Goal: Book appointment/travel/reservation

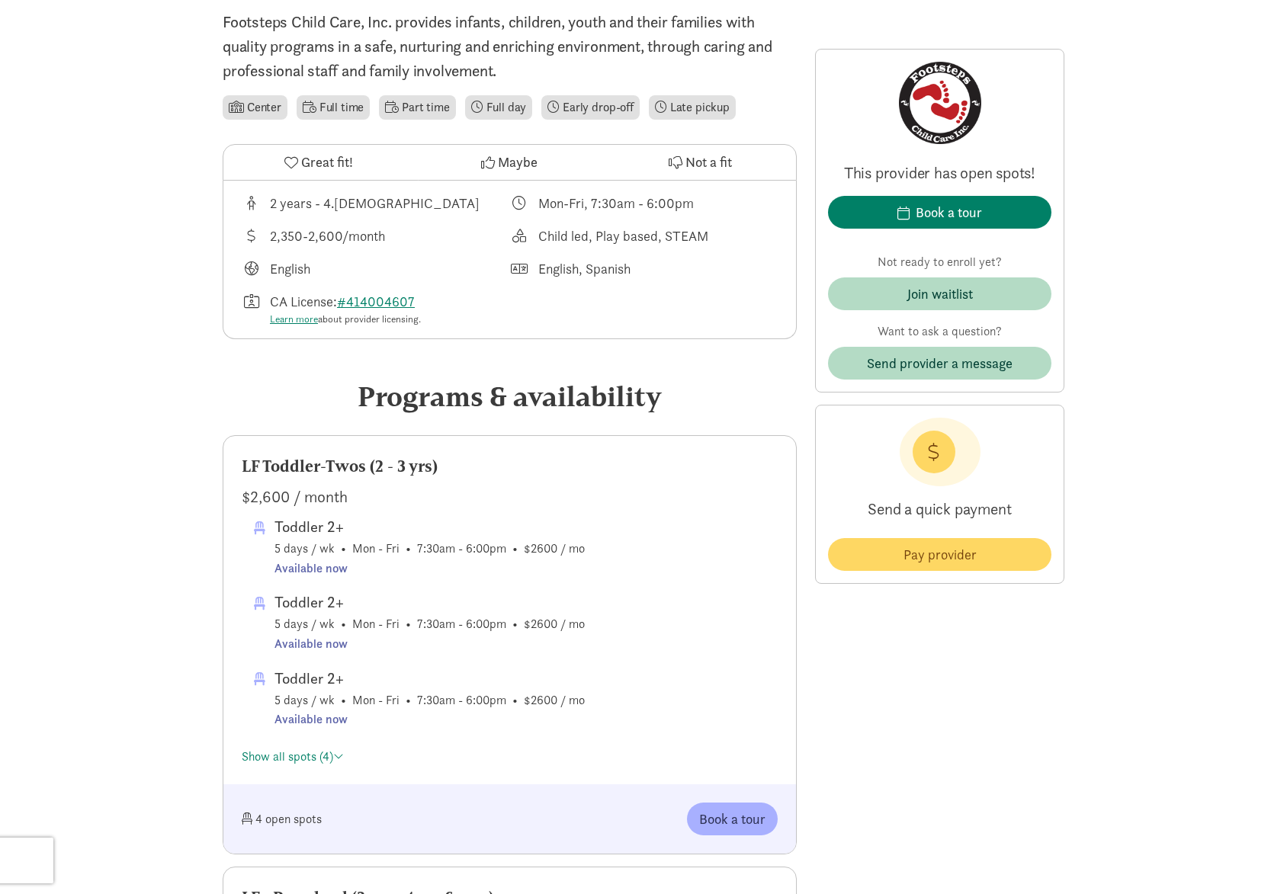
scroll to position [305, 0]
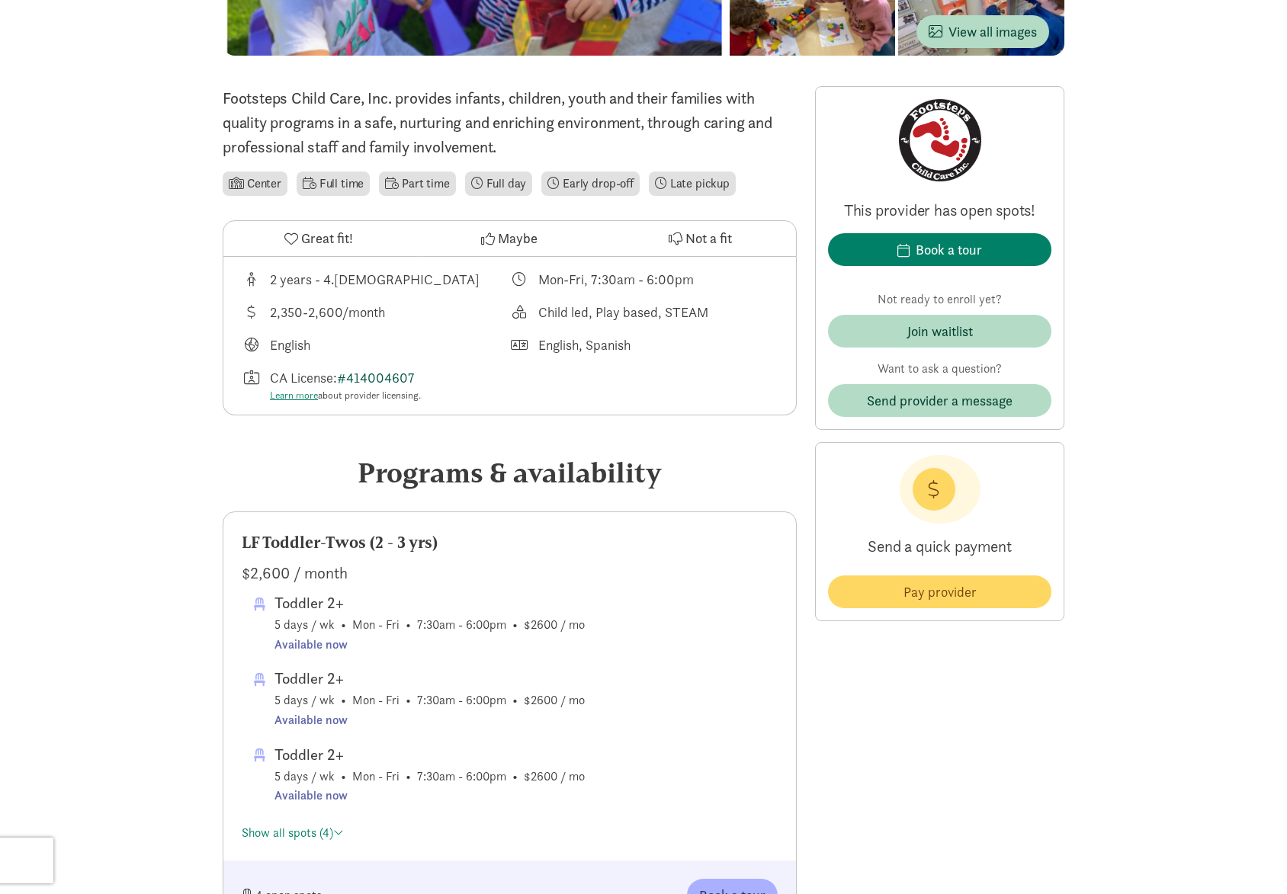
drag, startPoint x: 383, startPoint y: 380, endPoint x: 350, endPoint y: 382, distance: 33.6
click at [350, 382] on div "CA License: #414004607 Learn more about provider licensing." at bounding box center [376, 385] width 268 height 36
copy div "414004607"
click at [939, 246] on div "Book a tour" at bounding box center [949, 249] width 66 height 21
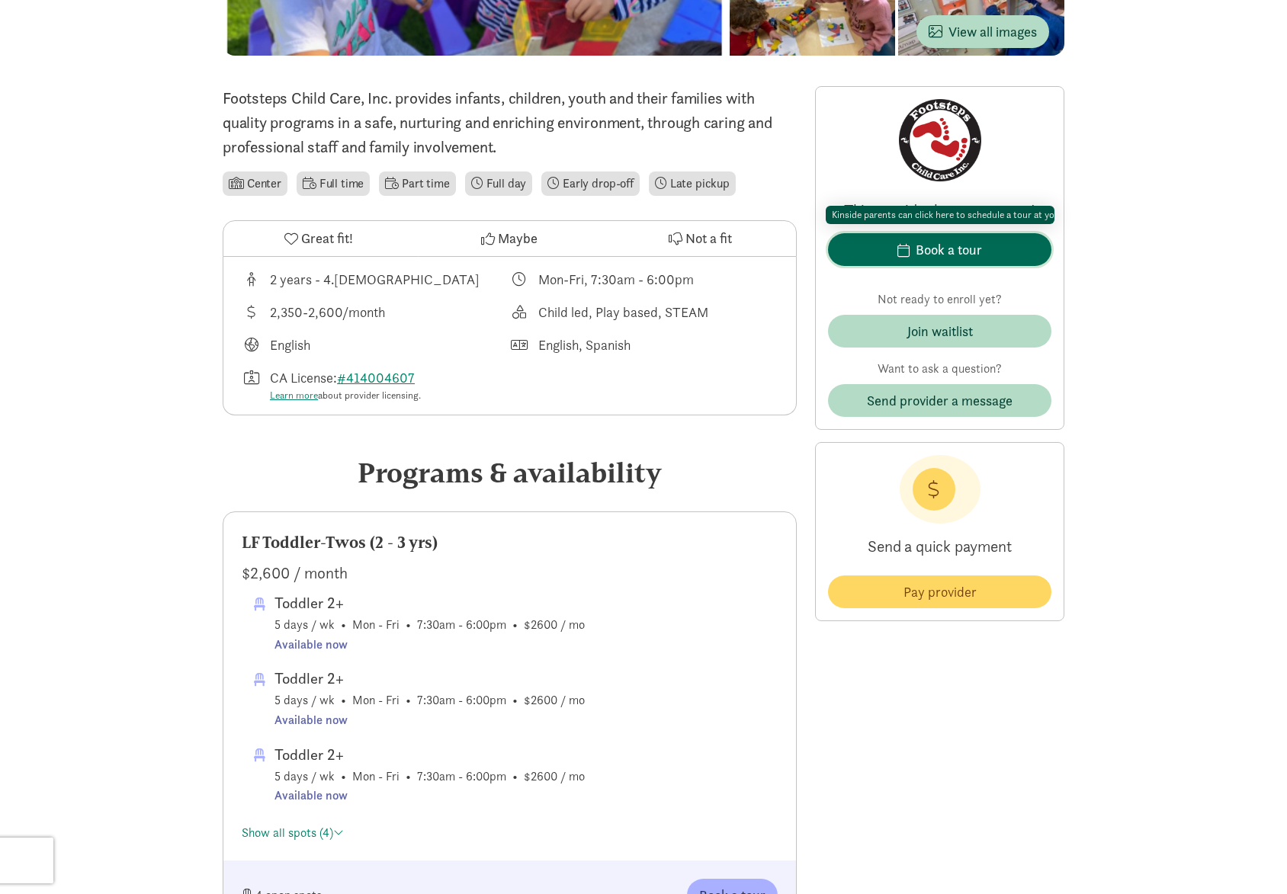
click at [951, 255] on div "Book a tour" at bounding box center [949, 249] width 66 height 21
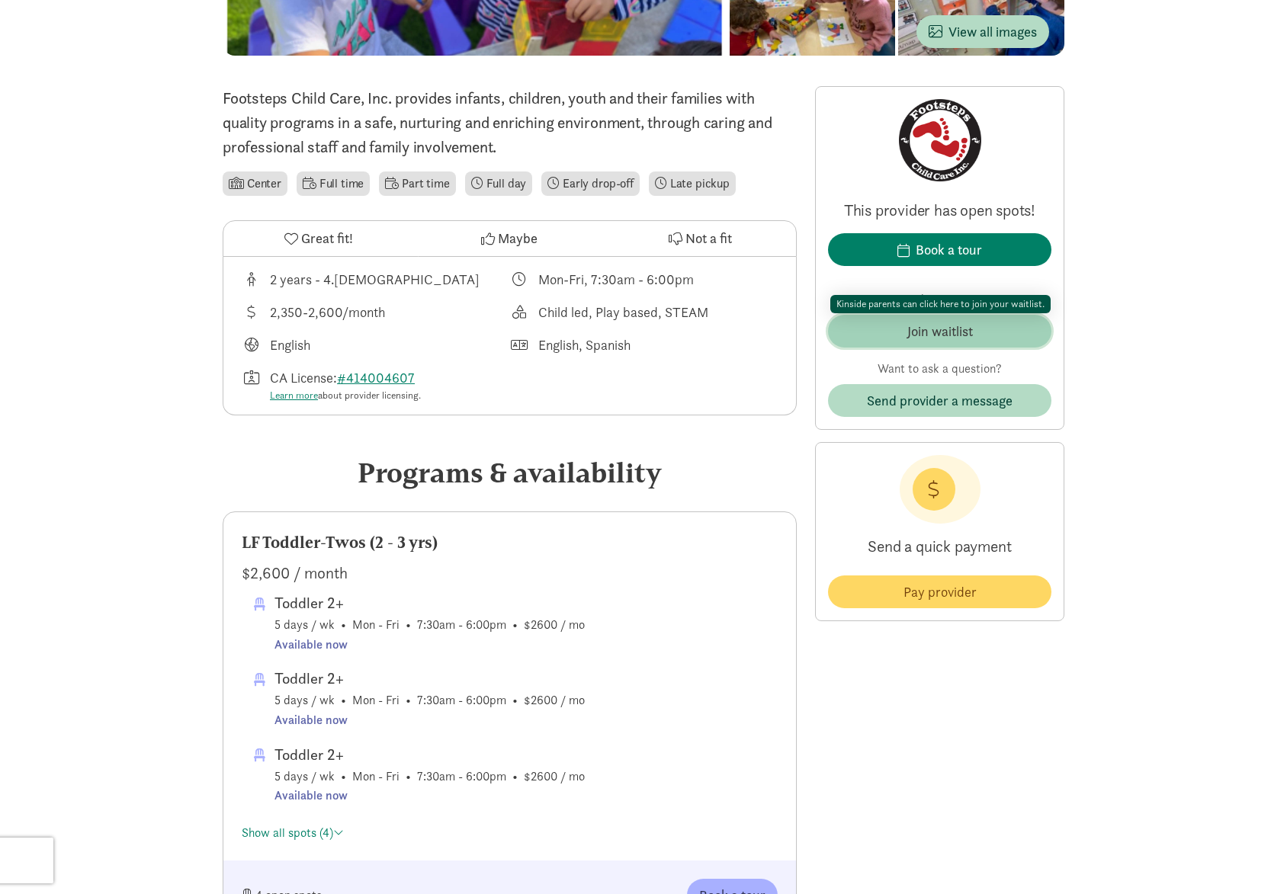
click at [949, 335] on div "Join waitlist" at bounding box center [940, 331] width 66 height 21
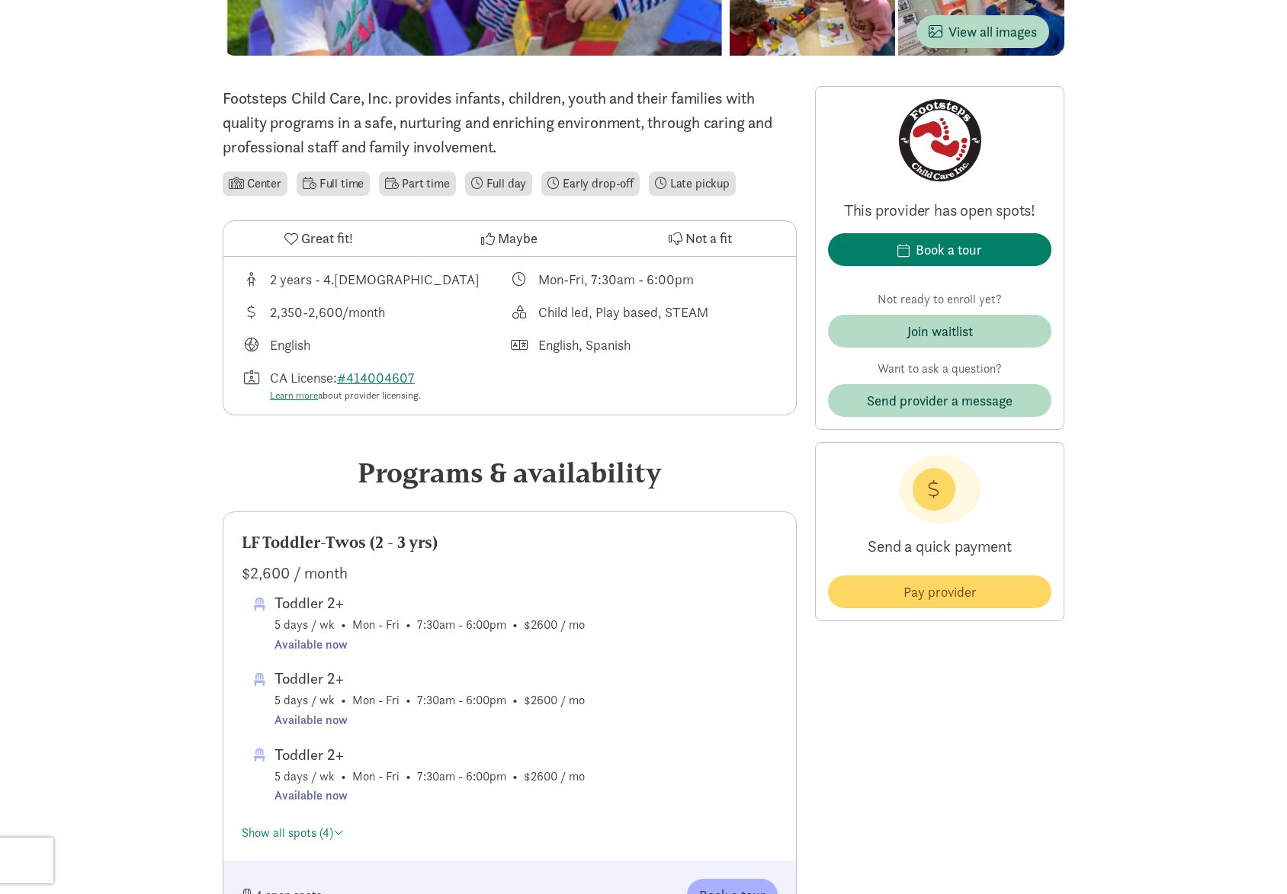
click at [684, 407] on div "2 years - 4.[DEMOGRAPHIC_DATA] Mon-Fri, 7:30am - 6:00pm 2,350-2,600/month Child…" at bounding box center [509, 336] width 572 height 159
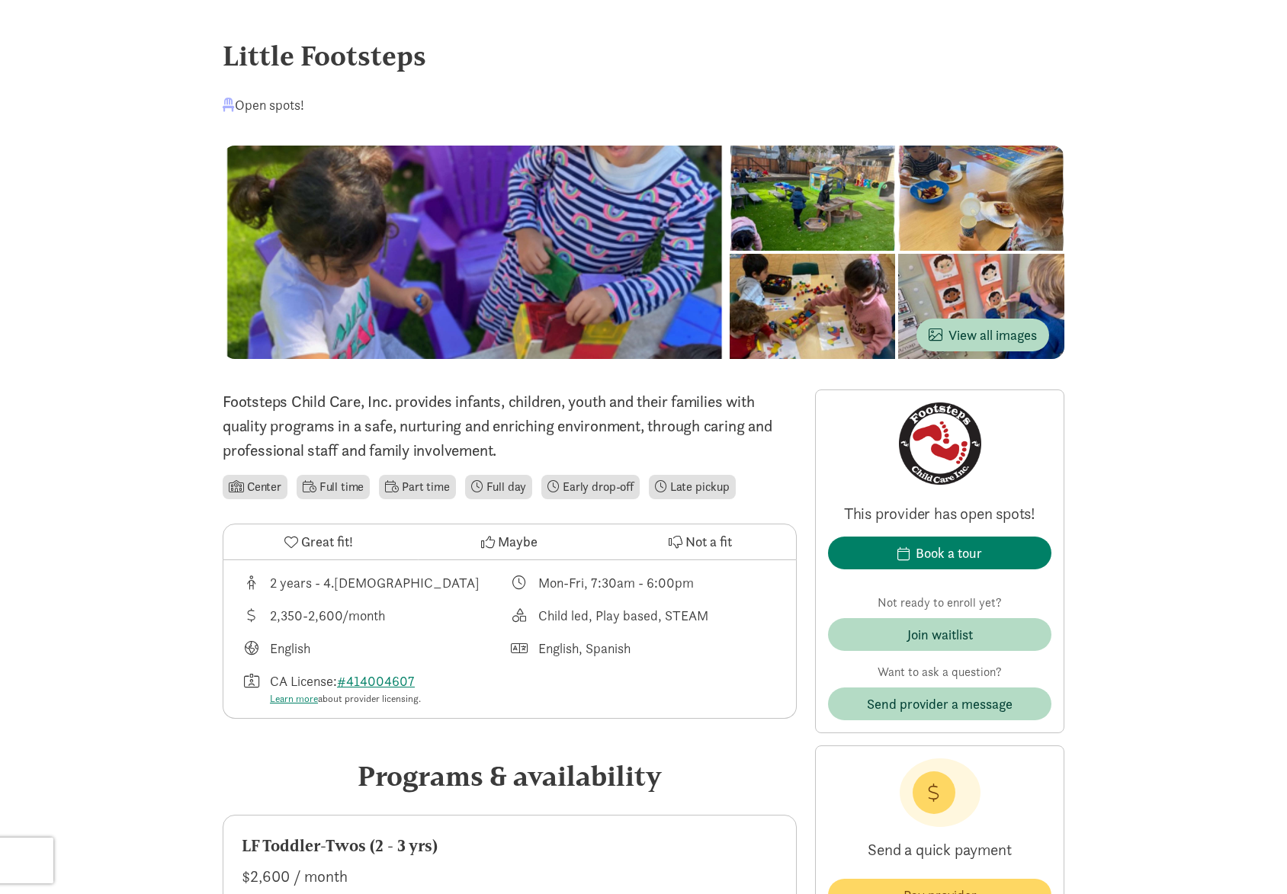
scroll to position [0, 0]
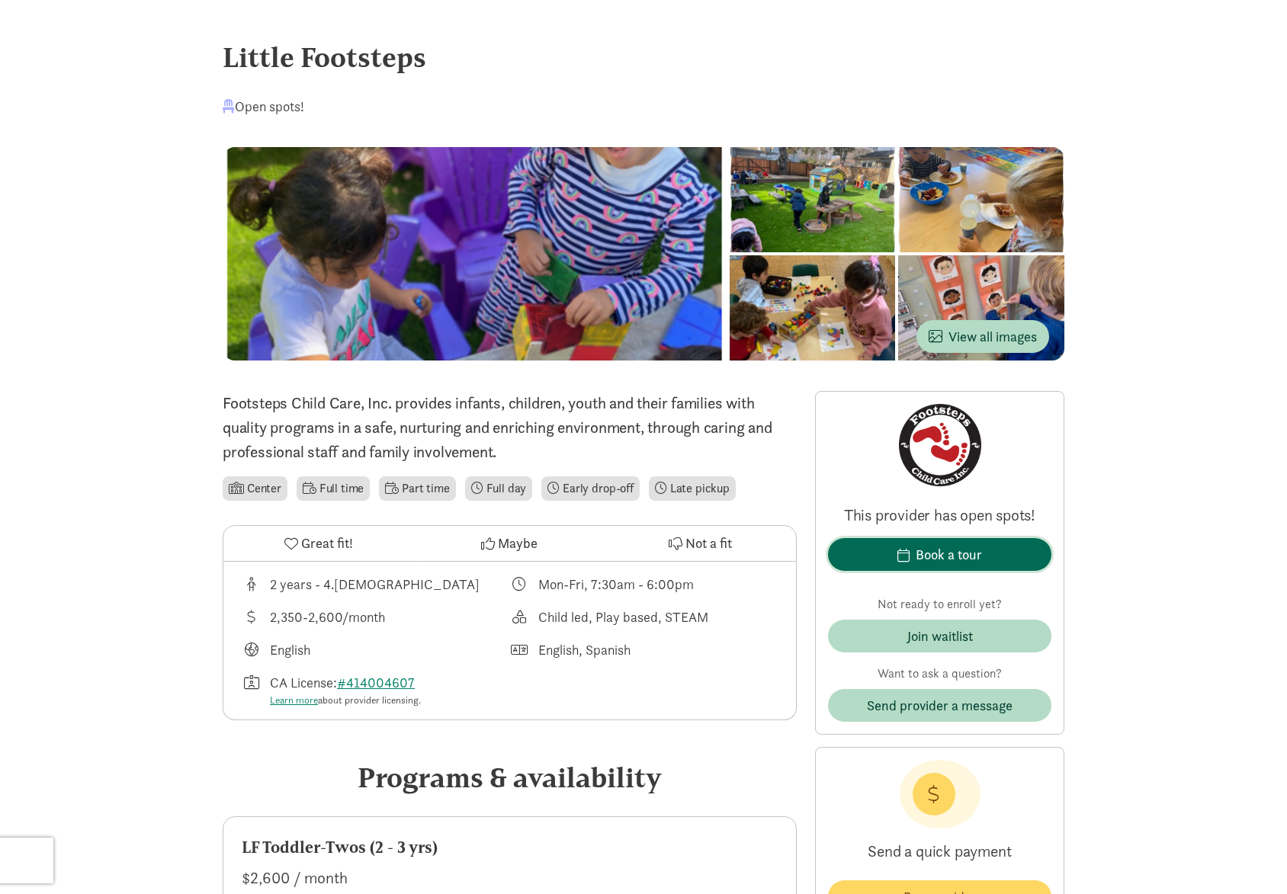
click at [906, 549] on span "button" at bounding box center [903, 555] width 12 height 14
click at [995, 335] on span "View all images" at bounding box center [982, 336] width 108 height 21
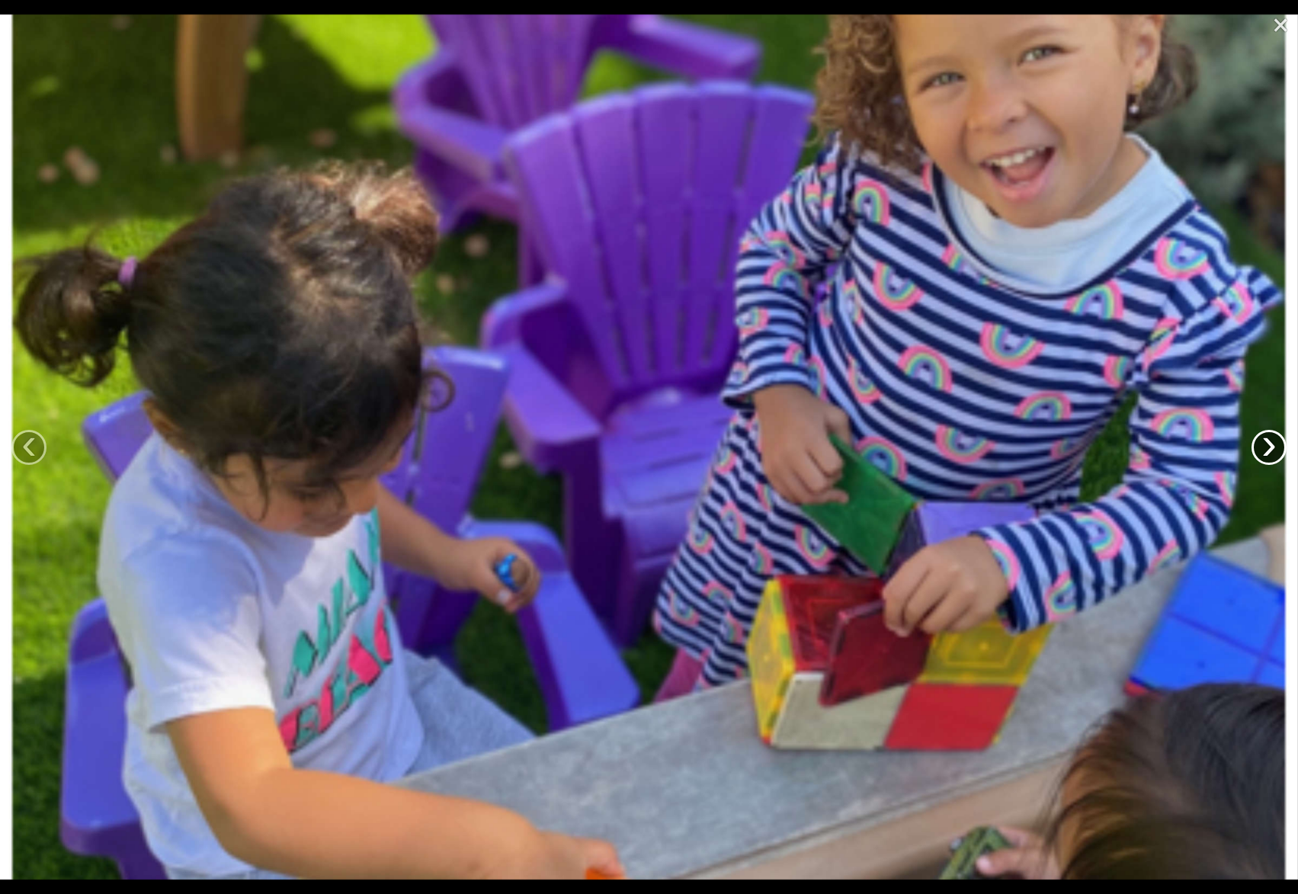
click at [1255, 442] on link "›" at bounding box center [1269, 447] width 35 height 35
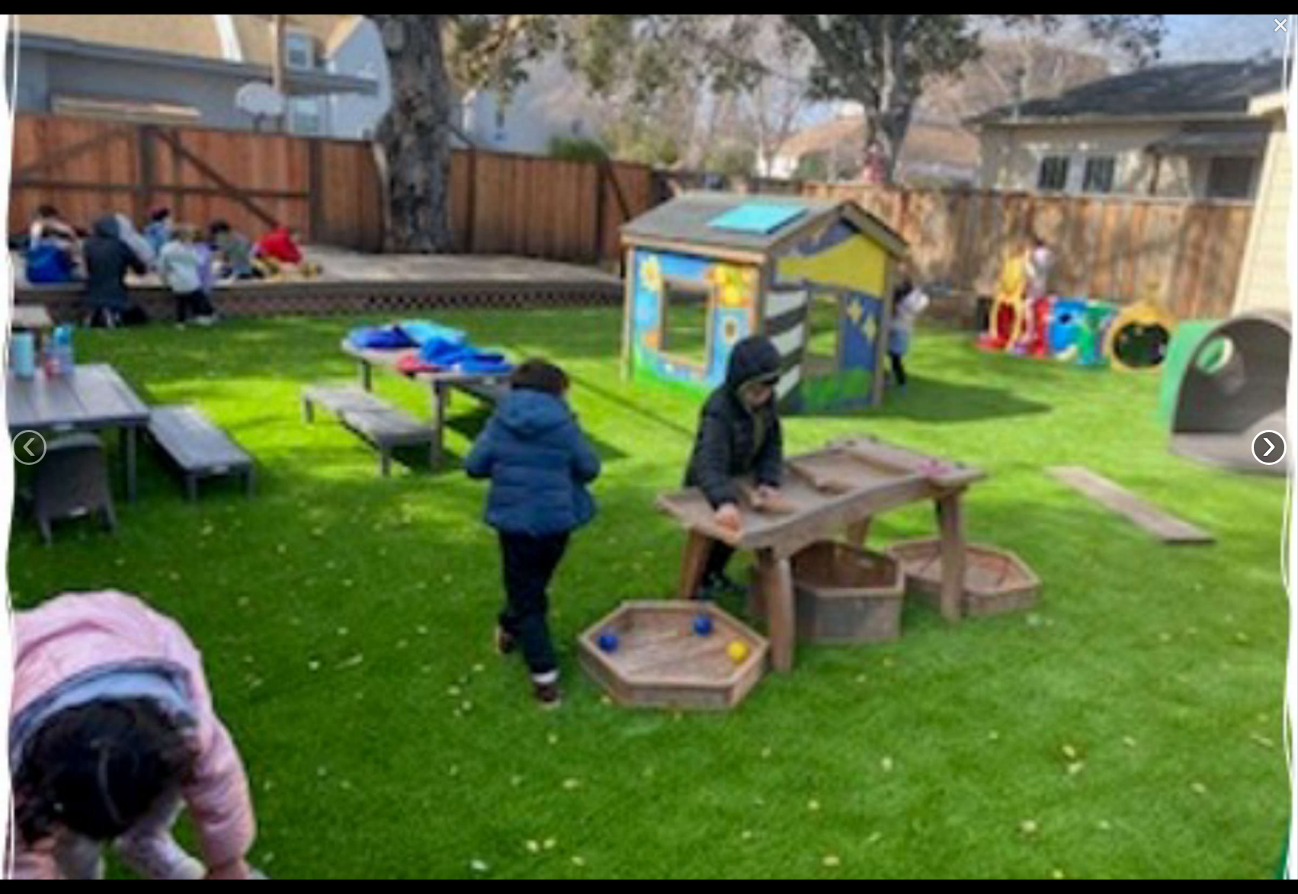
click at [1255, 442] on link "›" at bounding box center [1269, 447] width 35 height 35
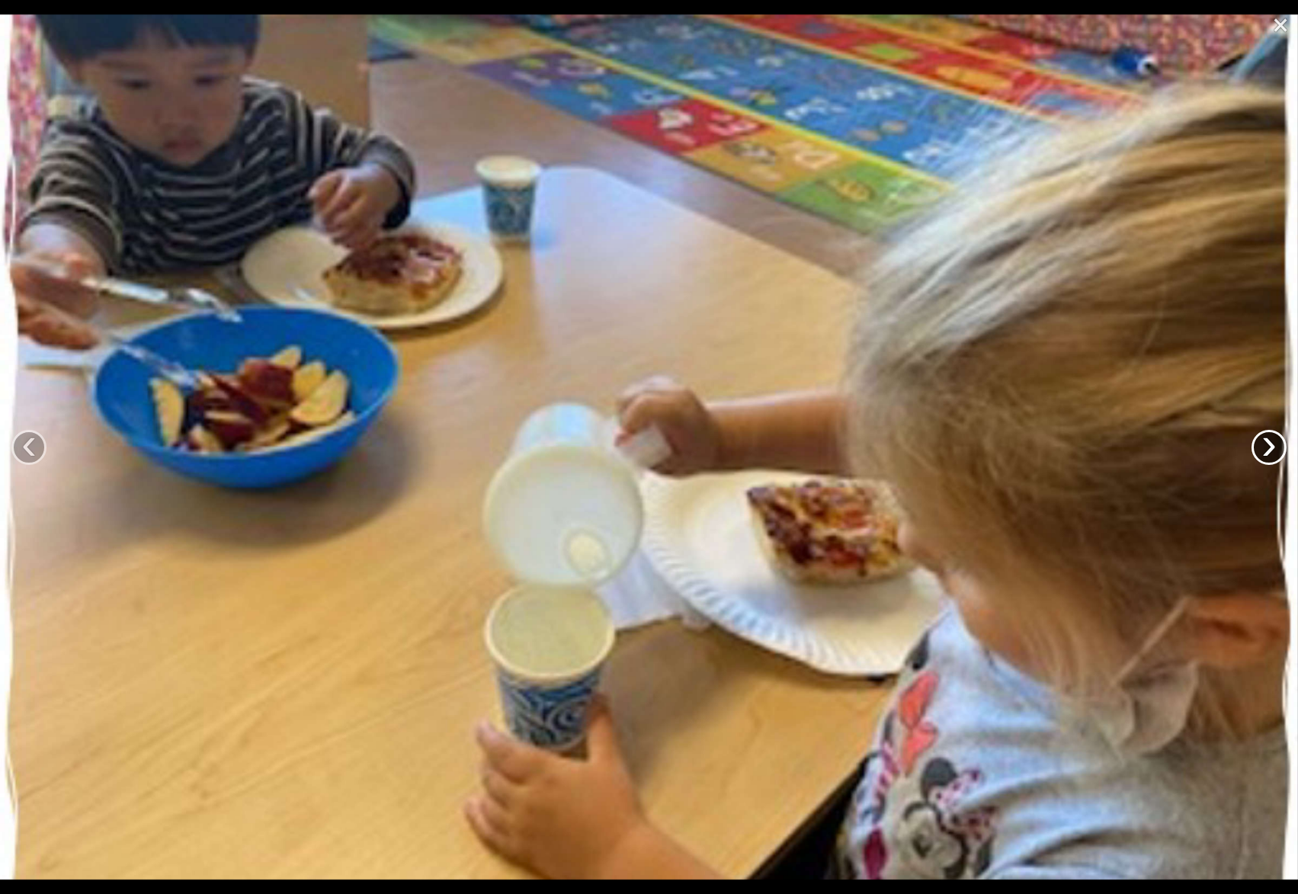
click at [1255, 442] on link "›" at bounding box center [1269, 447] width 35 height 35
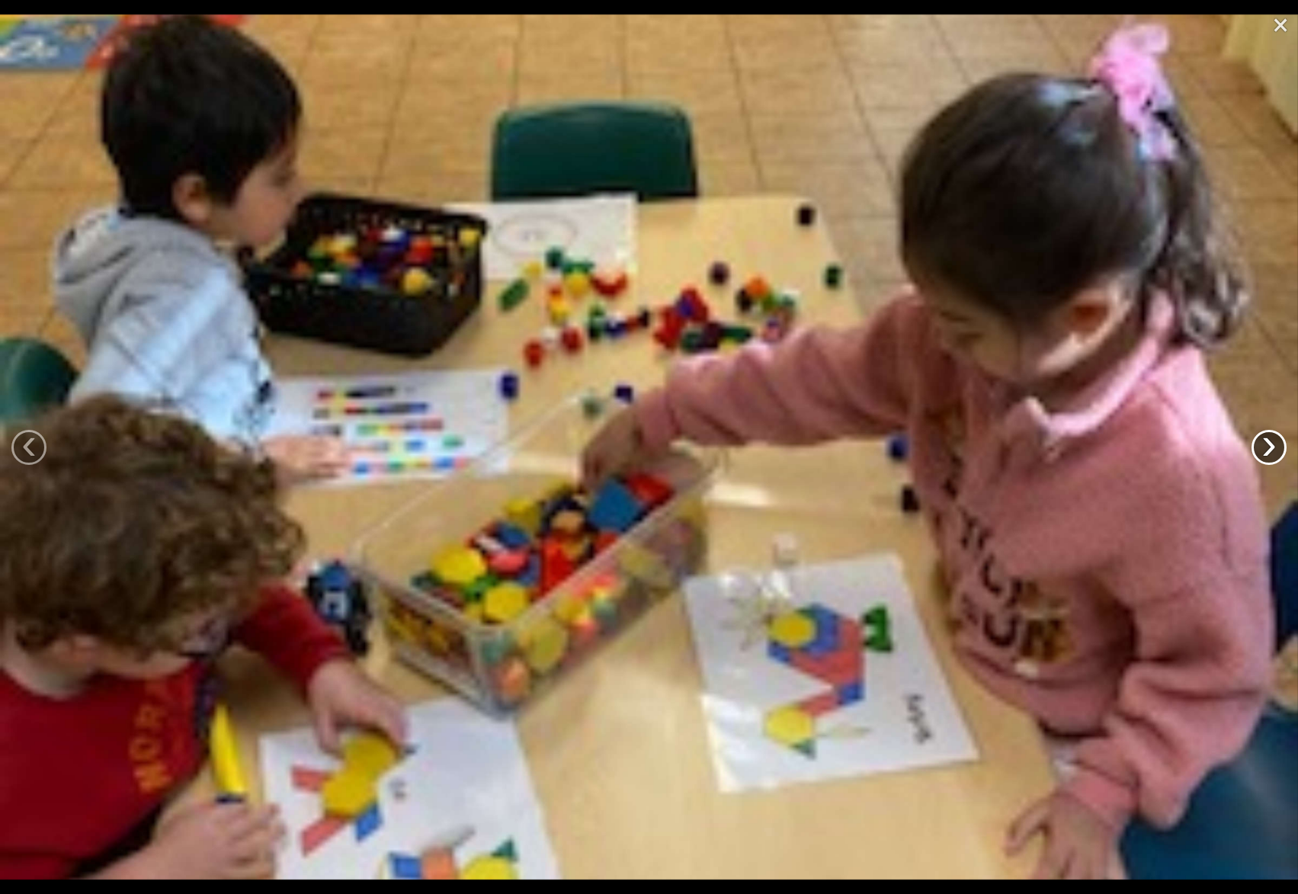
click at [1255, 442] on link "›" at bounding box center [1269, 447] width 35 height 35
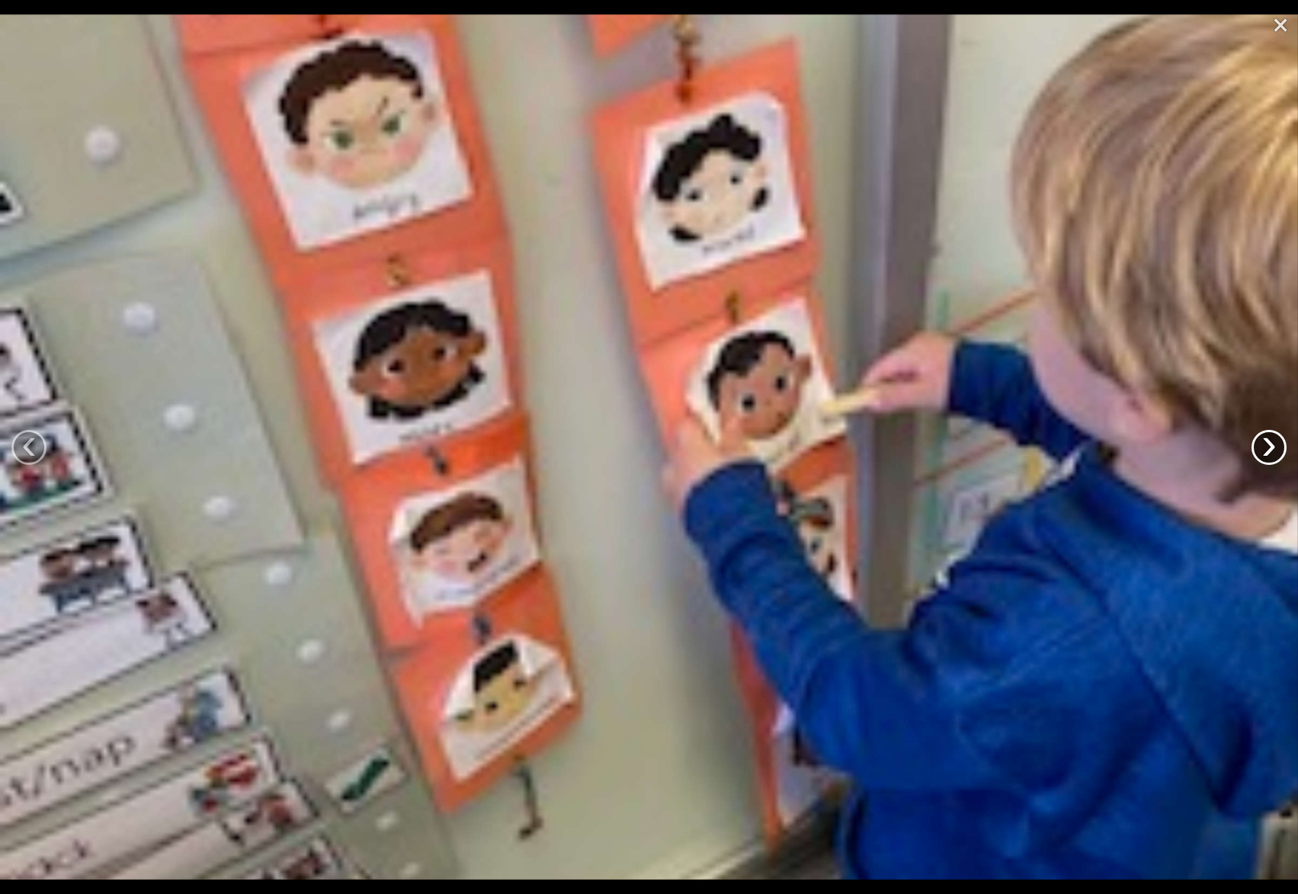
click at [1255, 442] on link "›" at bounding box center [1269, 447] width 35 height 35
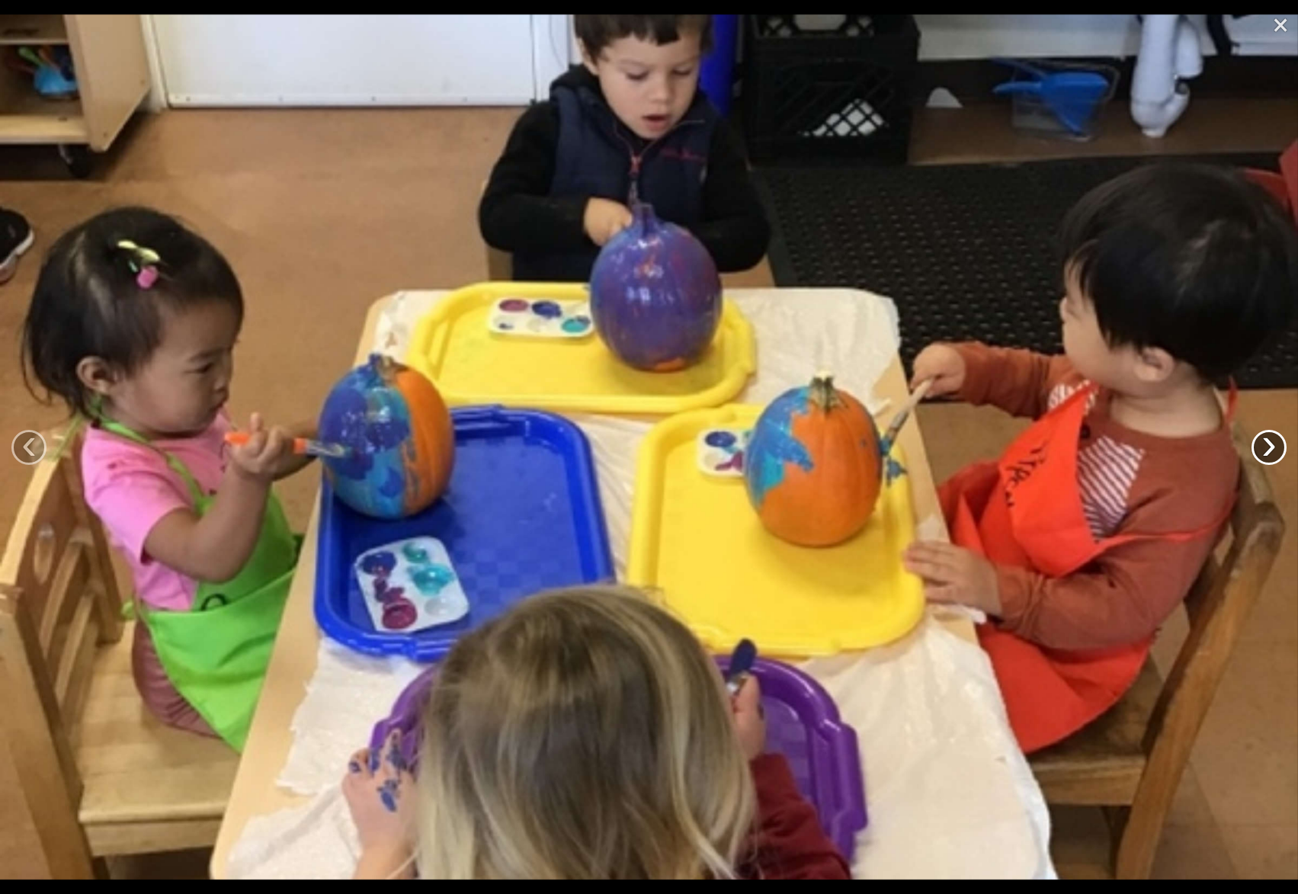
click at [1255, 442] on link "›" at bounding box center [1269, 447] width 35 height 35
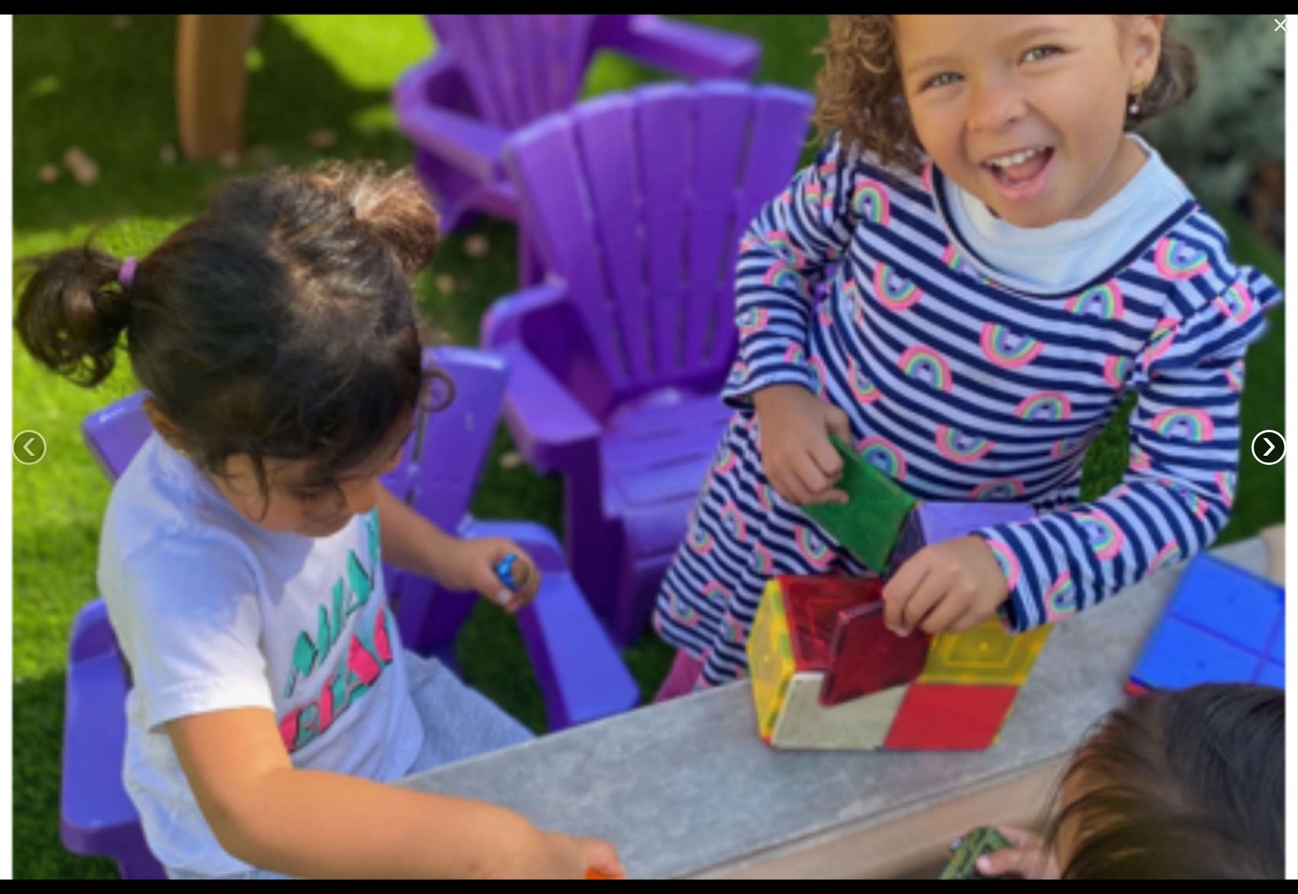
click at [1255, 442] on link "›" at bounding box center [1269, 447] width 35 height 35
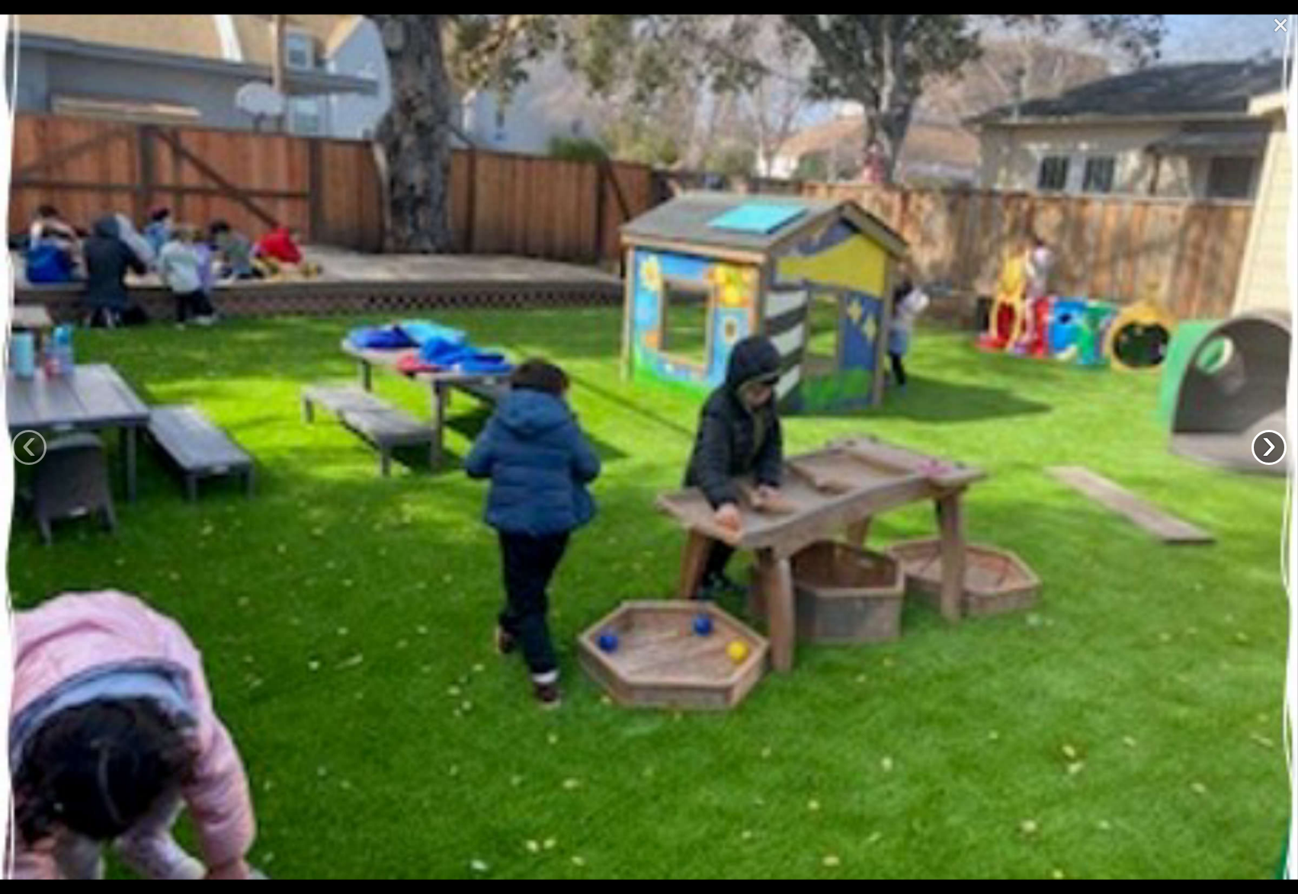
click at [1255, 442] on link "›" at bounding box center [1269, 447] width 35 height 35
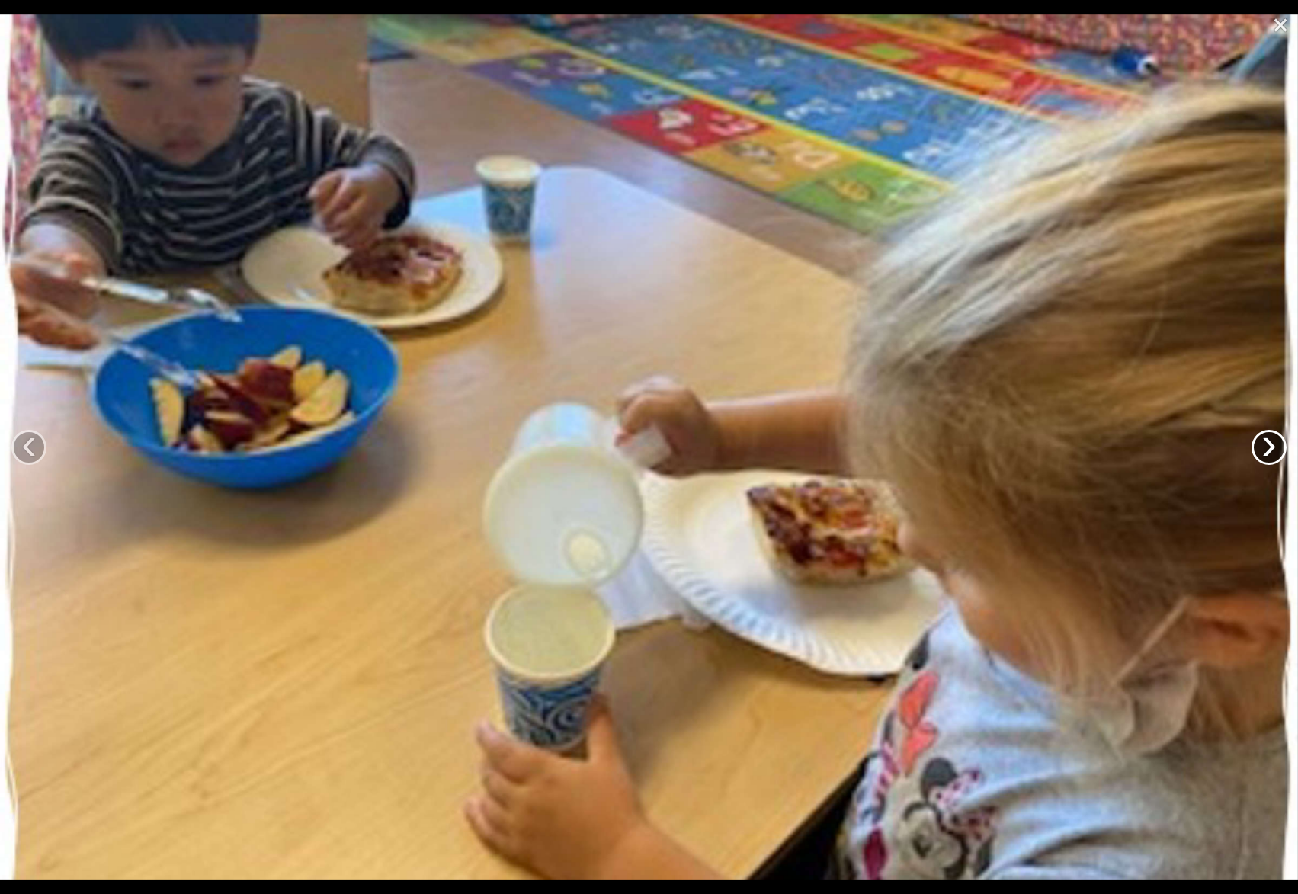
click at [1255, 442] on link "›" at bounding box center [1269, 447] width 35 height 35
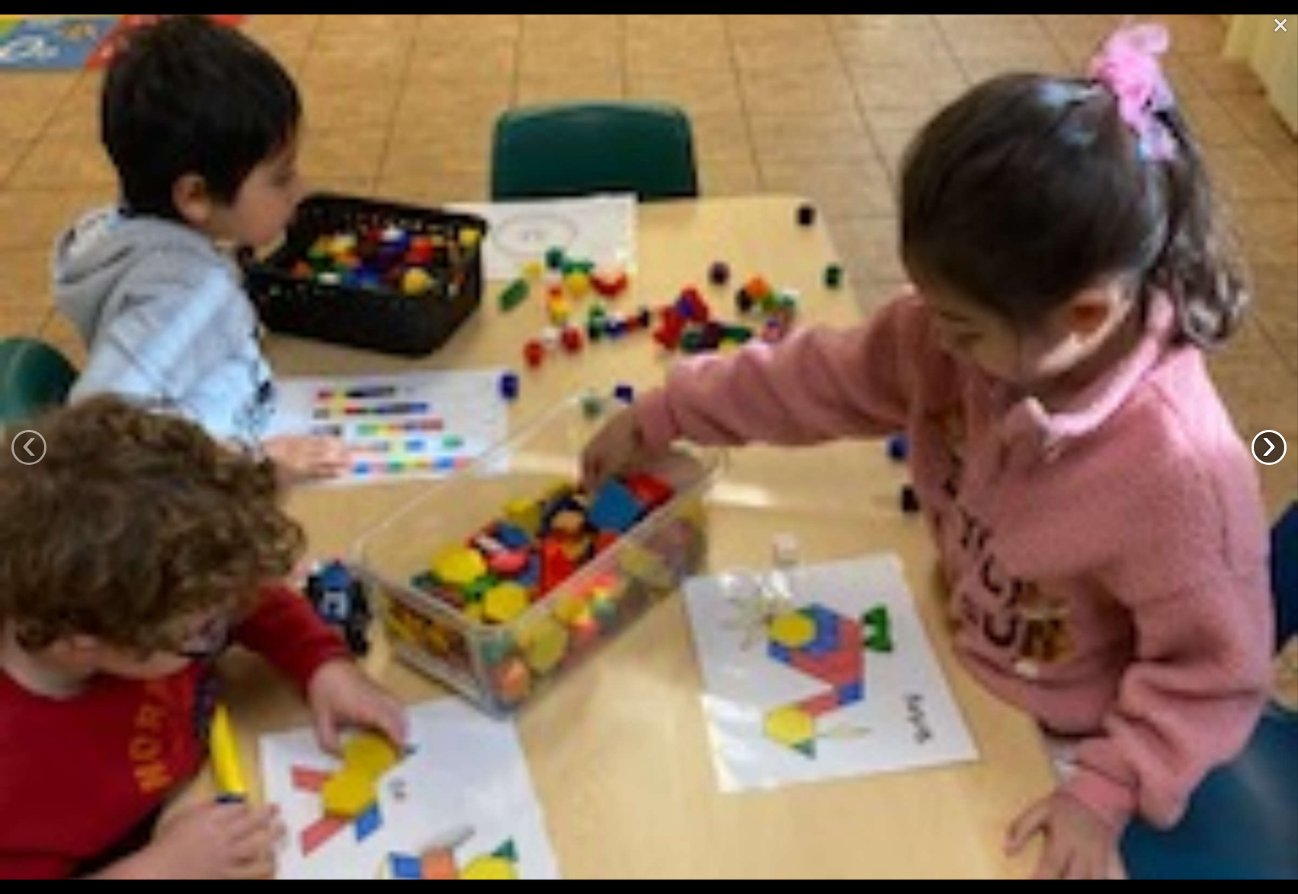
click at [1255, 442] on link "›" at bounding box center [1269, 447] width 35 height 35
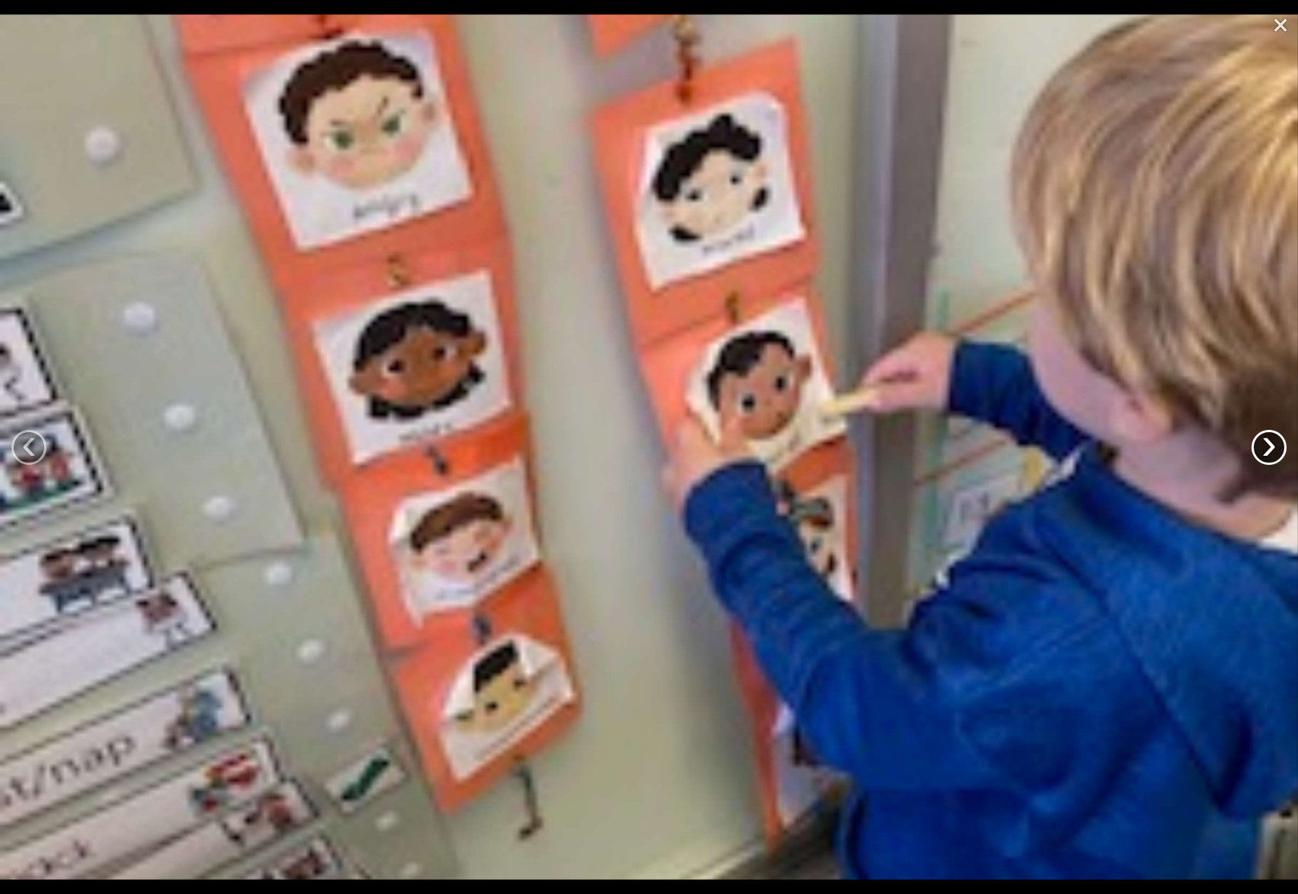
click at [1255, 442] on link "›" at bounding box center [1269, 447] width 35 height 35
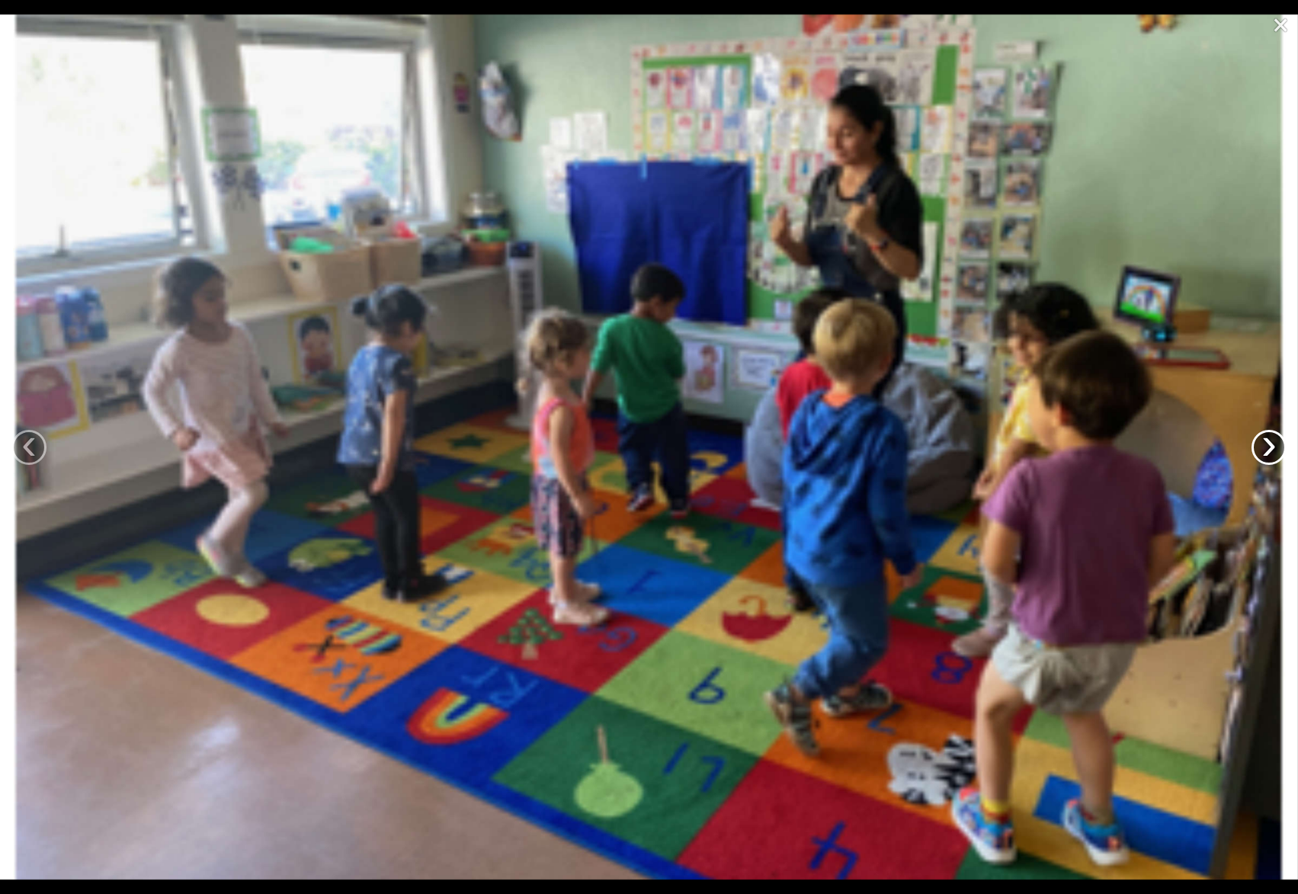
click at [1255, 442] on link "›" at bounding box center [1269, 447] width 35 height 35
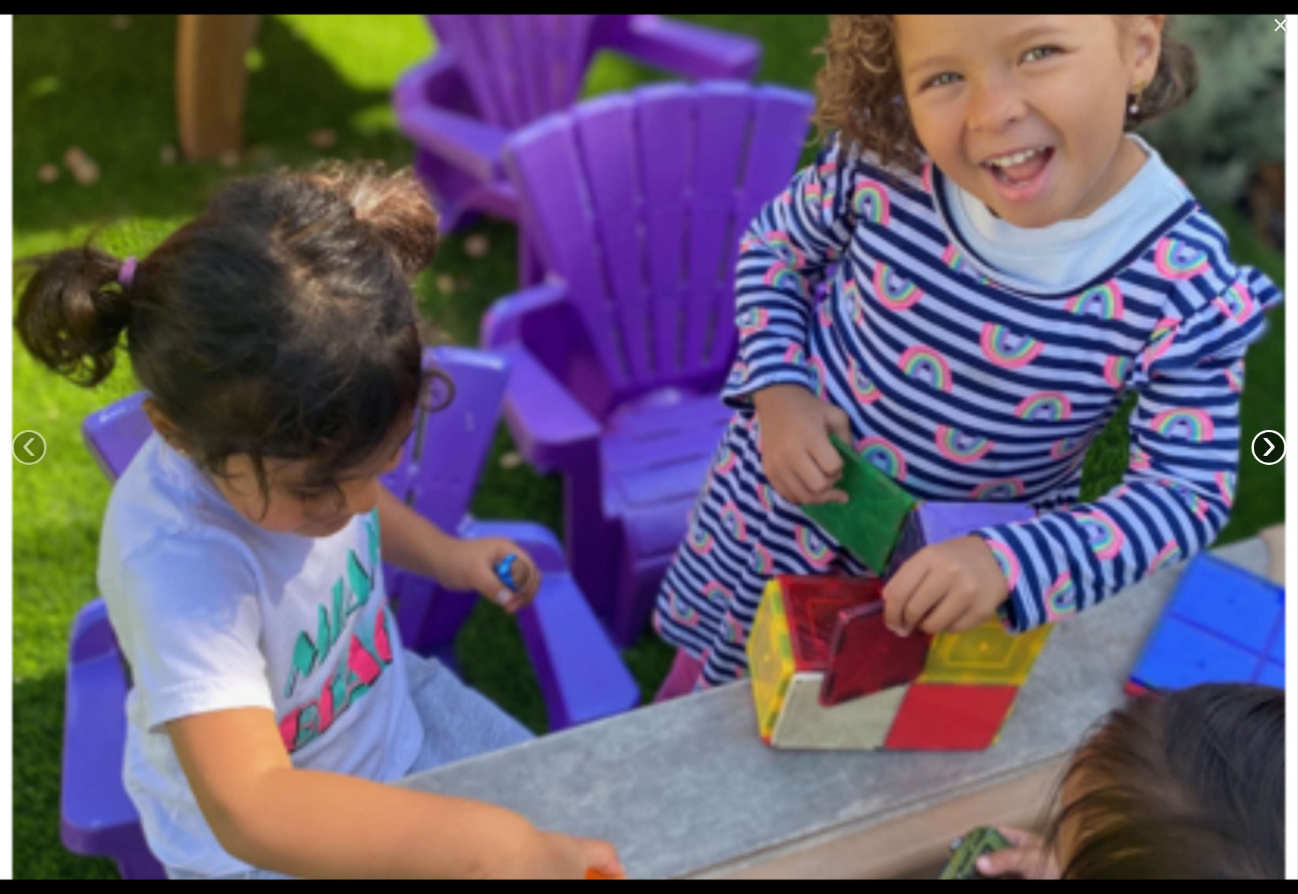
click at [1255, 442] on link "›" at bounding box center [1269, 447] width 35 height 35
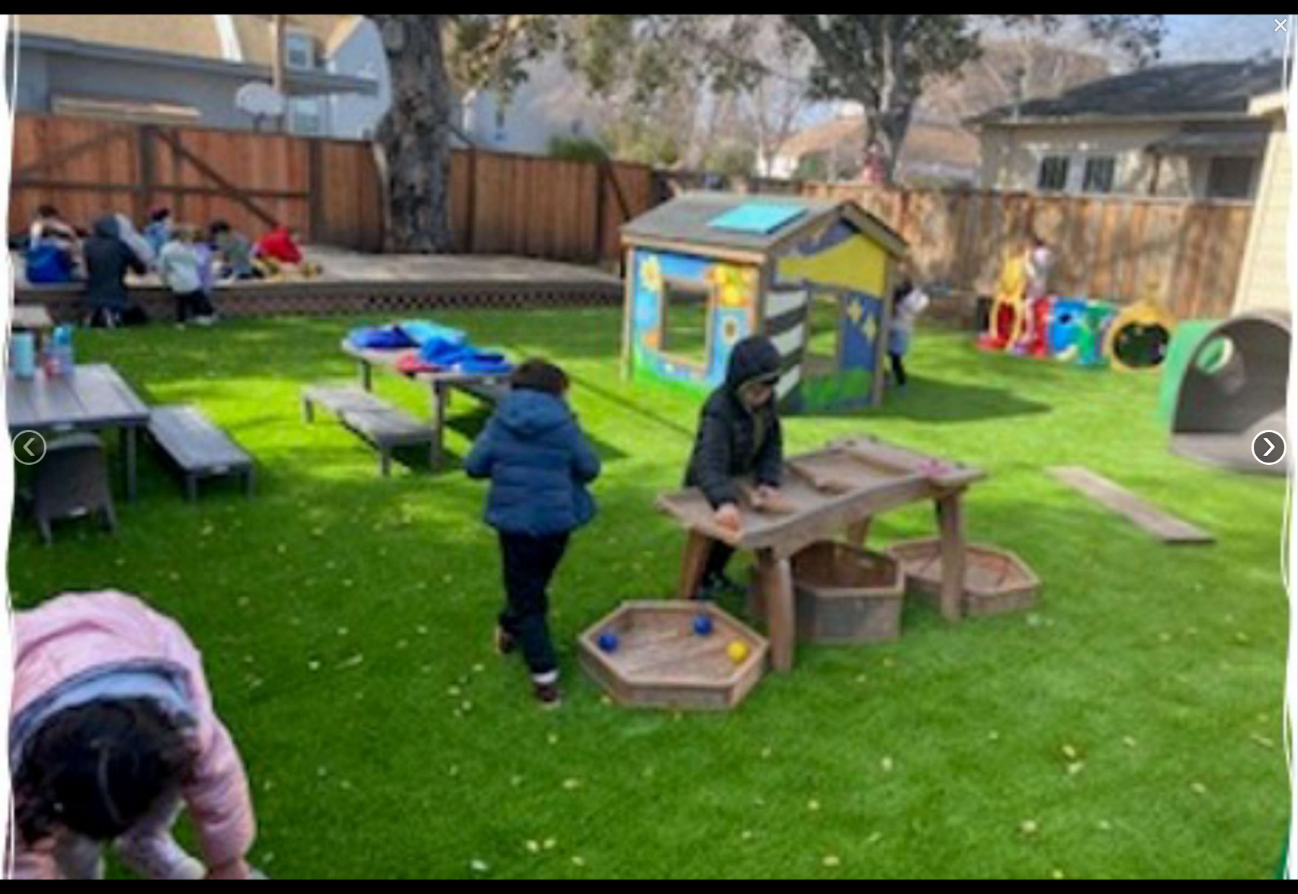
click at [1255, 442] on link "›" at bounding box center [1269, 447] width 35 height 35
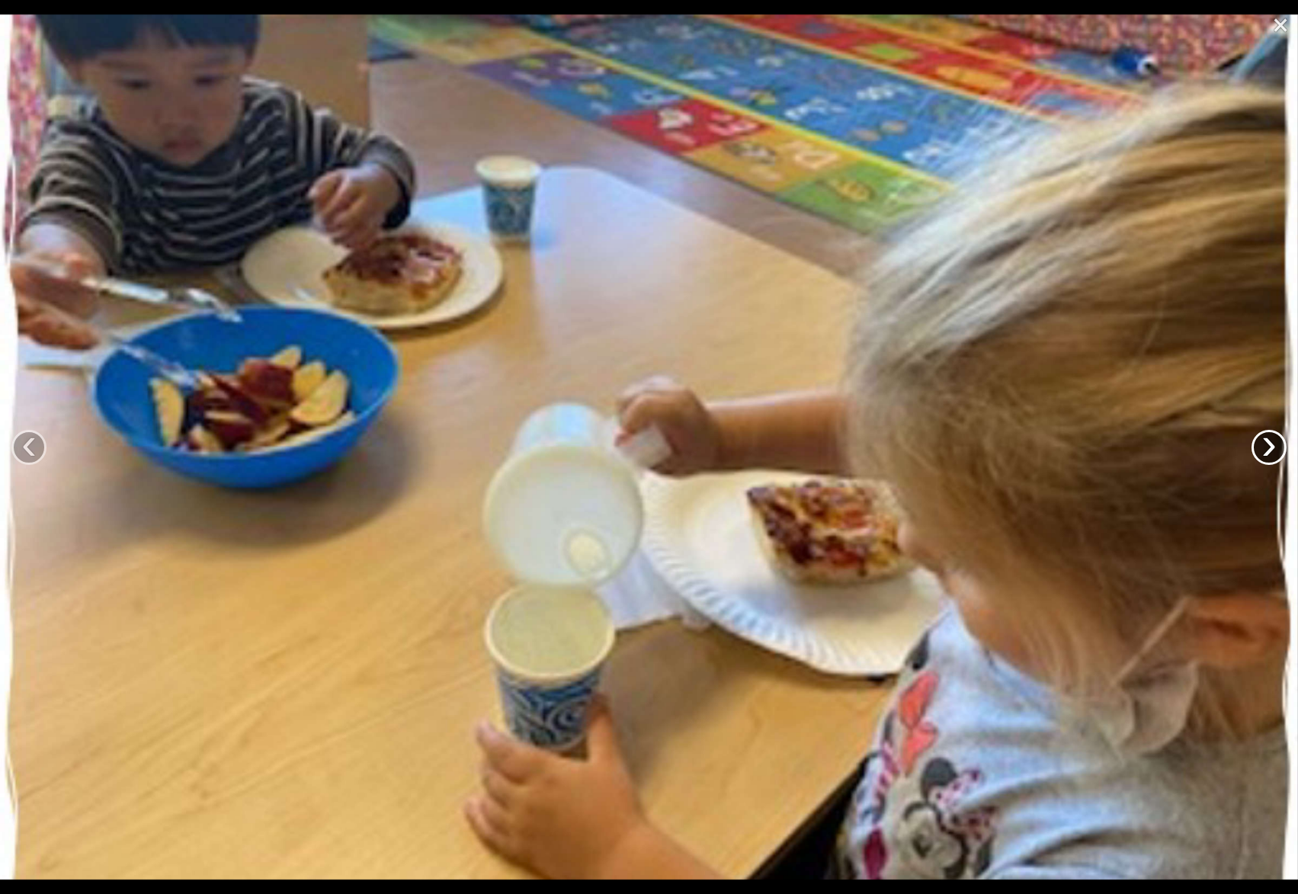
click at [1255, 442] on link "›" at bounding box center [1269, 447] width 35 height 35
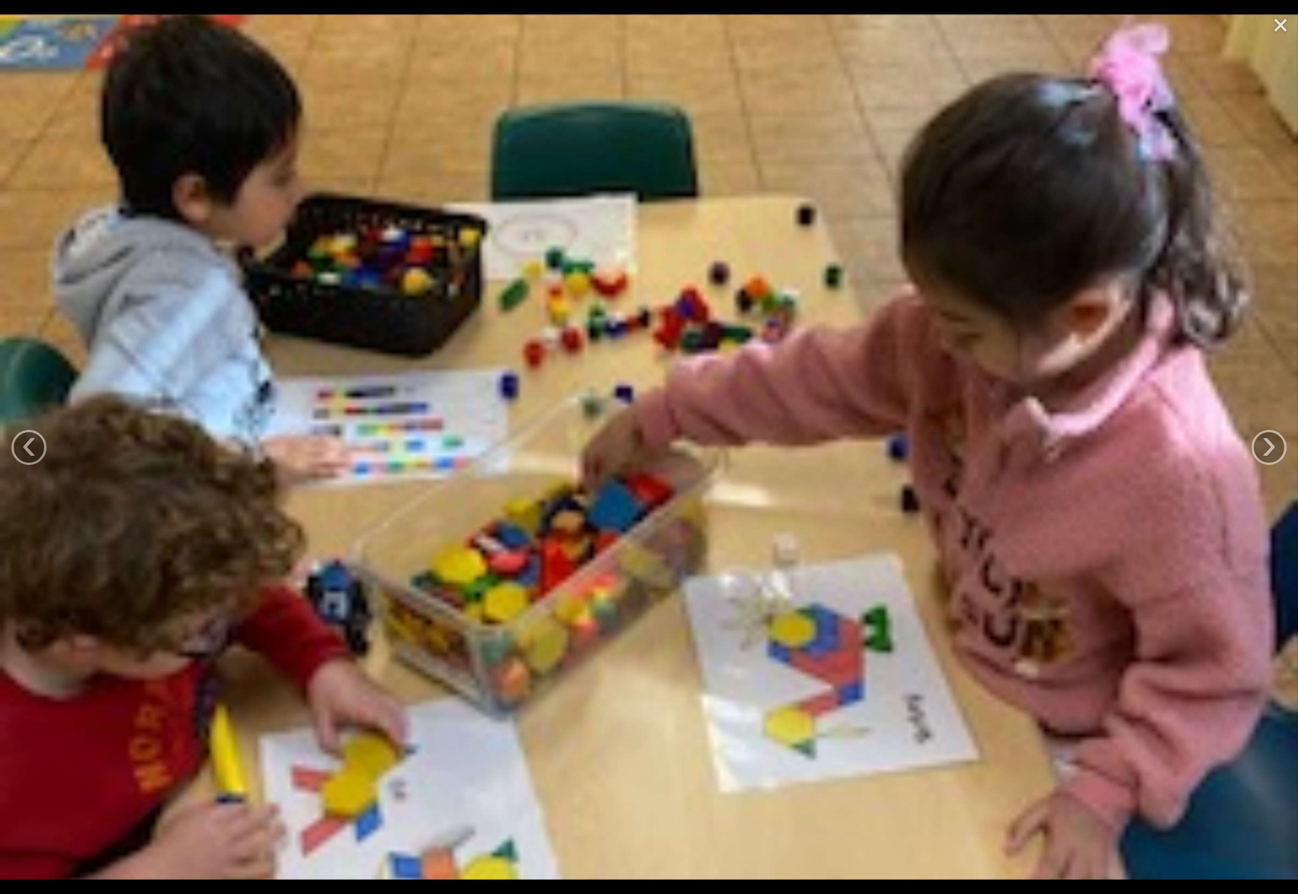
click at [1279, 29] on link "×" at bounding box center [1280, 23] width 35 height 46
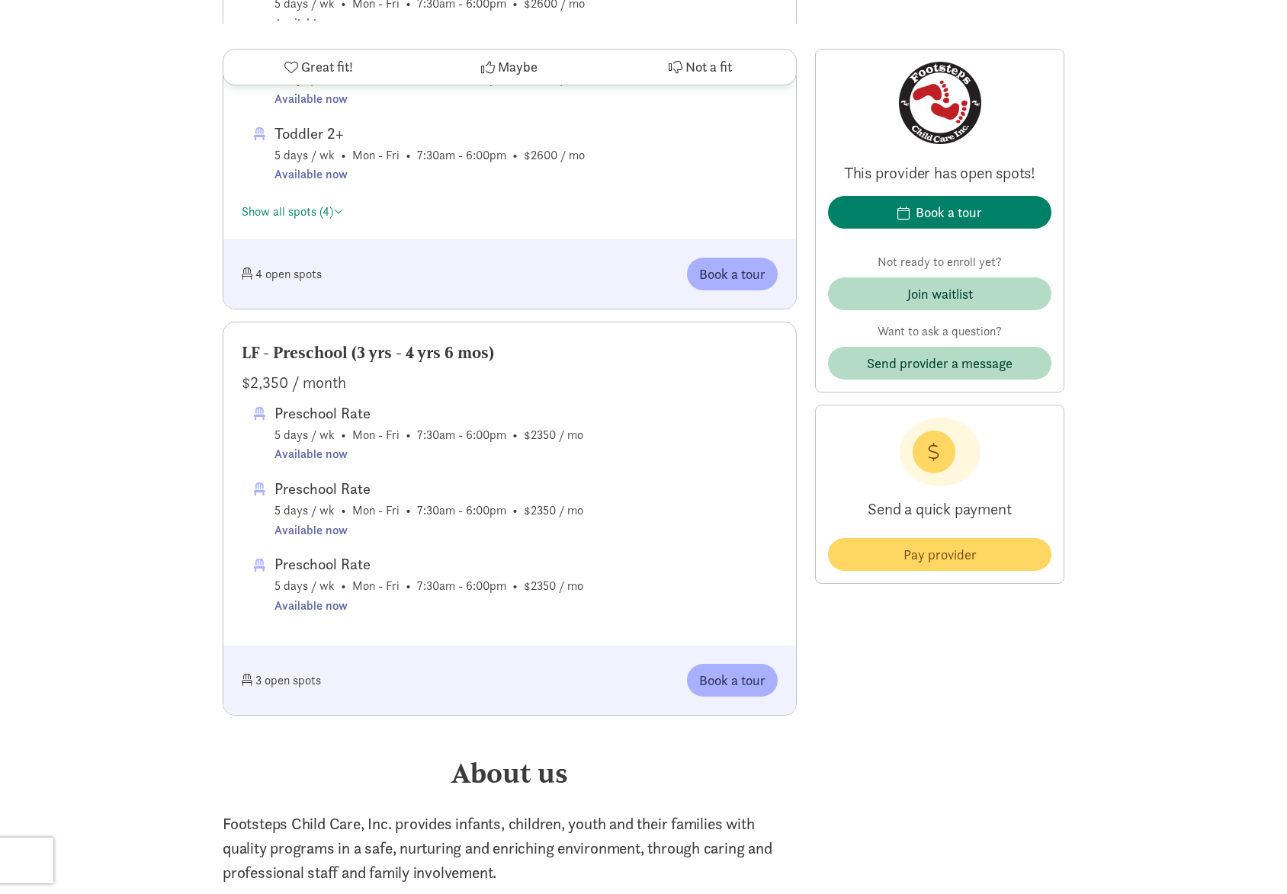
scroll to position [939, 0]
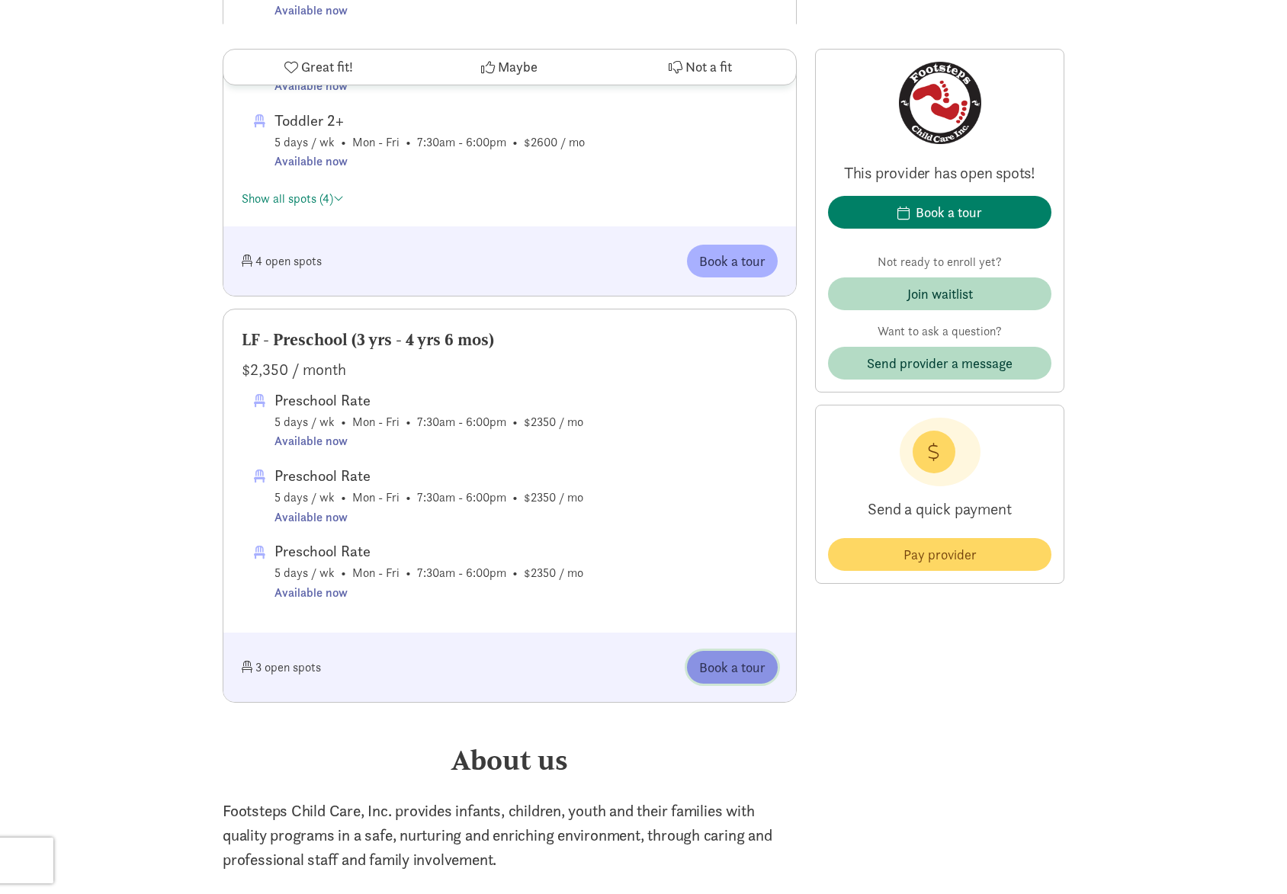
click at [752, 671] on span "Book a tour" at bounding box center [732, 667] width 66 height 21
click at [715, 670] on span "Book a tour" at bounding box center [732, 667] width 66 height 21
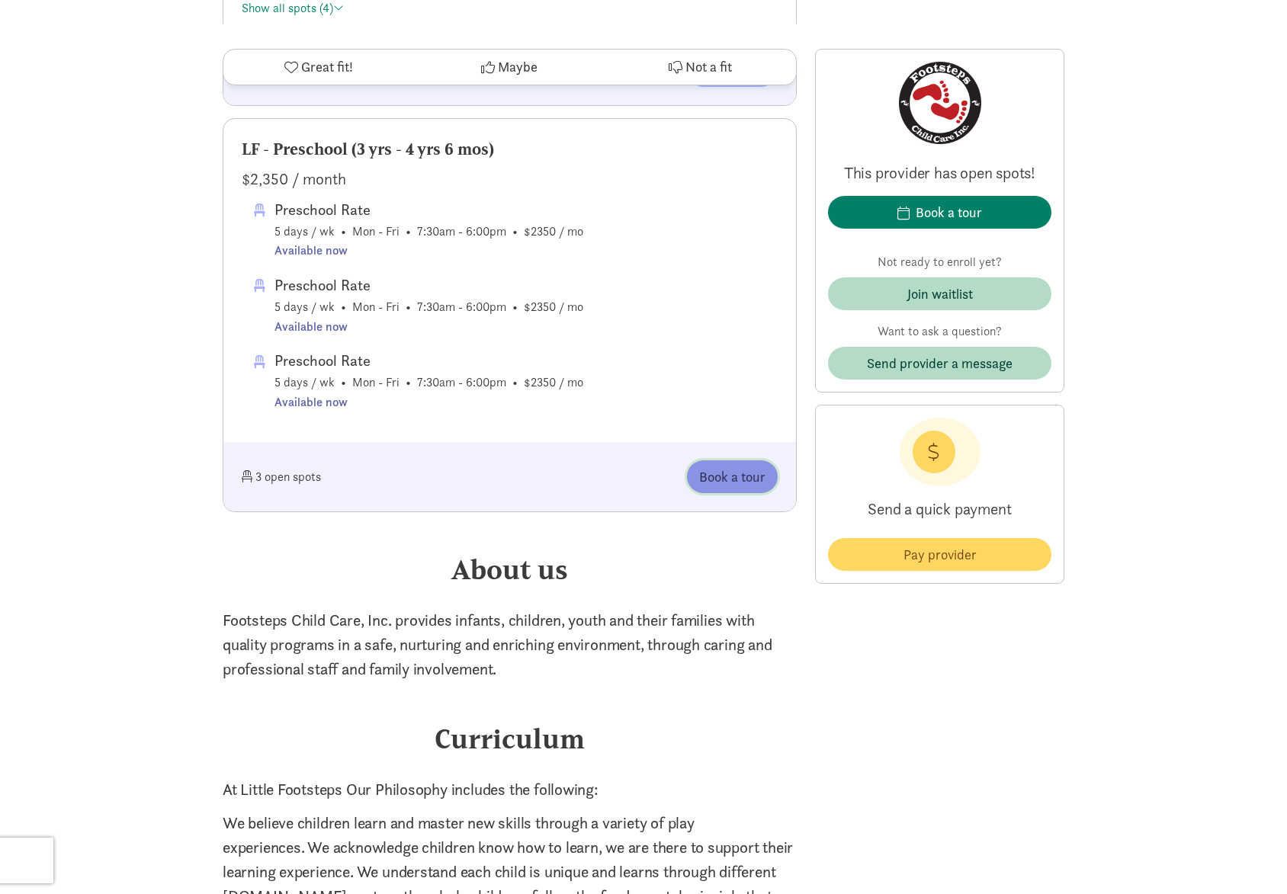
scroll to position [963, 0]
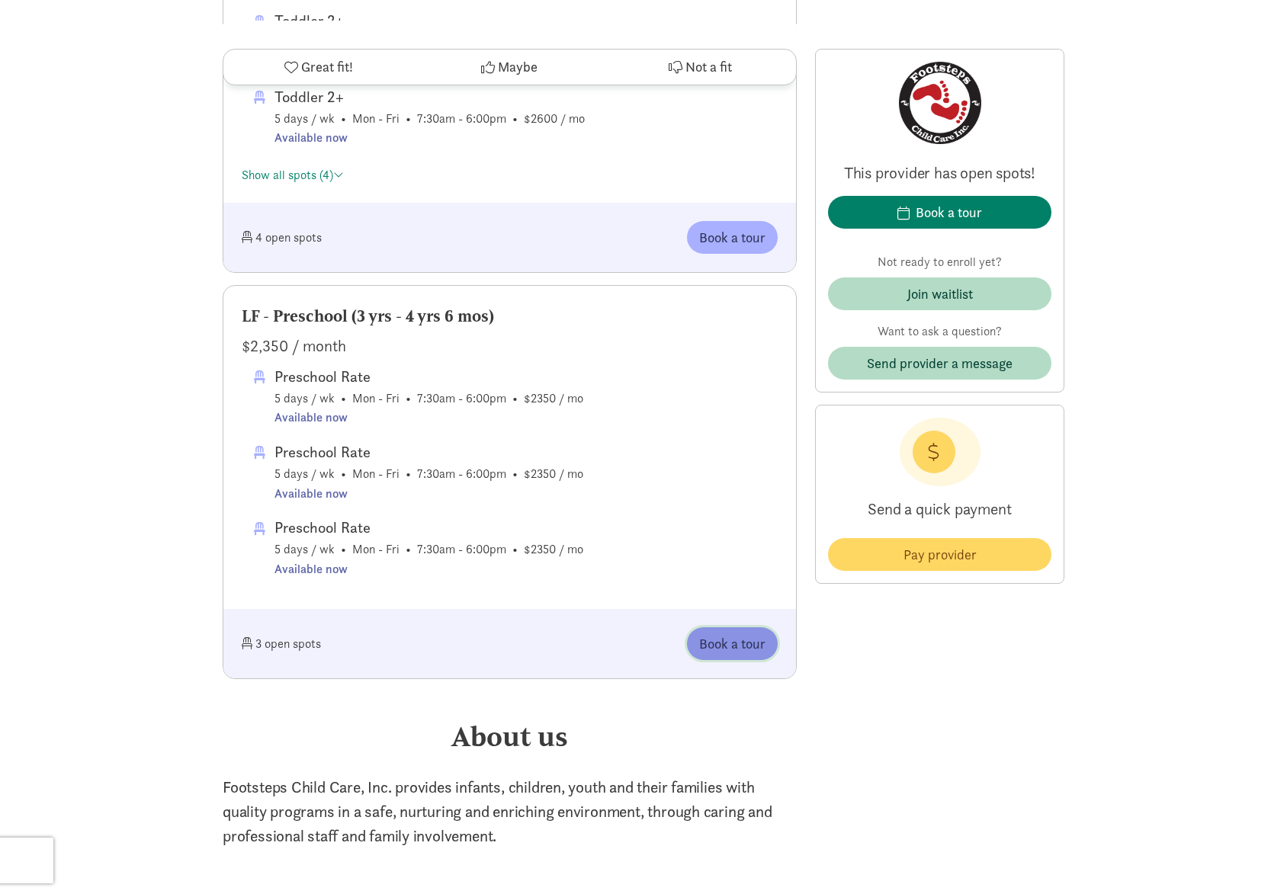
click at [757, 633] on span "Book a tour" at bounding box center [732, 643] width 66 height 21
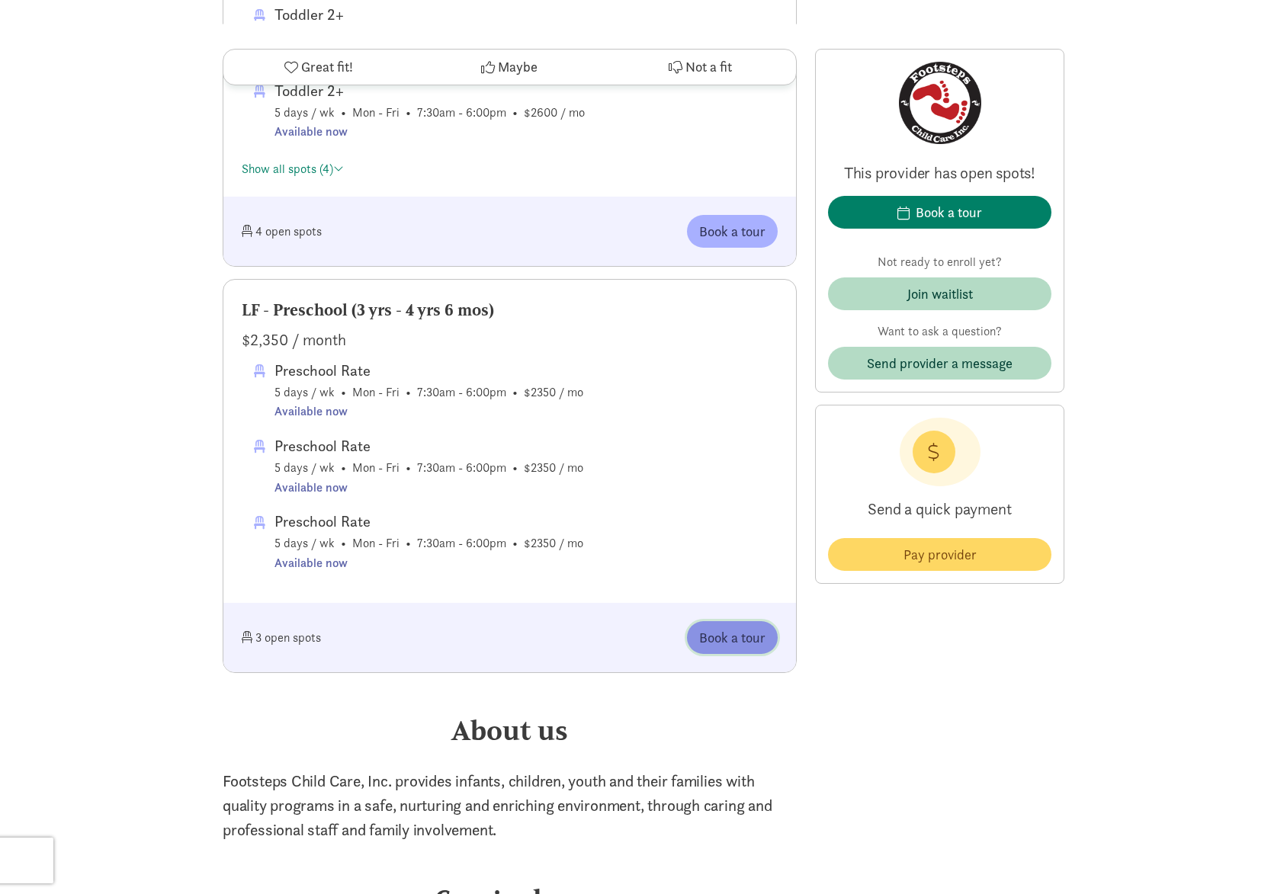
scroll to position [991, 0]
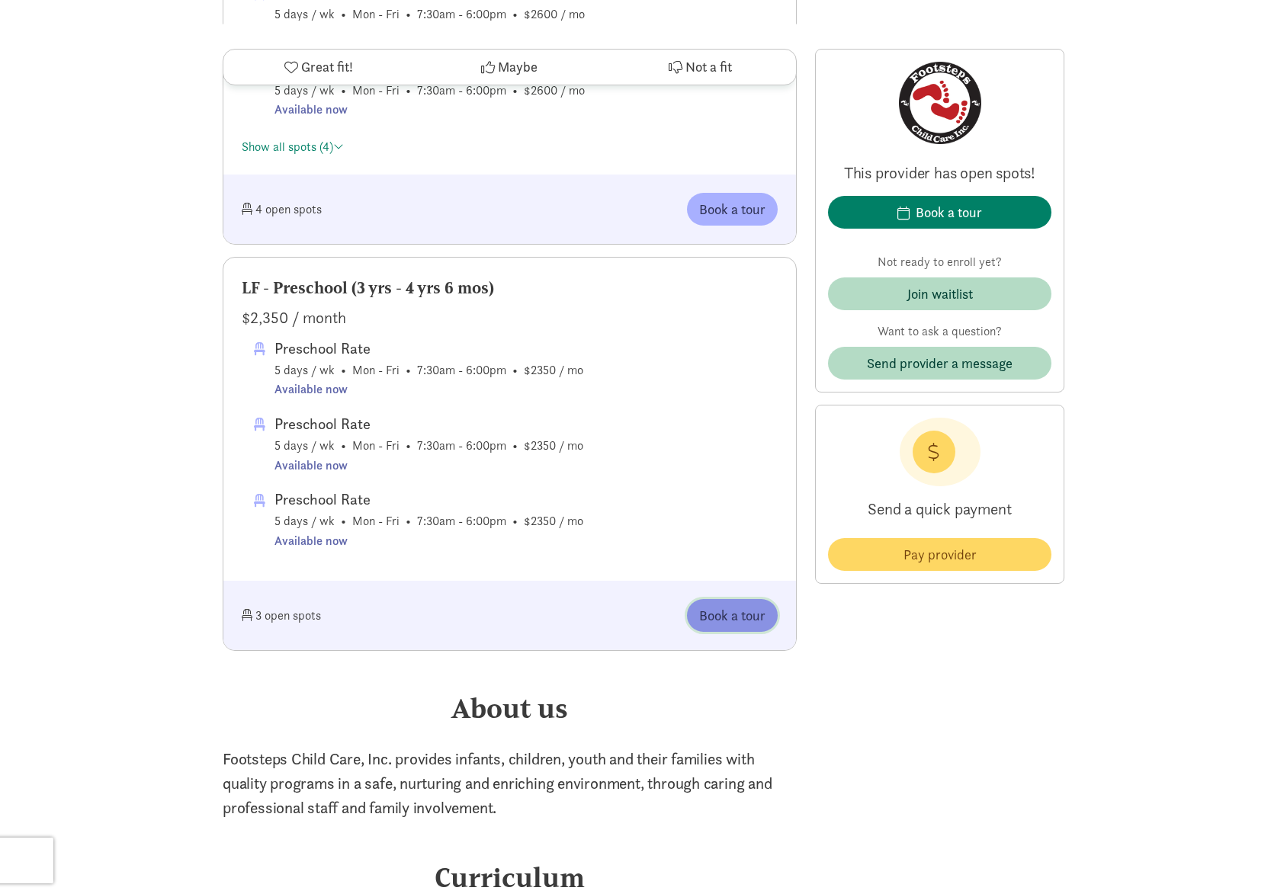
click at [714, 622] on span "Book a tour" at bounding box center [732, 615] width 66 height 21
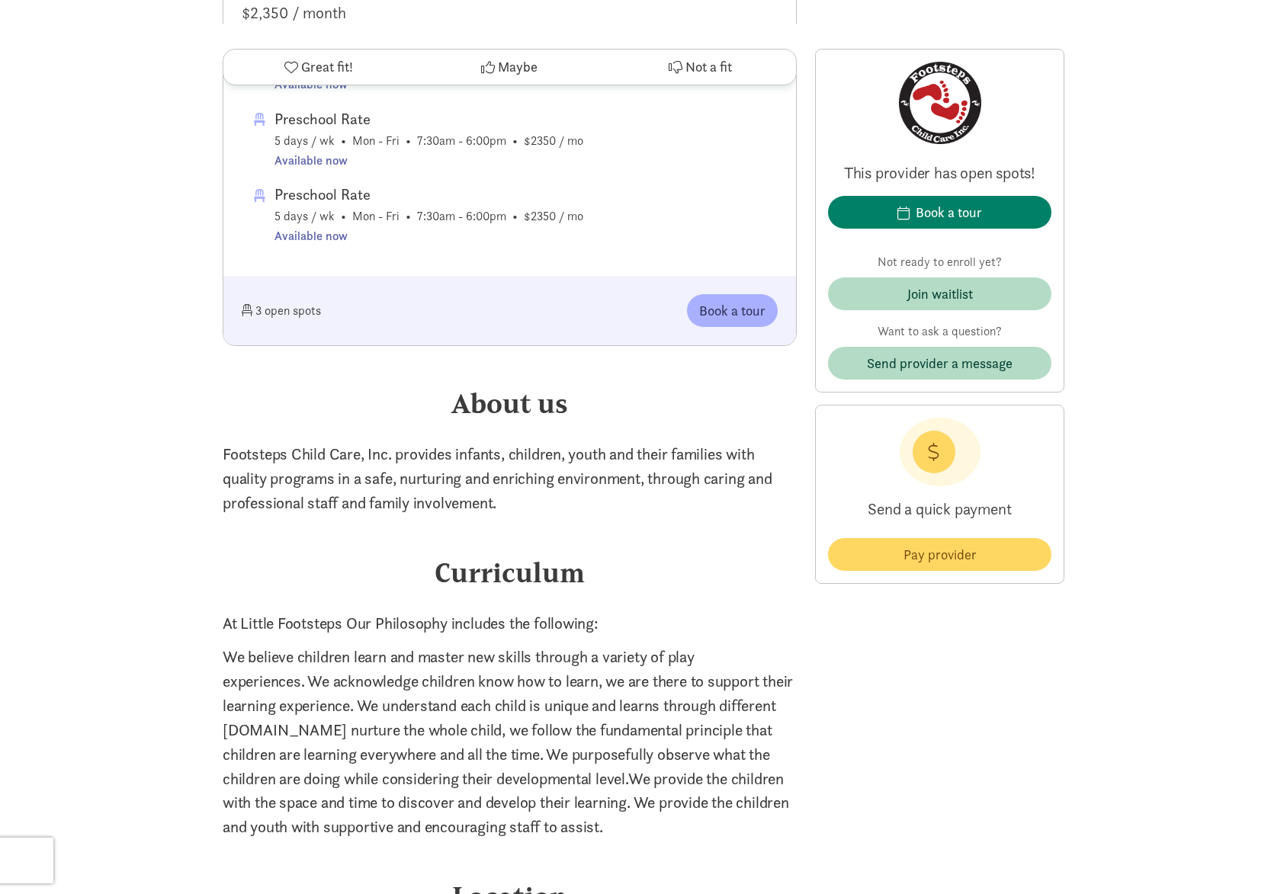
click at [531, 489] on p "​Footsteps Child Care, Inc. provides infants, children, youth and their familie…" at bounding box center [510, 478] width 574 height 73
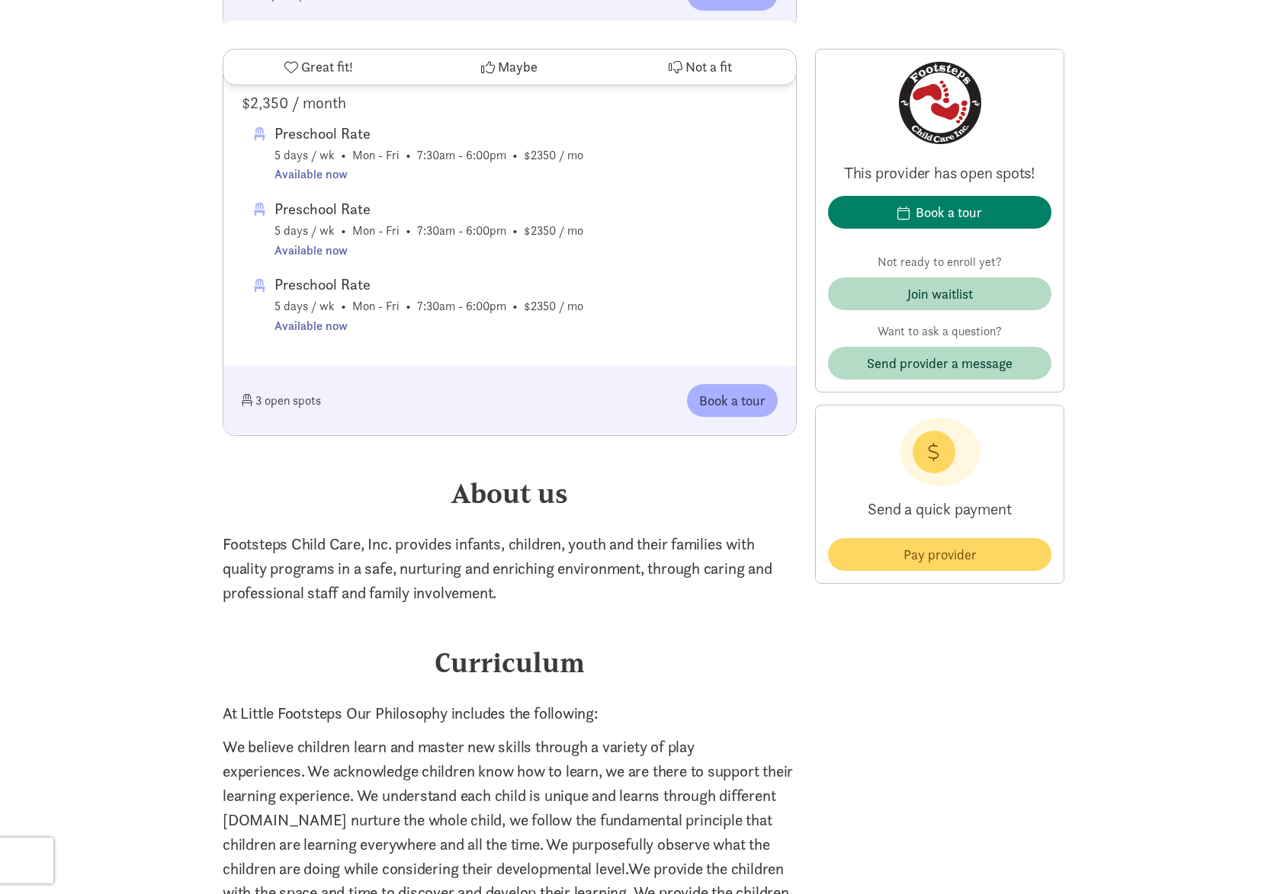
scroll to position [1174, 0]
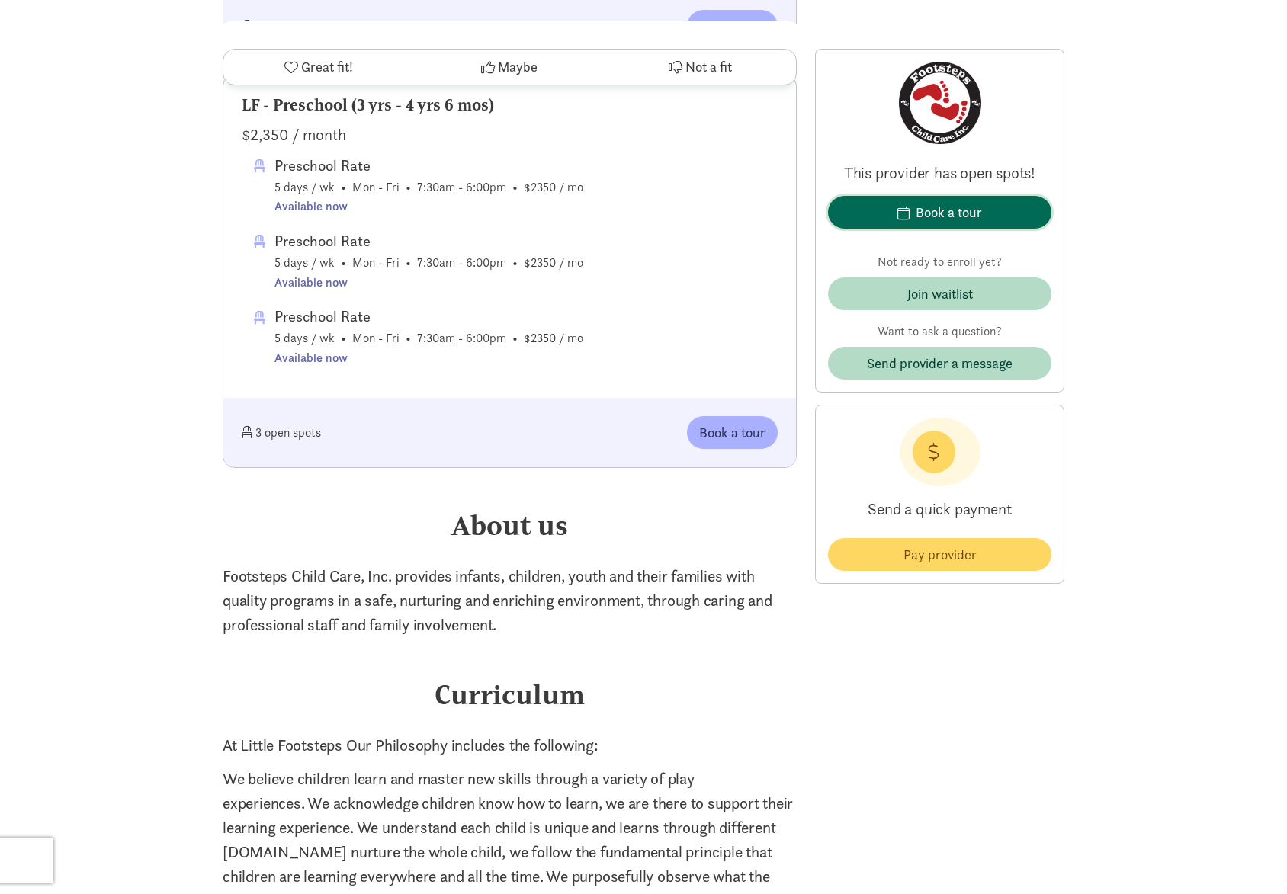
click at [971, 213] on div "Book a tour" at bounding box center [949, 212] width 66 height 21
click at [756, 416] on button "Book a tour" at bounding box center [732, 432] width 91 height 33
drag, startPoint x: 298, startPoint y: 425, endPoint x: 316, endPoint y: 394, distance: 35.8
click at [297, 425] on div "3 open spots" at bounding box center [376, 432] width 268 height 33
drag, startPoint x: 325, startPoint y: 360, endPoint x: 311, endPoint y: 303, distance: 58.1
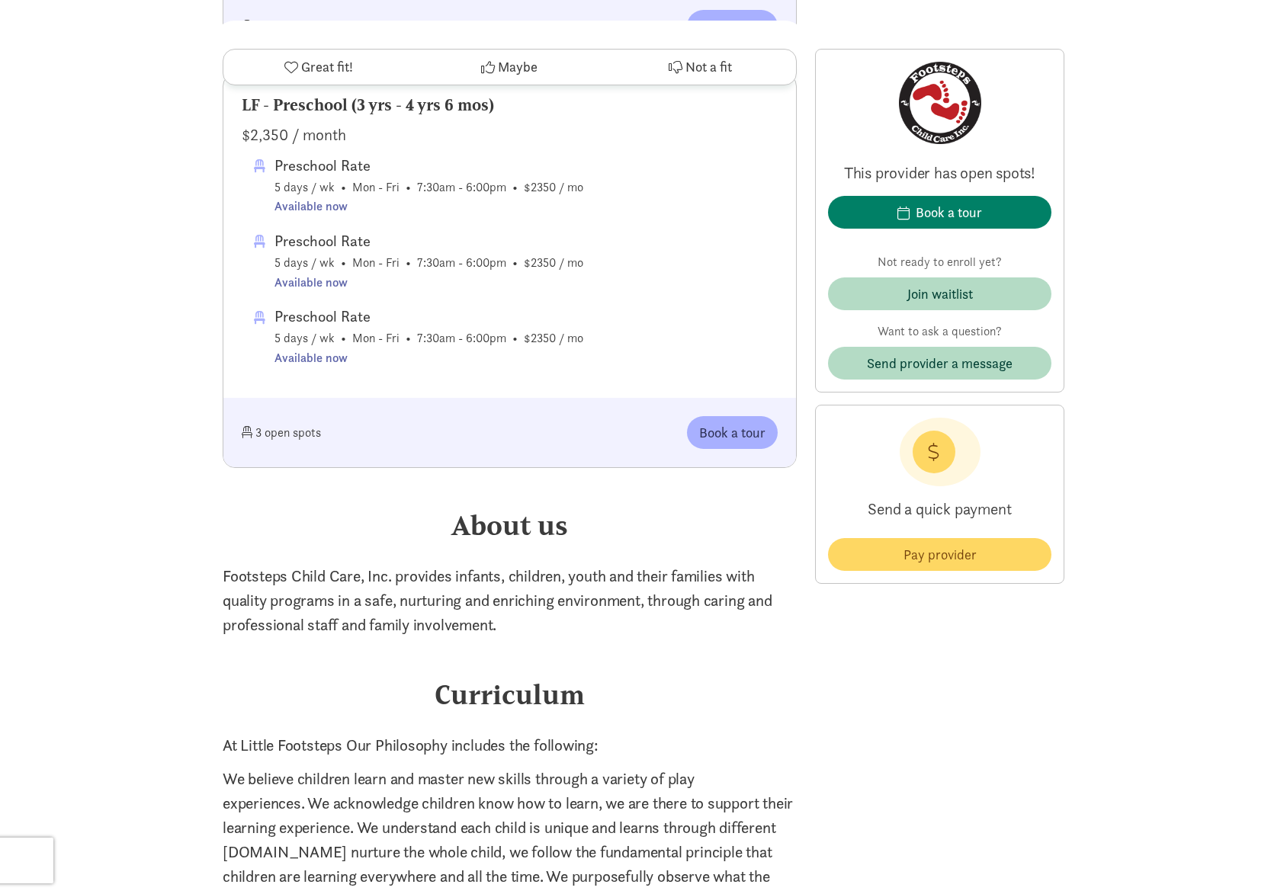
click at [325, 358] on div "Available now" at bounding box center [428, 358] width 309 height 20
click at [311, 303] on span "Preschool Rate 5 days / wk • Mon - Fri • 7:30am - 6:00pm • $2350 / mo Available…" at bounding box center [510, 260] width 536 height 215
click at [295, 246] on div "Preschool Rate" at bounding box center [428, 241] width 309 height 24
click at [296, 181] on span "Preschool Rate 5 days / wk • Mon - Fri • 7:30am - 6:00pm • $2350 / mo Available…" at bounding box center [428, 184] width 309 height 63
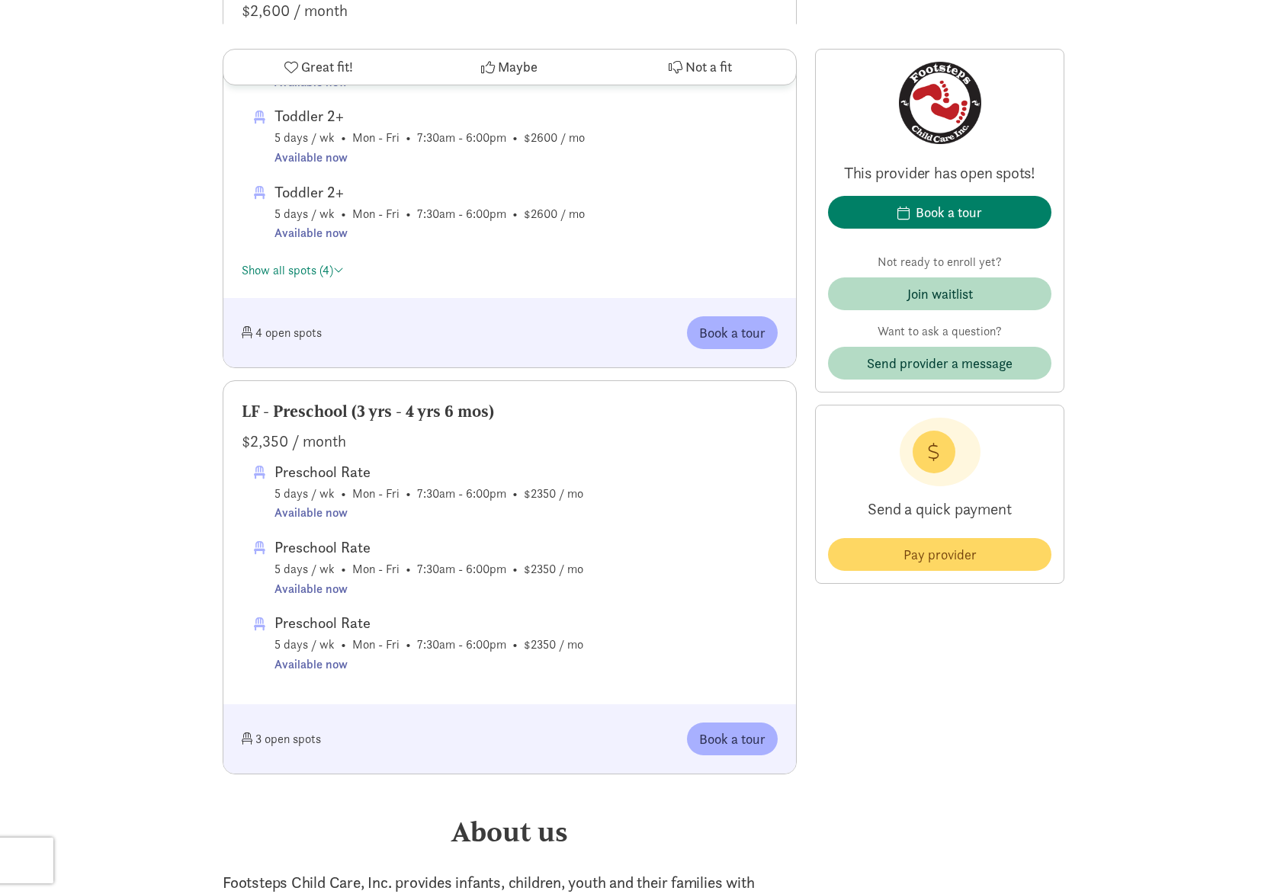
scroll to position [717, 0]
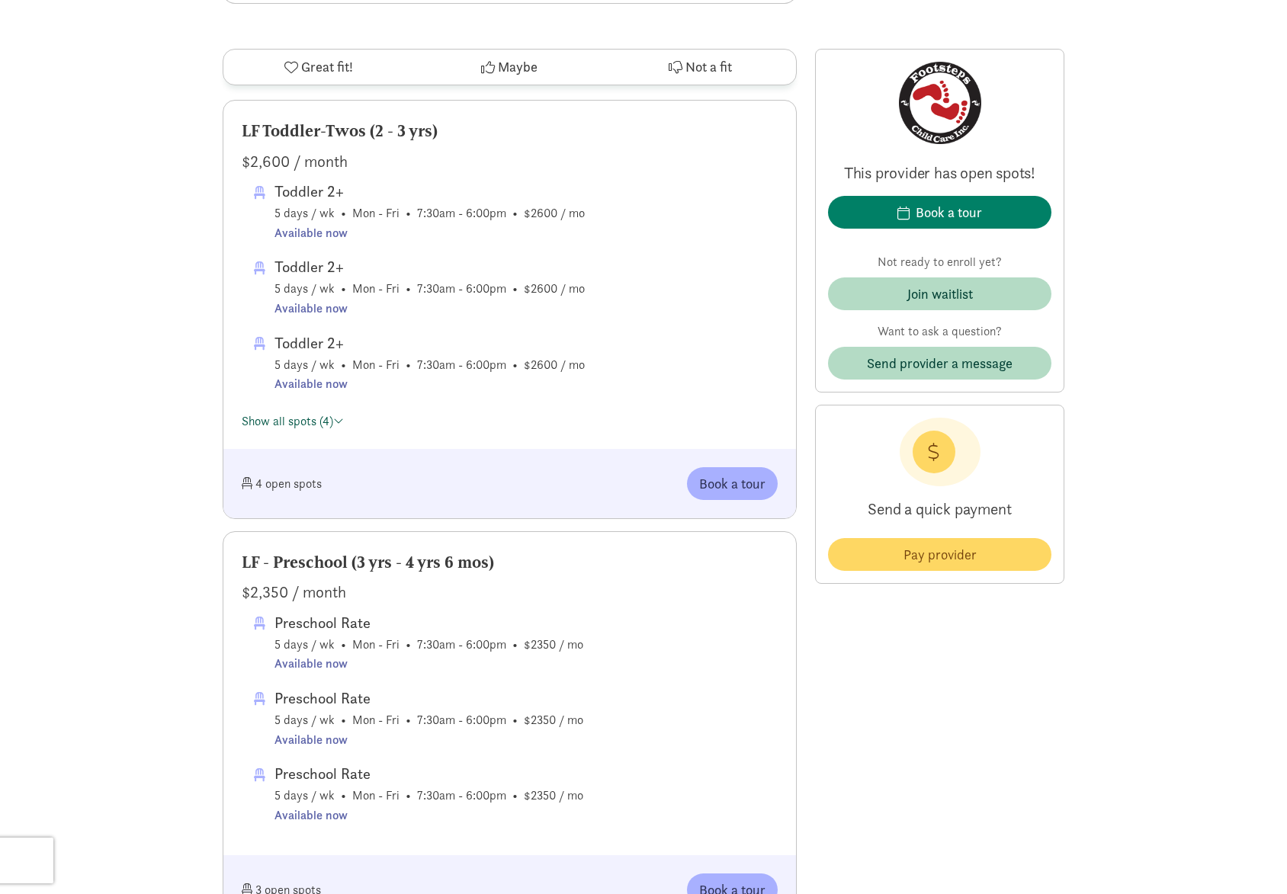
click at [343, 415] on span at bounding box center [338, 421] width 11 height 12
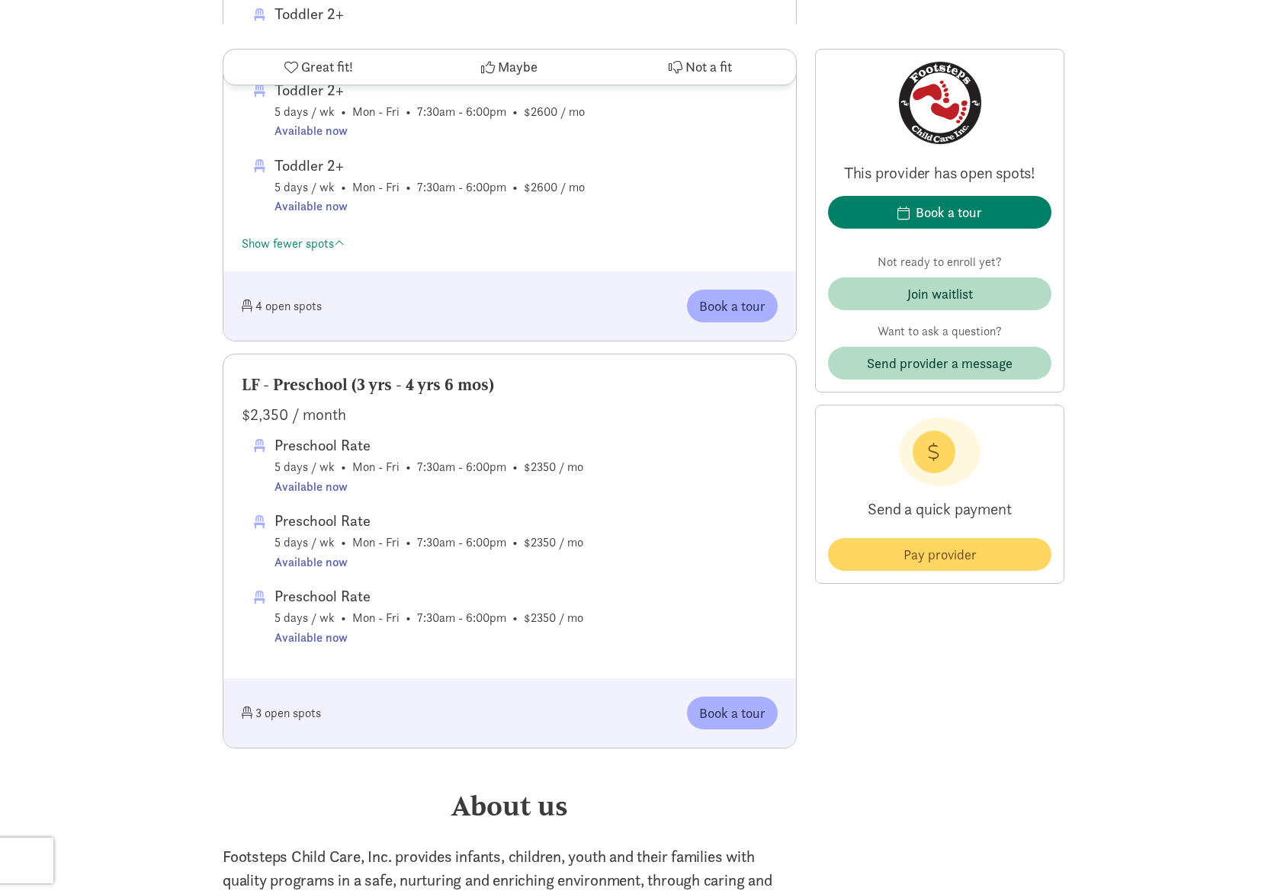
scroll to position [1098, 0]
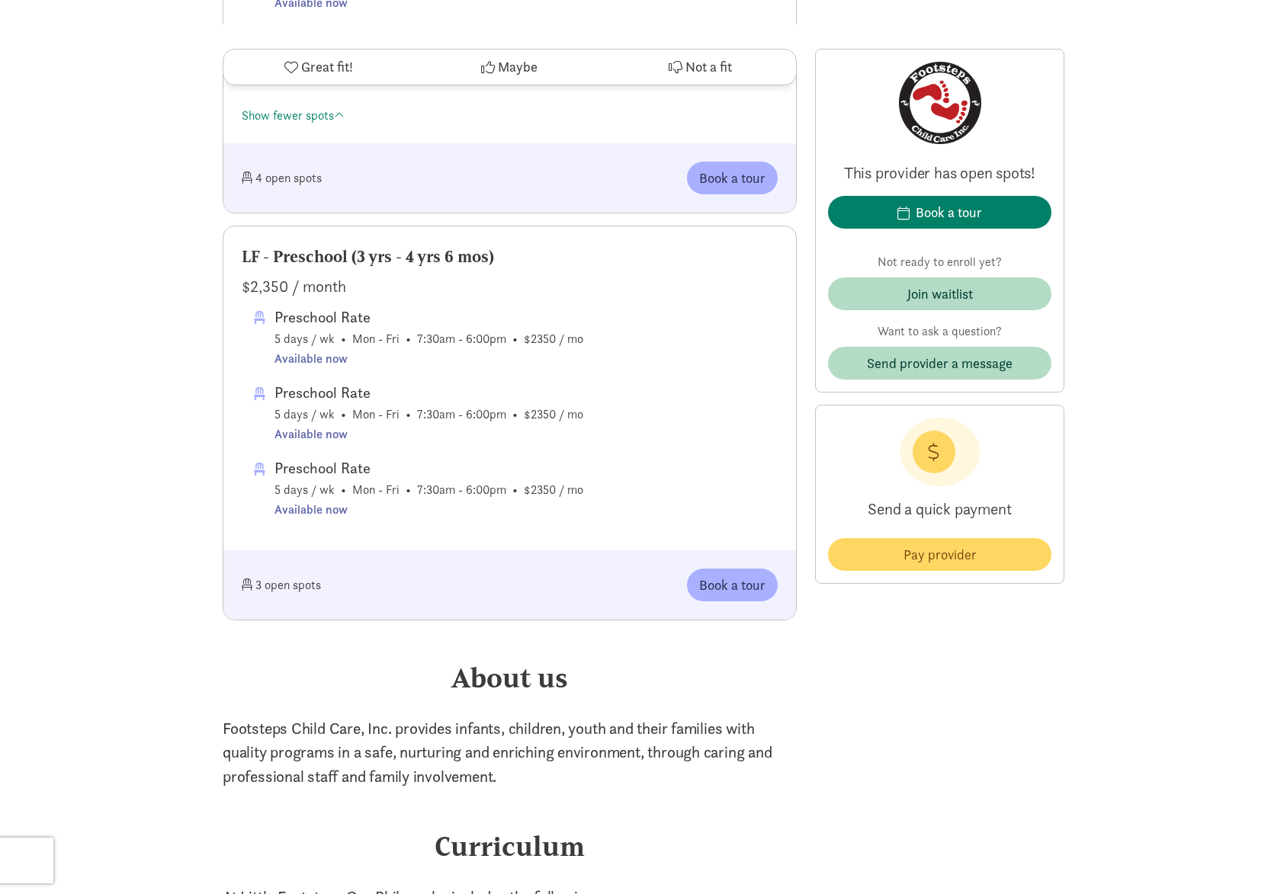
click at [309, 322] on div "Preschool Rate" at bounding box center [428, 317] width 309 height 24
click at [299, 513] on div "Available now" at bounding box center [428, 510] width 309 height 20
click at [273, 591] on div "3 open spots" at bounding box center [376, 585] width 268 height 33
click at [714, 590] on span "Book a tour" at bounding box center [732, 585] width 66 height 21
click at [265, 316] on span at bounding box center [263, 342] width 18 height 63
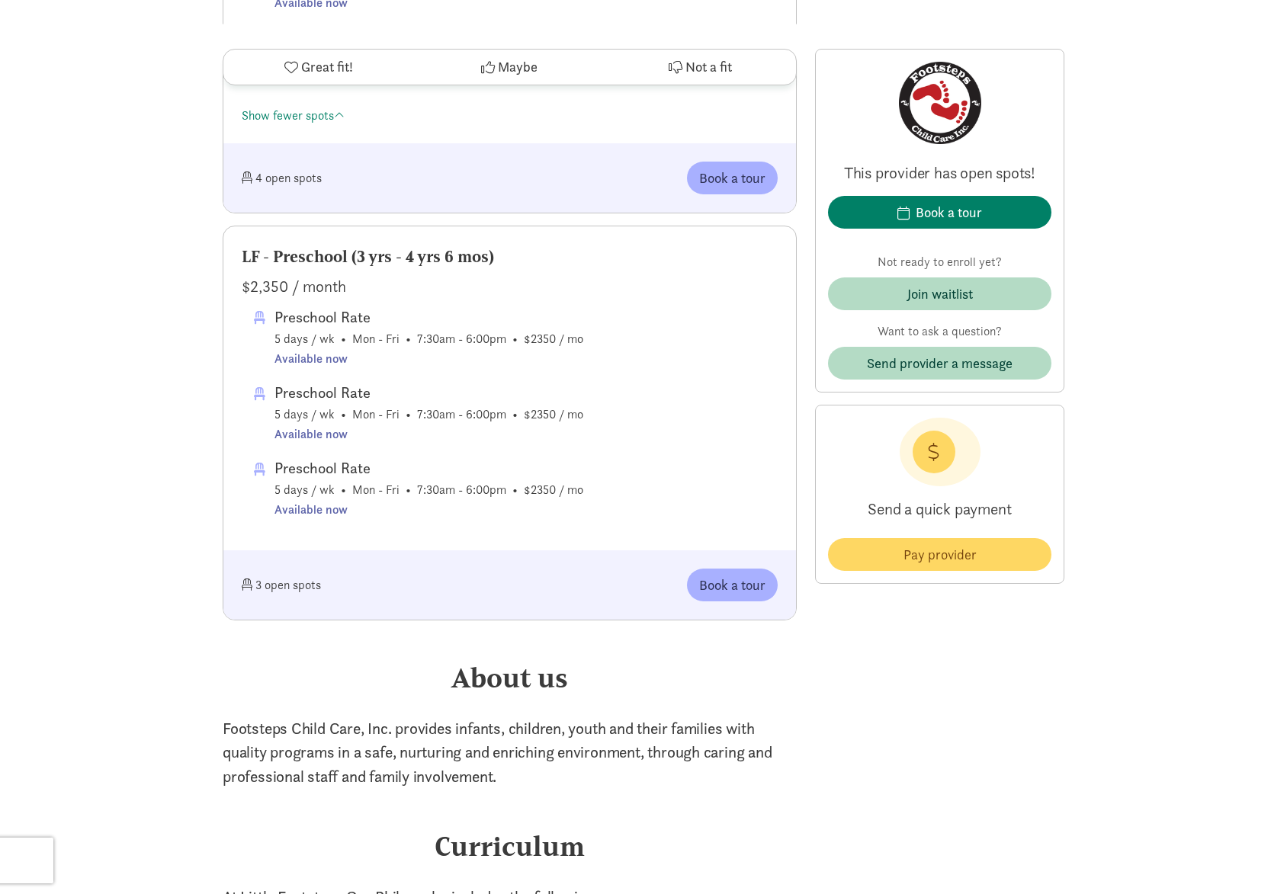
drag, startPoint x: 260, startPoint y: 316, endPoint x: 274, endPoint y: 408, distance: 93.3
click at [260, 316] on span at bounding box center [263, 342] width 18 height 63
click at [274, 409] on span "Preschool Rate 5 days / wk • Mon - Fri • 7:30am - 6:00pm • $2350 / mo Available…" at bounding box center [428, 411] width 309 height 63
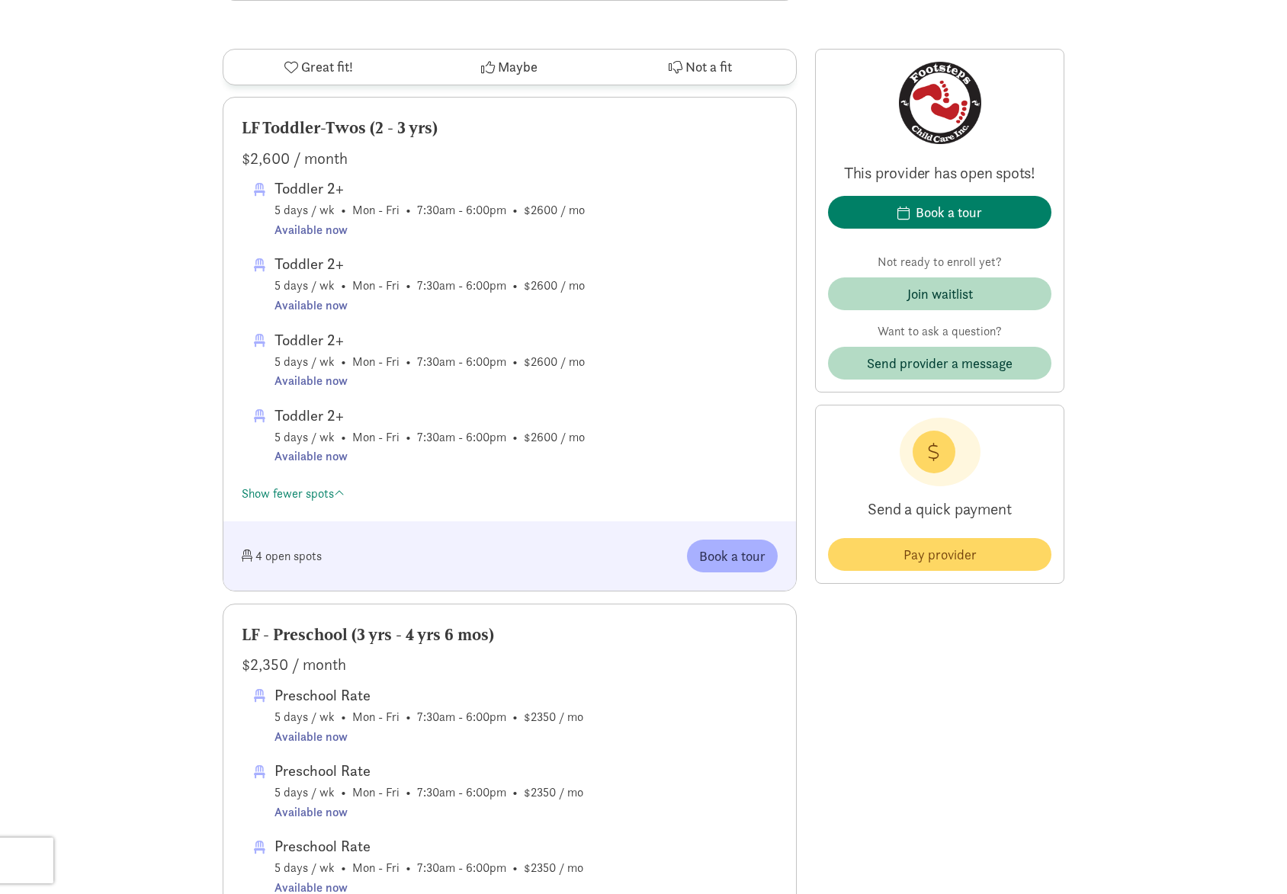
scroll to position [717, 0]
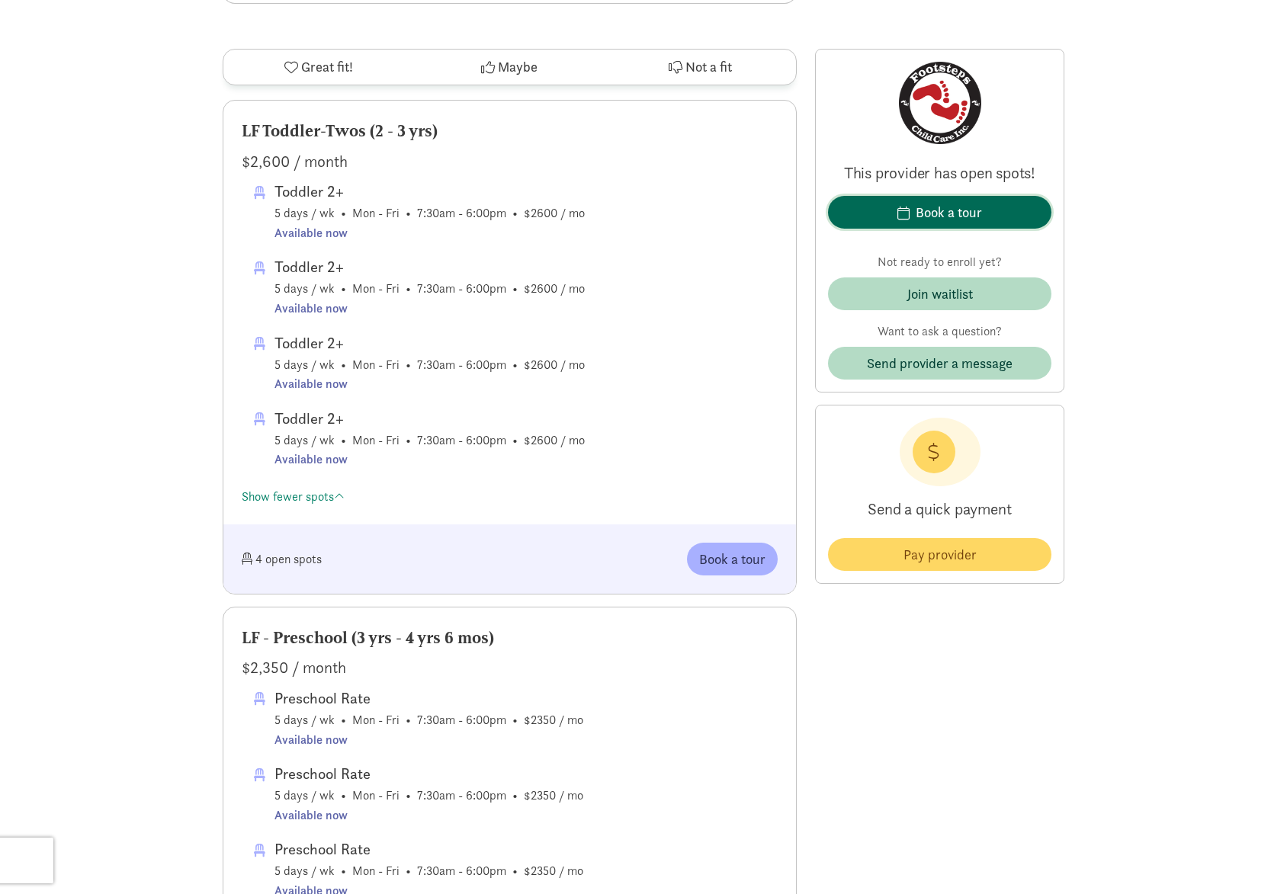
click at [932, 213] on div "Book a tour" at bounding box center [949, 212] width 66 height 21
click at [923, 206] on div "Book a tour" at bounding box center [949, 212] width 66 height 21
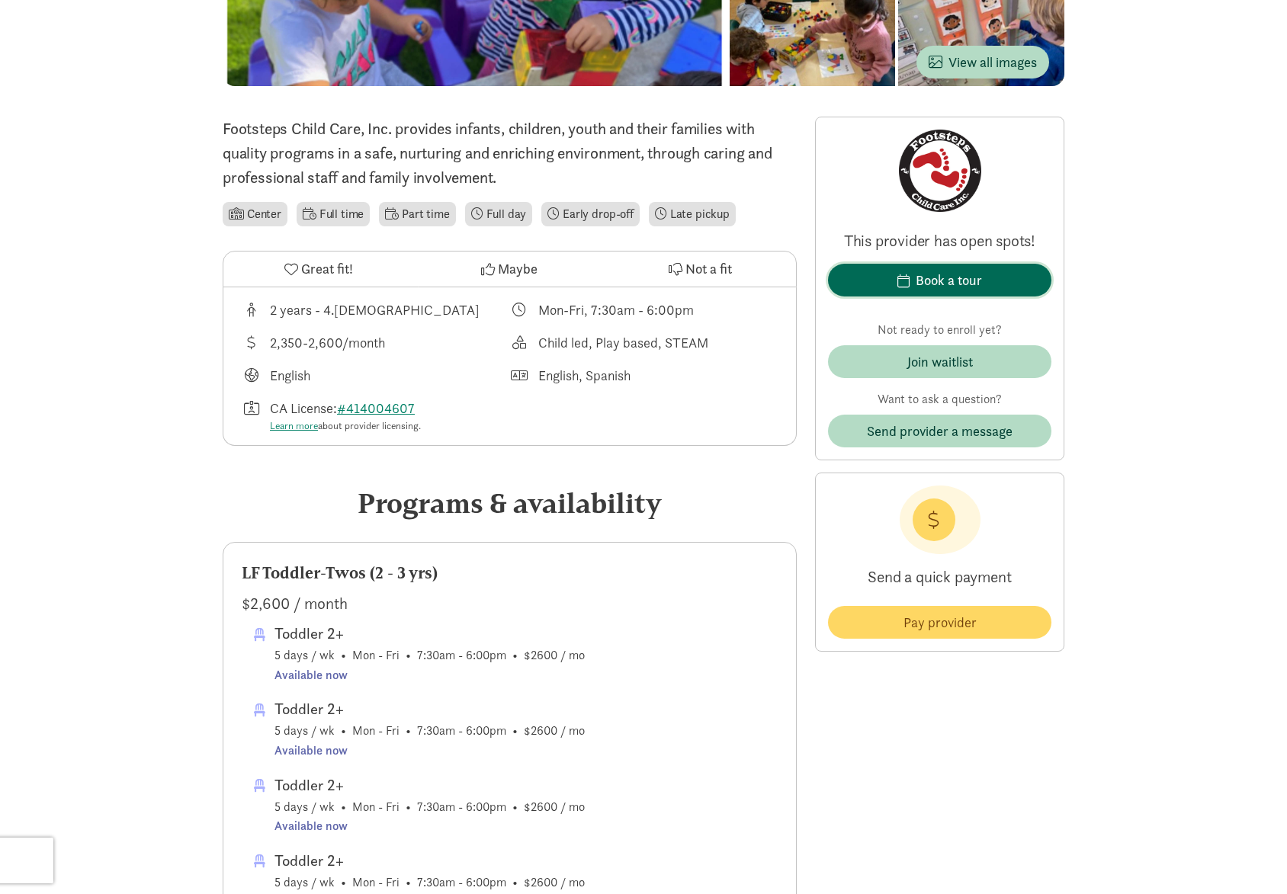
scroll to position [107, 0]
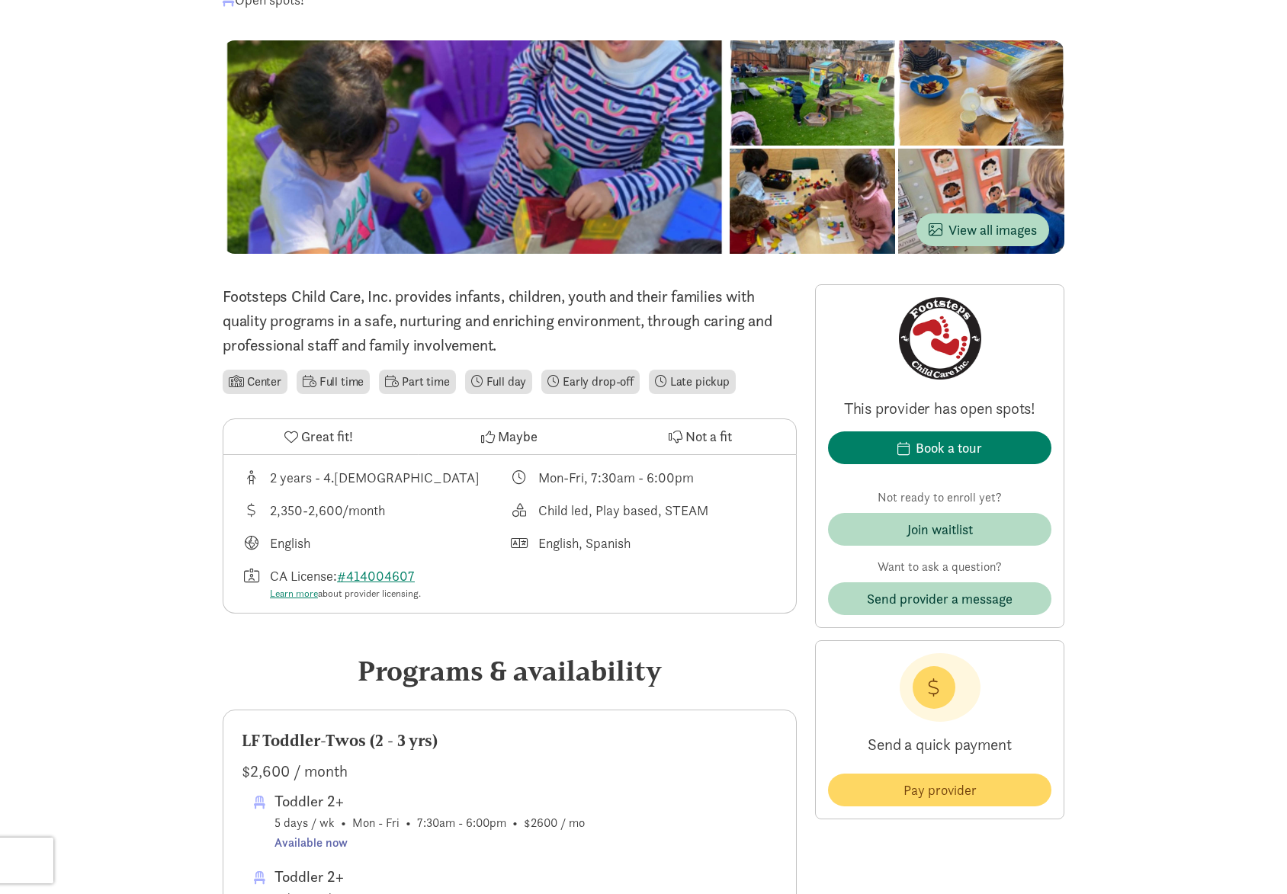
click at [342, 385] on li "Full time" at bounding box center [333, 382] width 73 height 24
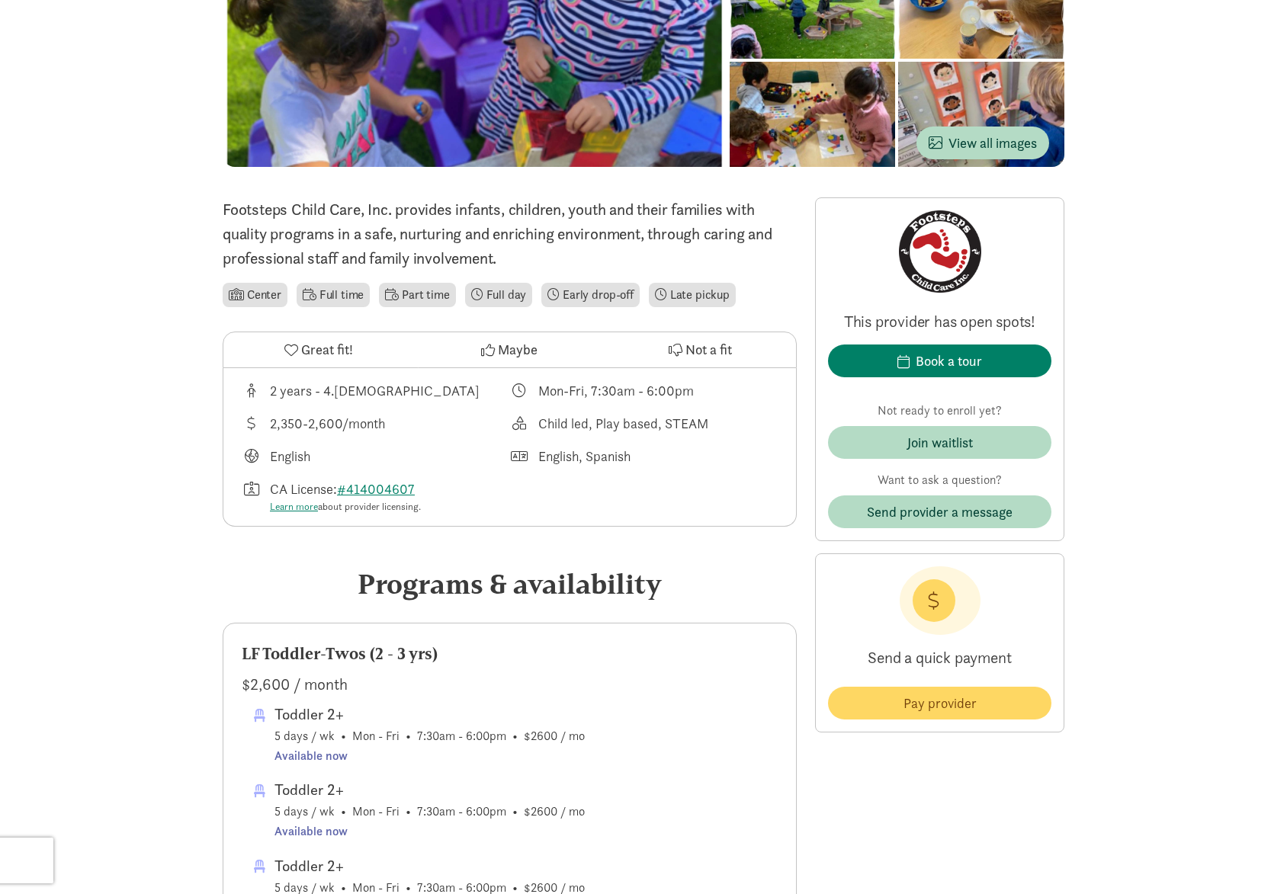
scroll to position [412, 0]
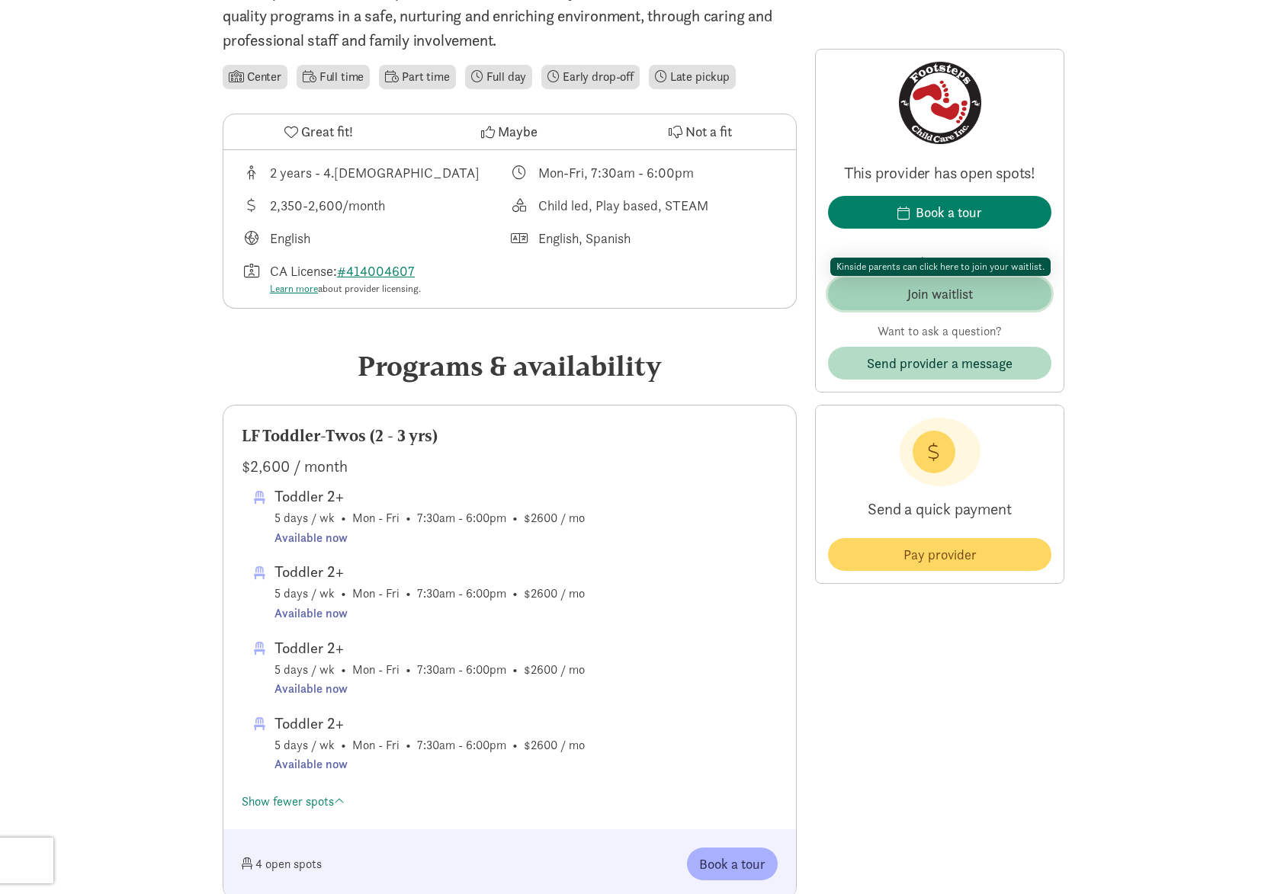
click at [930, 292] on div "Join waitlist" at bounding box center [940, 294] width 66 height 21
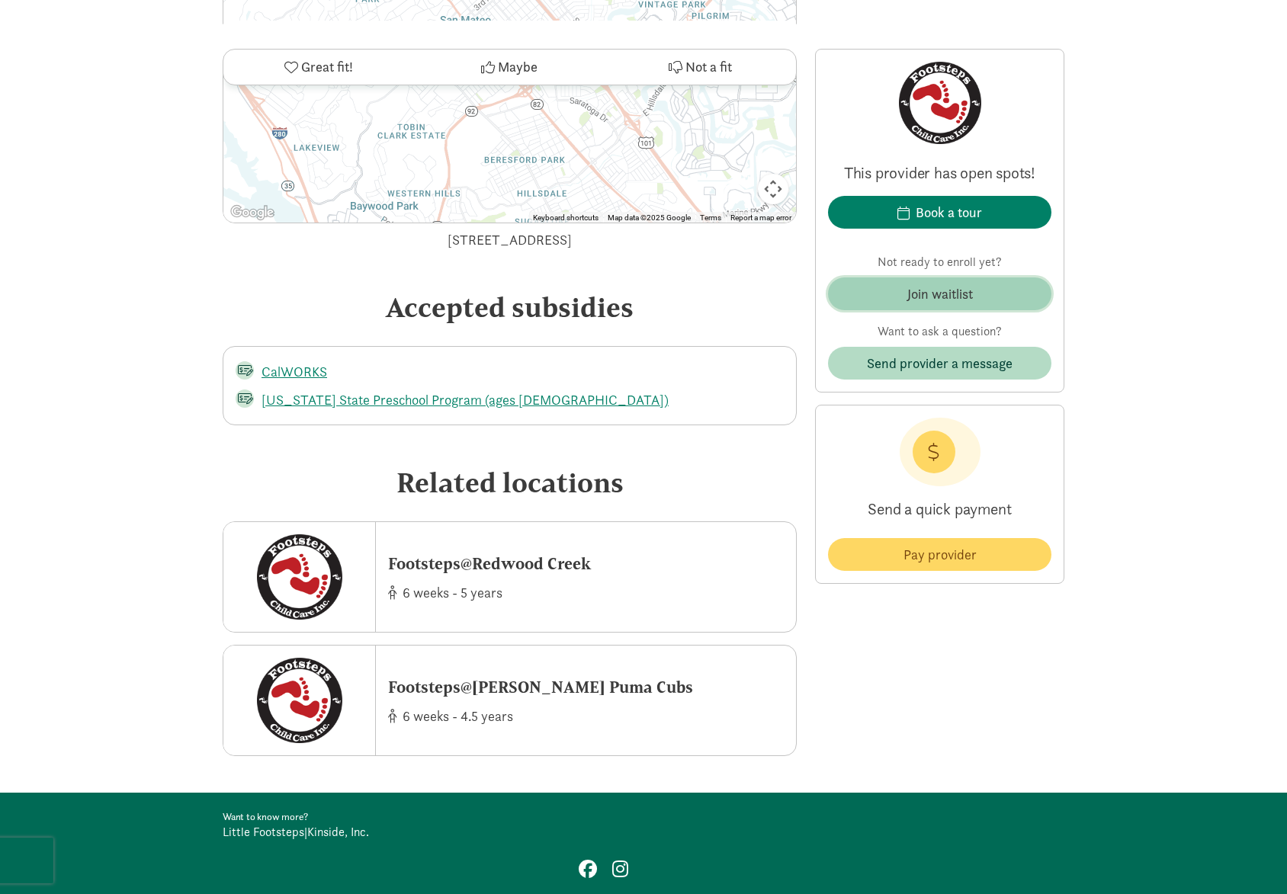
scroll to position [2487, 0]
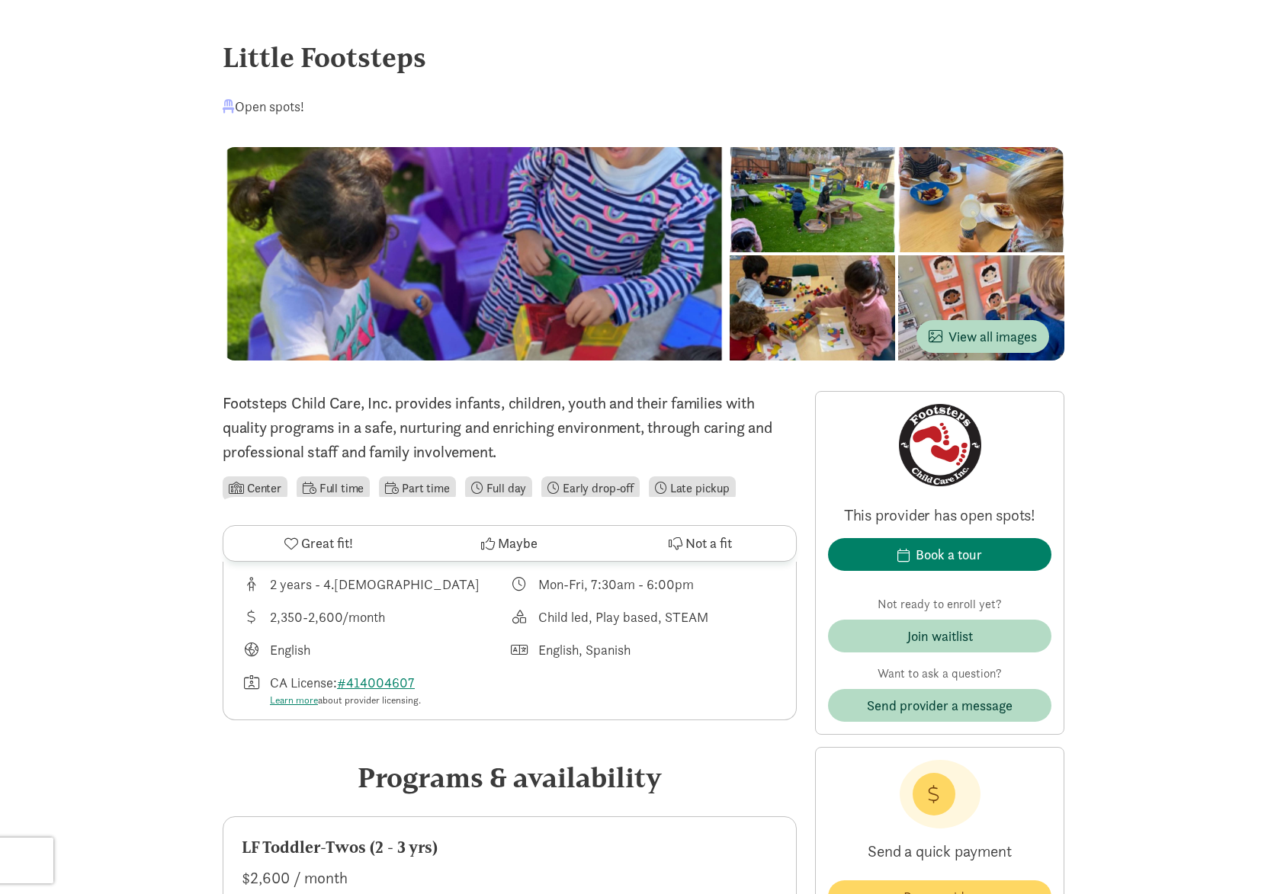
scroll to position [2411, 0]
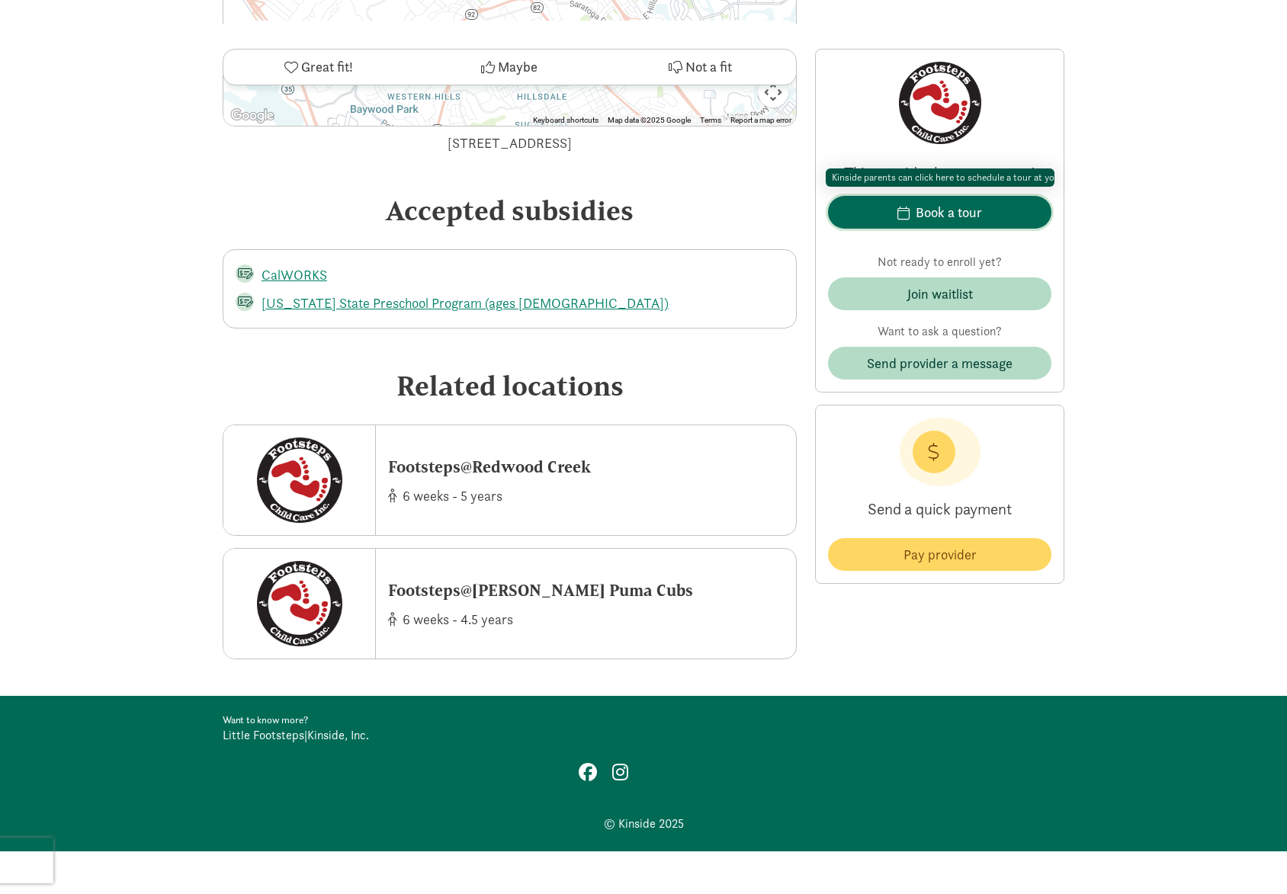
click at [963, 222] on div "Book a tour" at bounding box center [949, 212] width 66 height 21
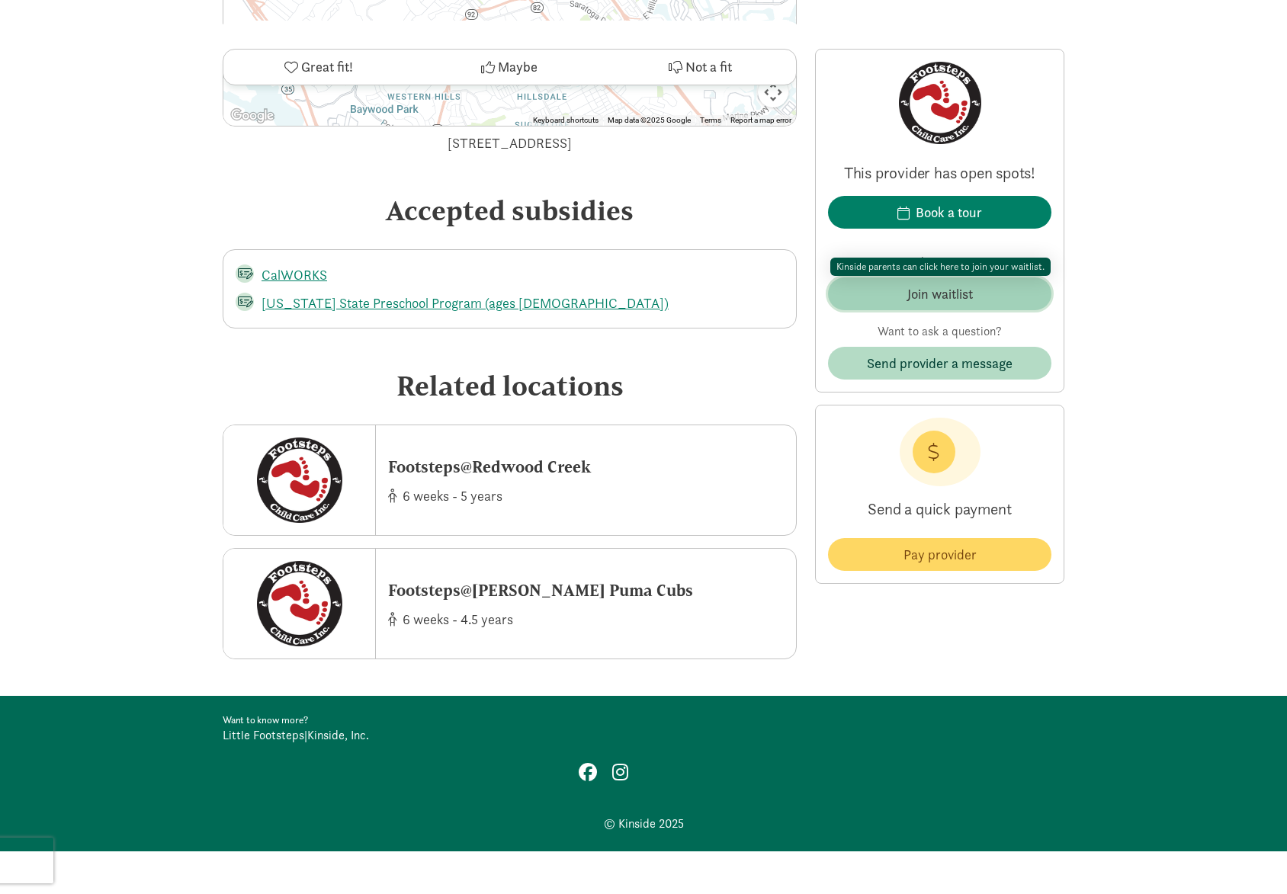
click at [946, 304] on button "Join waitlist" at bounding box center [939, 293] width 223 height 33
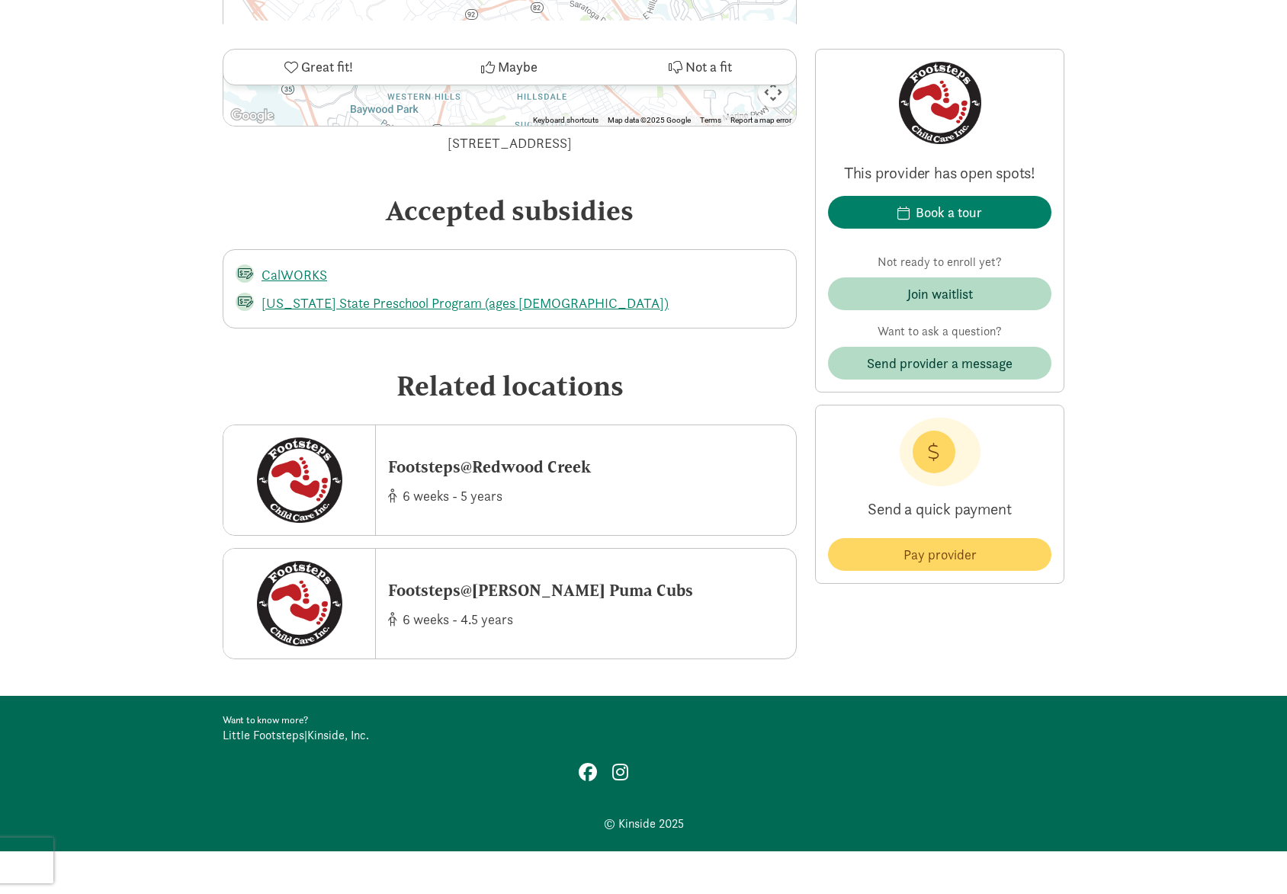
drag, startPoint x: 1285, startPoint y: 676, endPoint x: 1213, endPoint y: 9, distance: 670.9
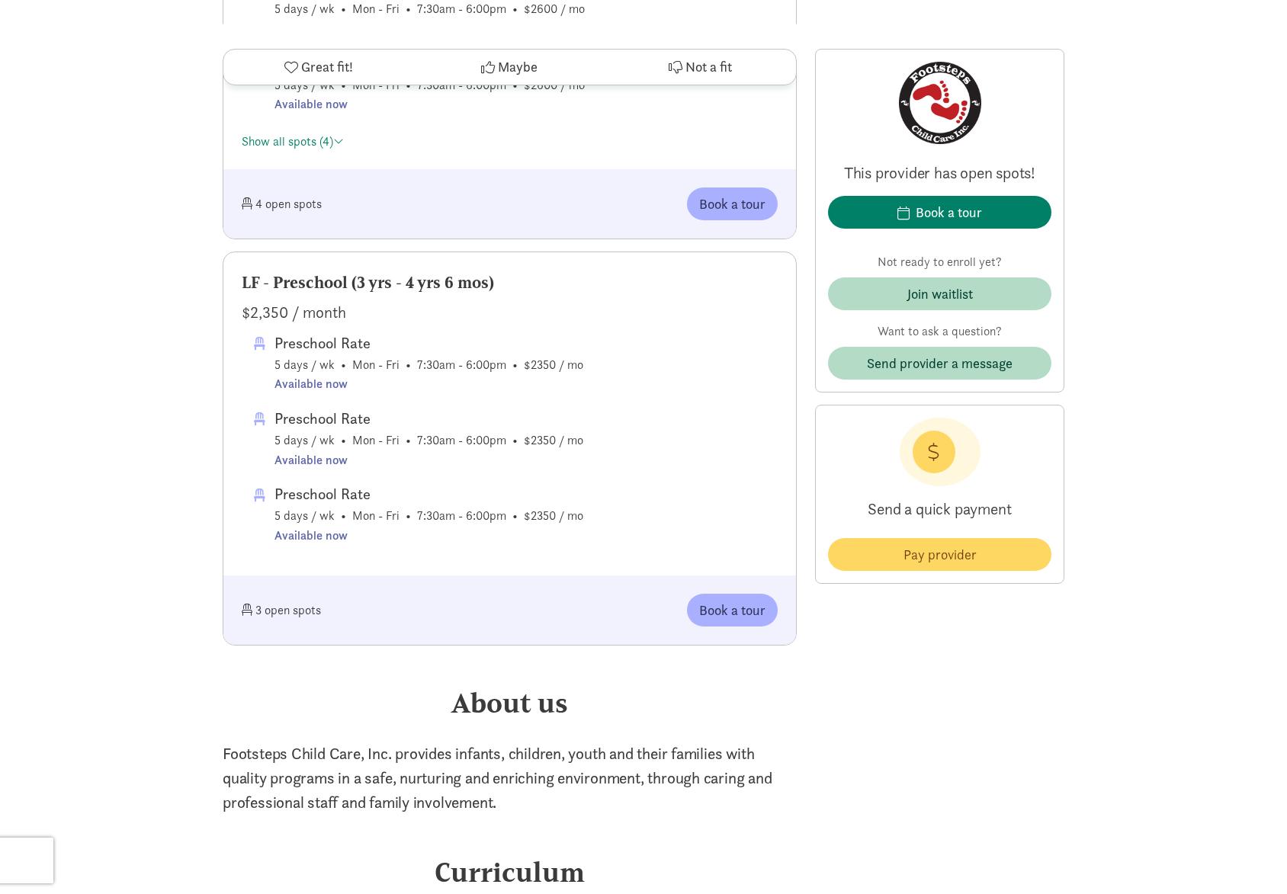
scroll to position [963, 0]
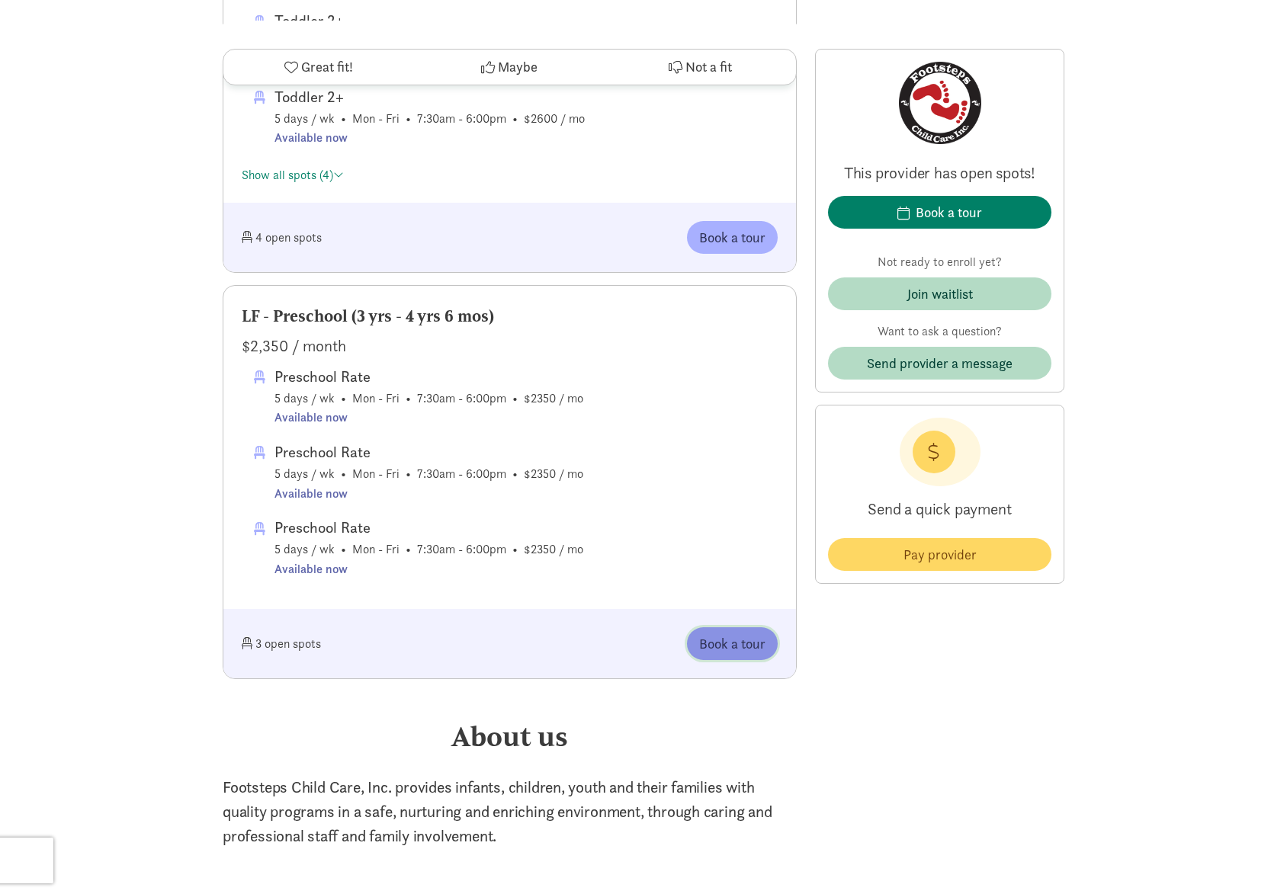
click at [750, 645] on span "Book a tour" at bounding box center [732, 643] width 66 height 21
click at [749, 645] on span "Book a tour" at bounding box center [732, 643] width 66 height 21
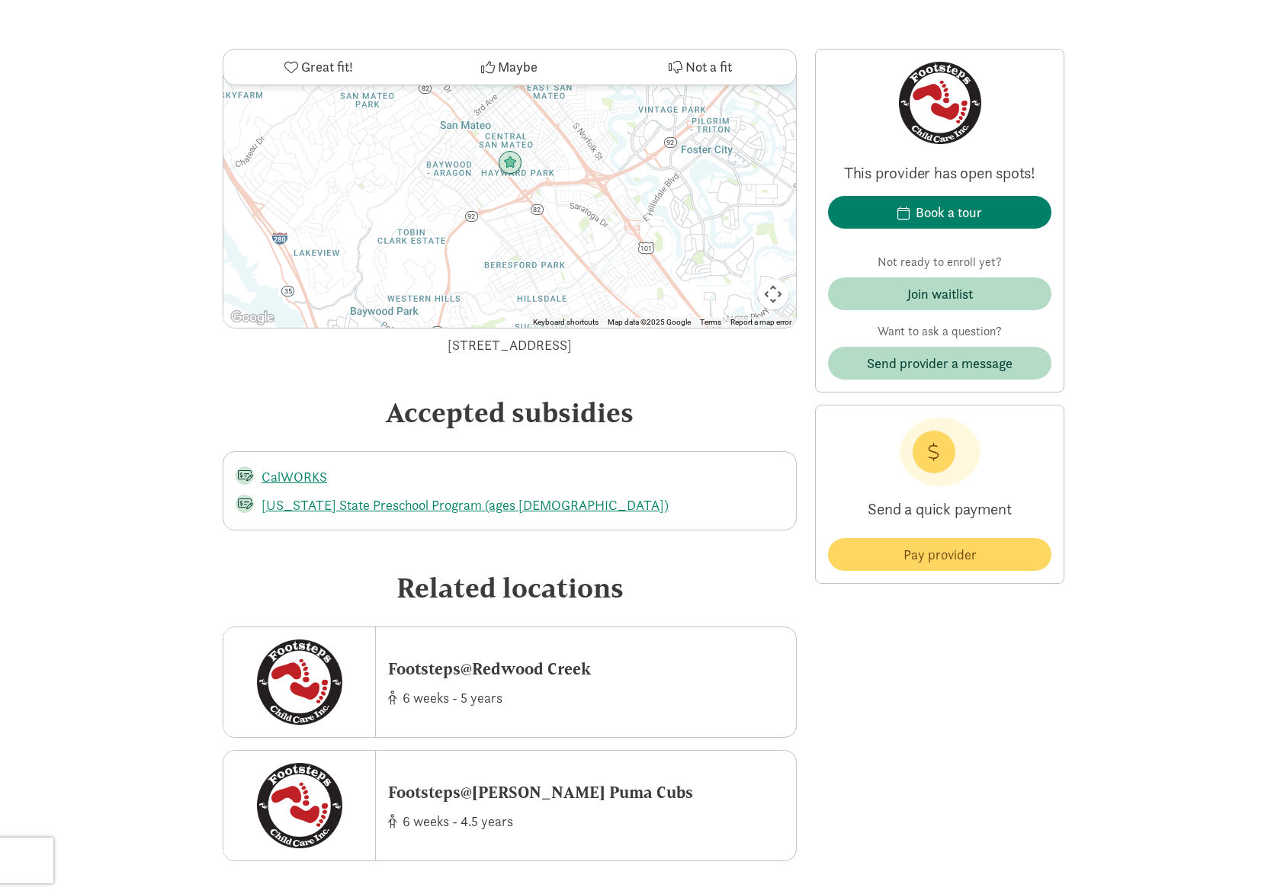
scroll to position [2182, 0]
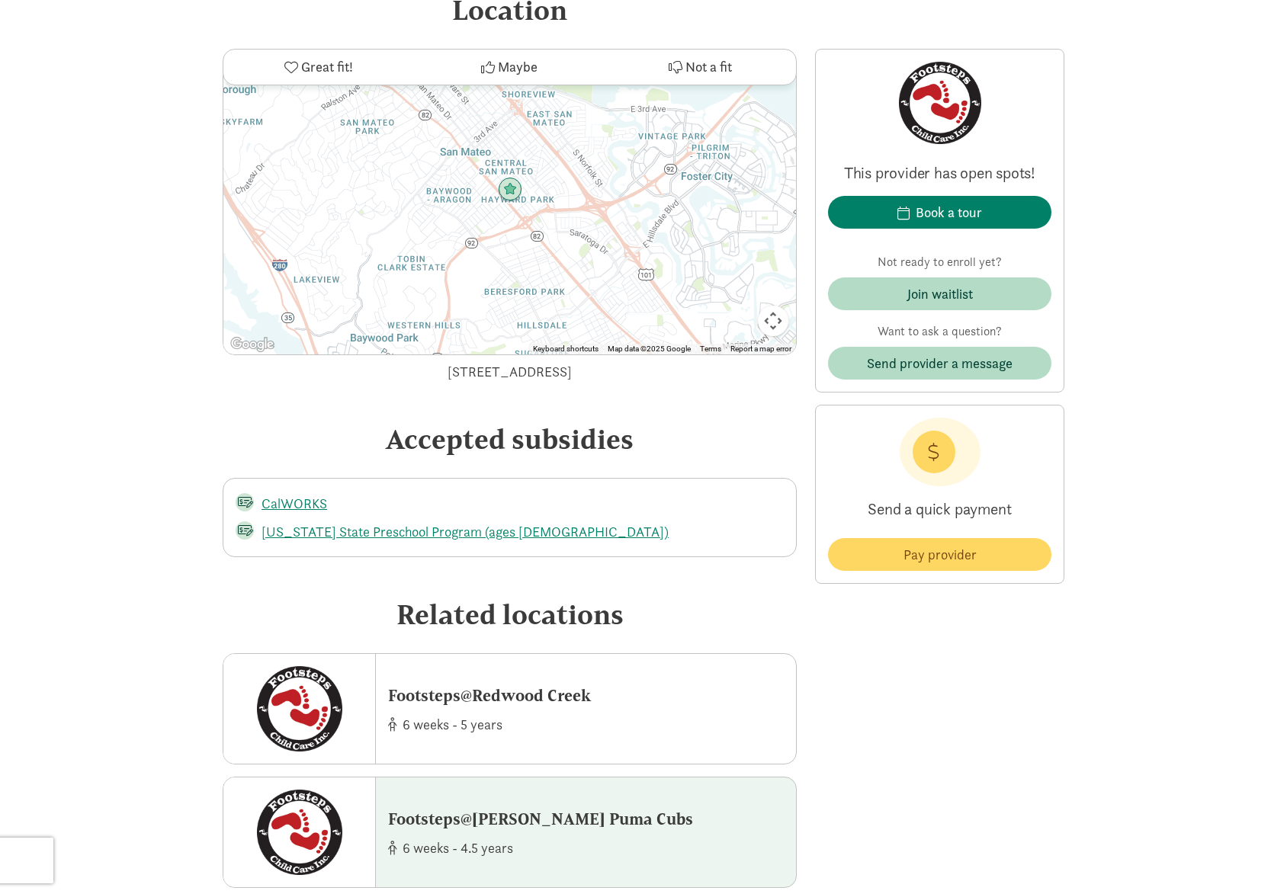
click at [513, 823] on div "Footsteps@[PERSON_NAME] Puma Cubs" at bounding box center [540, 819] width 305 height 24
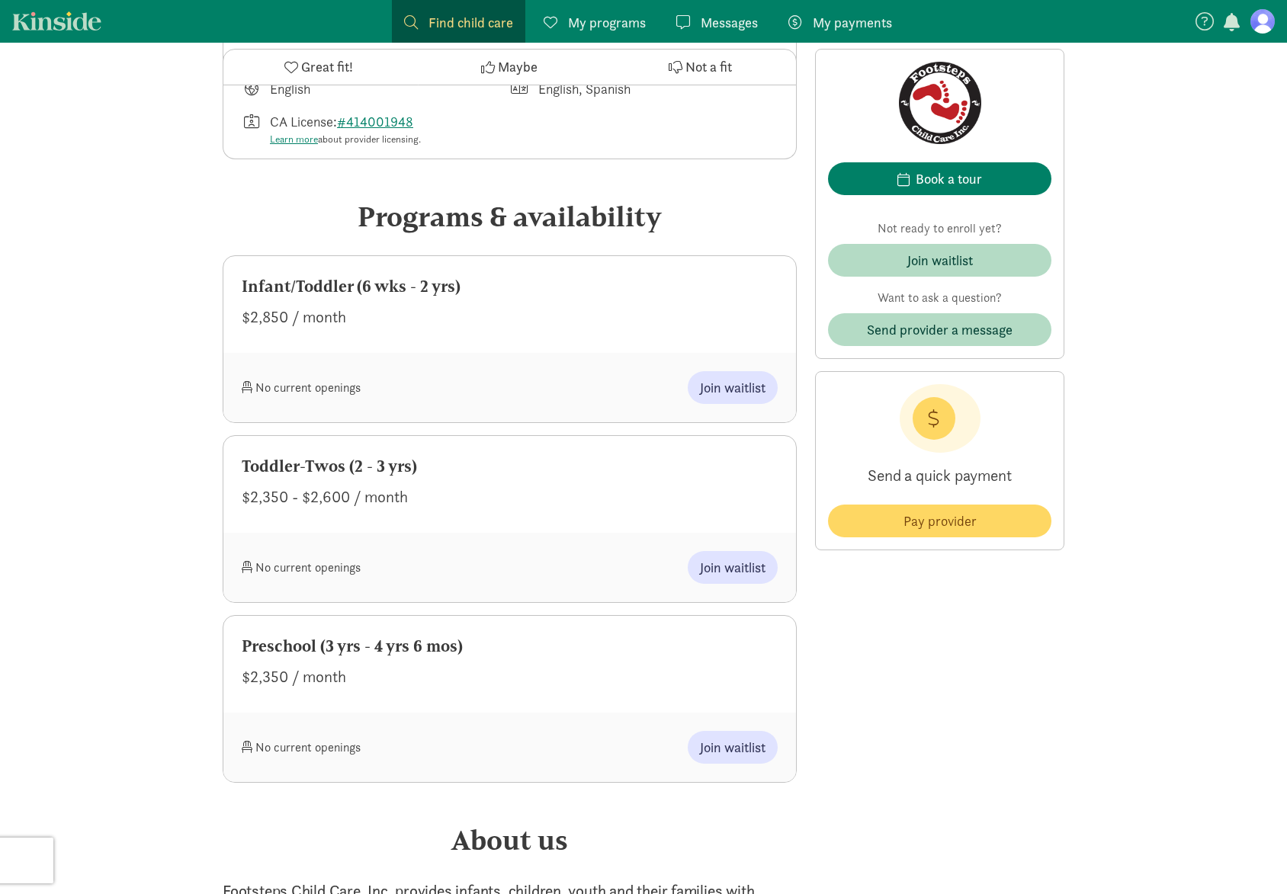
scroll to position [686, 0]
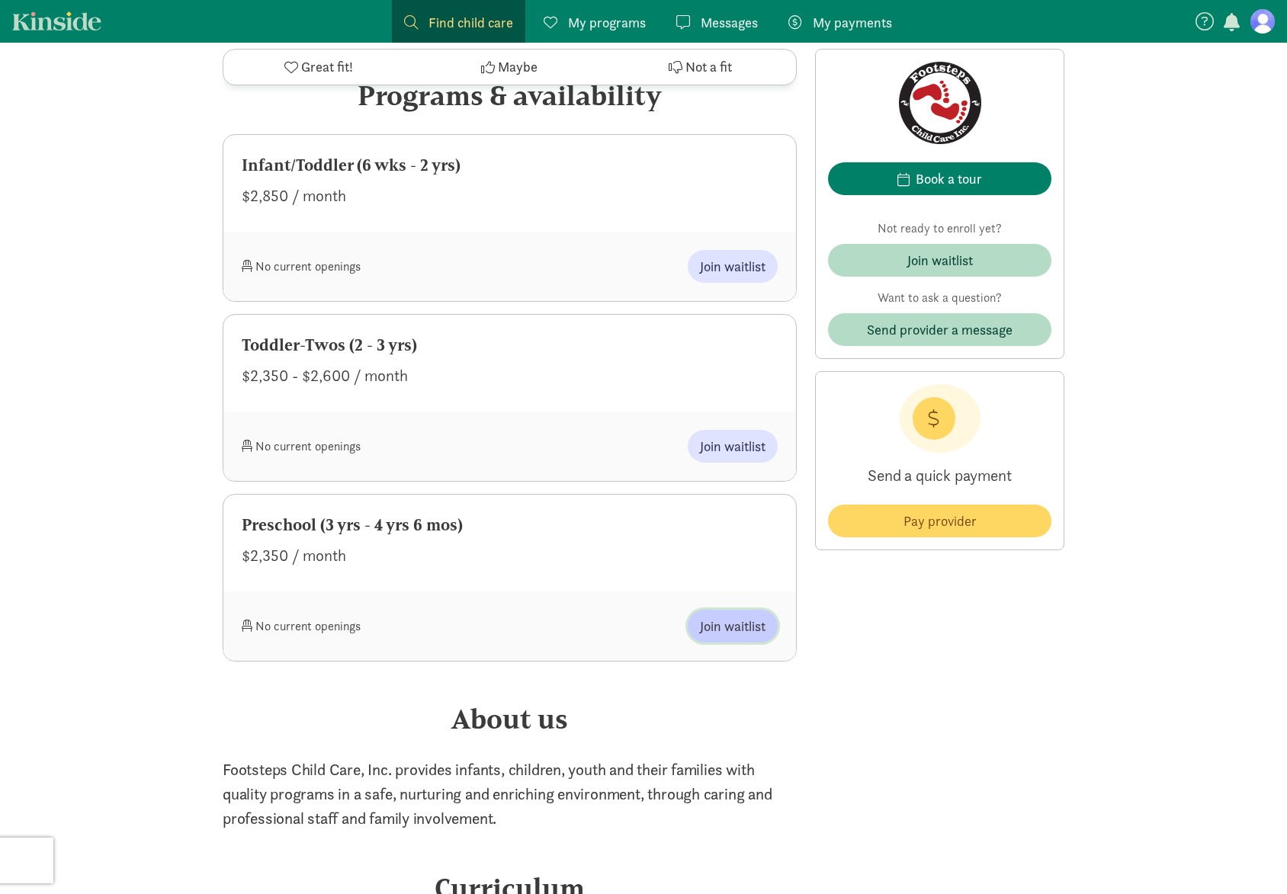
click at [724, 635] on span "Join waitlist" at bounding box center [733, 626] width 66 height 21
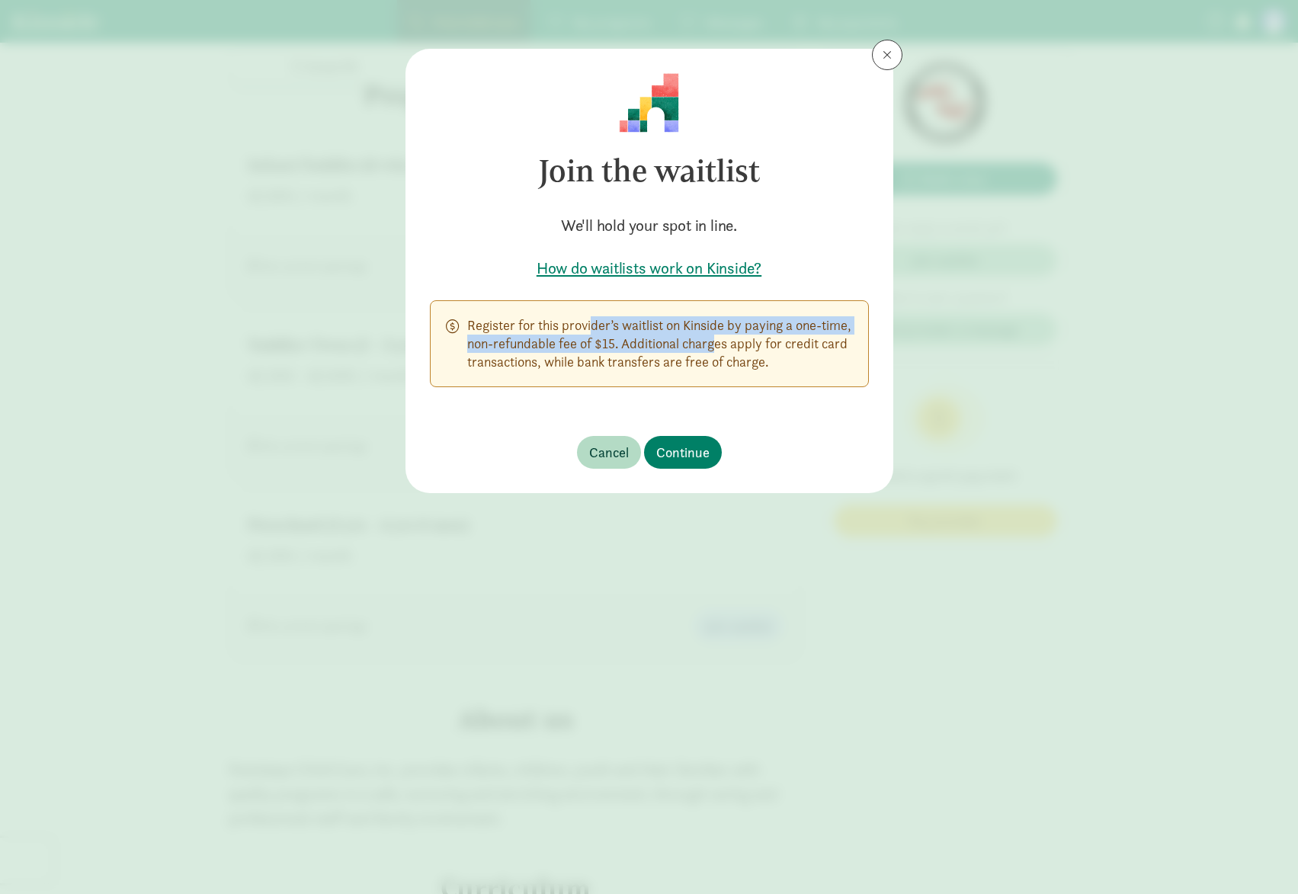
drag, startPoint x: 544, startPoint y: 325, endPoint x: 698, endPoint y: 345, distance: 156.0
click at [698, 345] on p "Register for this provider’s waitlist on Kinside by paying a one-time, non-refu…" at bounding box center [660, 343] width 386 height 55
click at [712, 364] on p "Register for this provider’s waitlist on Kinside by paying a one-time, non-refu…" at bounding box center [660, 343] width 386 height 55
click at [892, 65] on button at bounding box center [887, 55] width 30 height 30
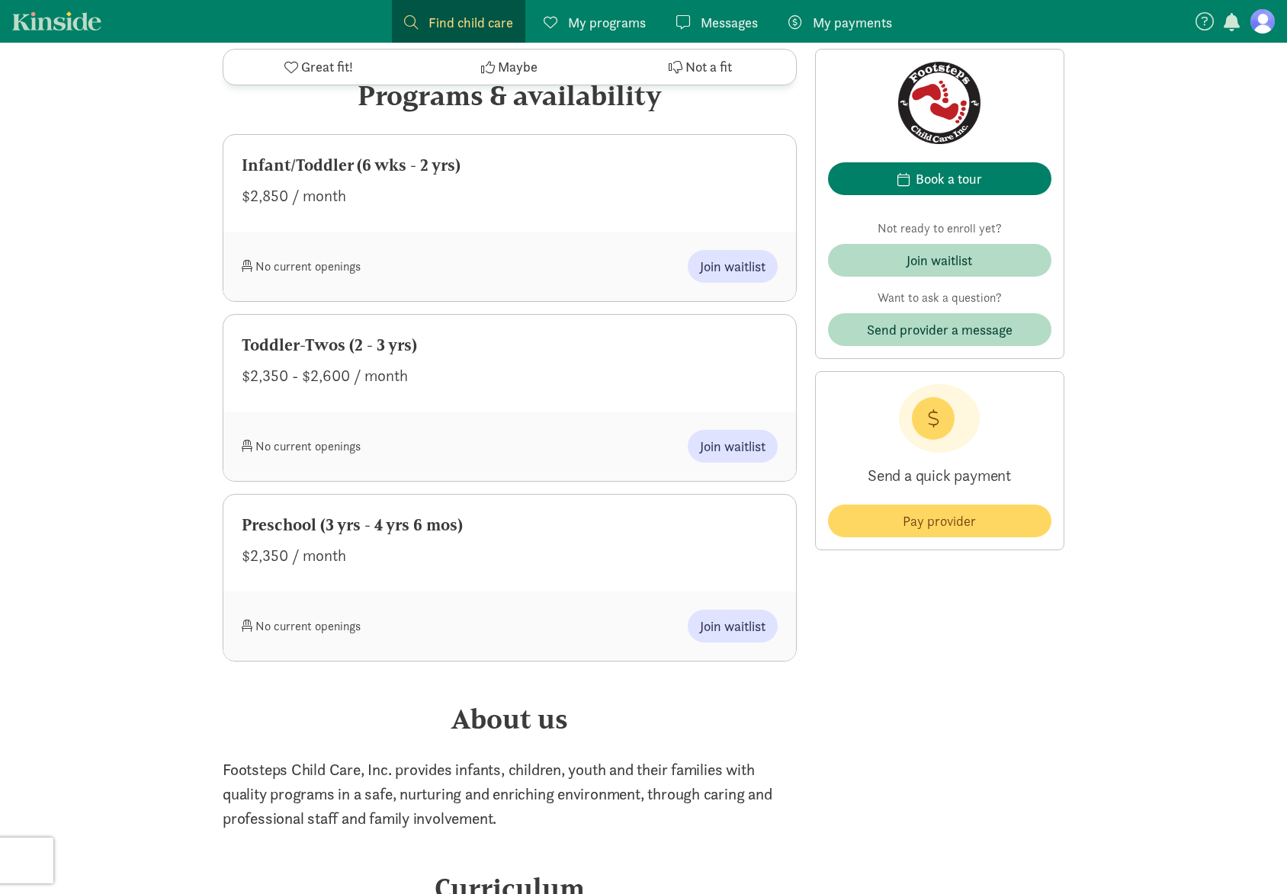
scroll to position [610, 0]
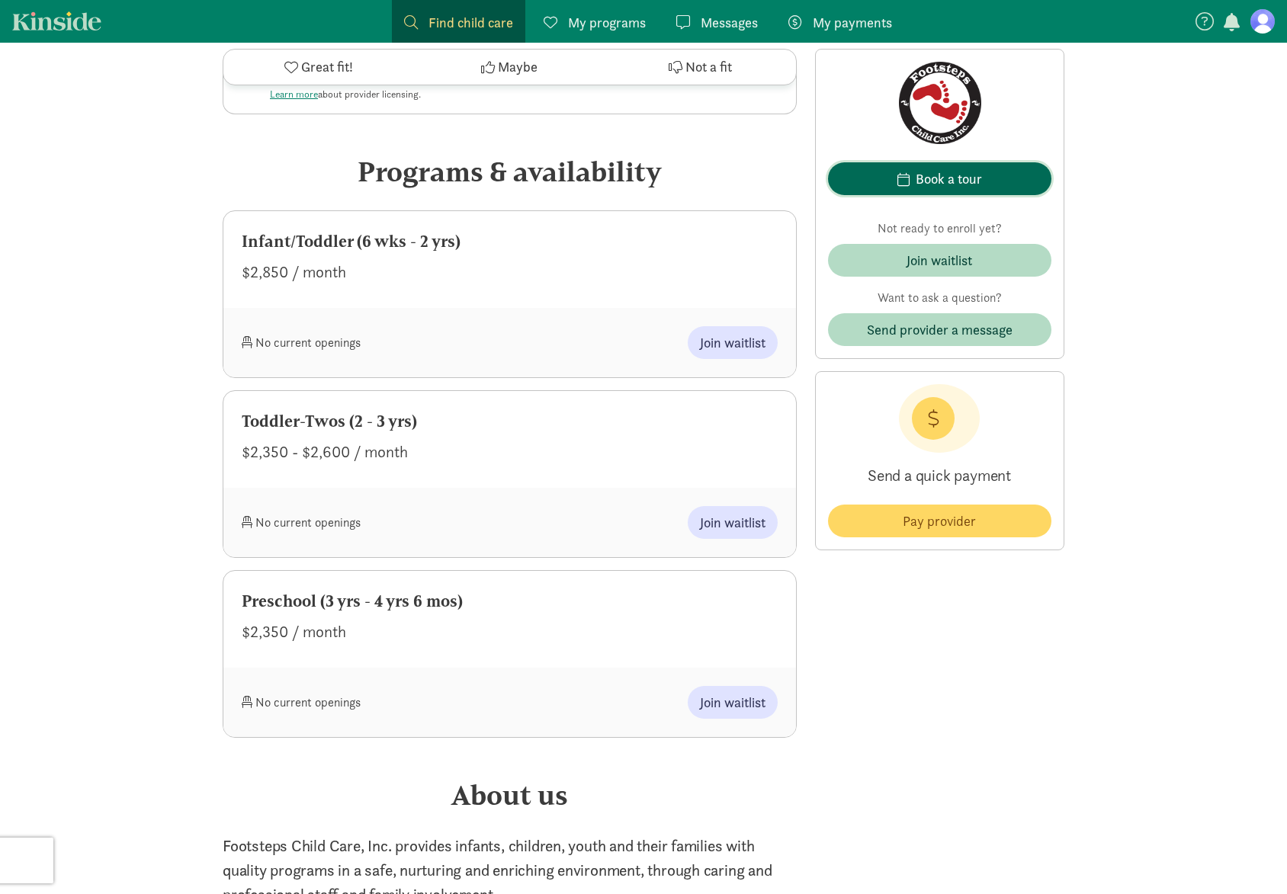
click at [966, 164] on button "Book a tour" at bounding box center [939, 178] width 223 height 33
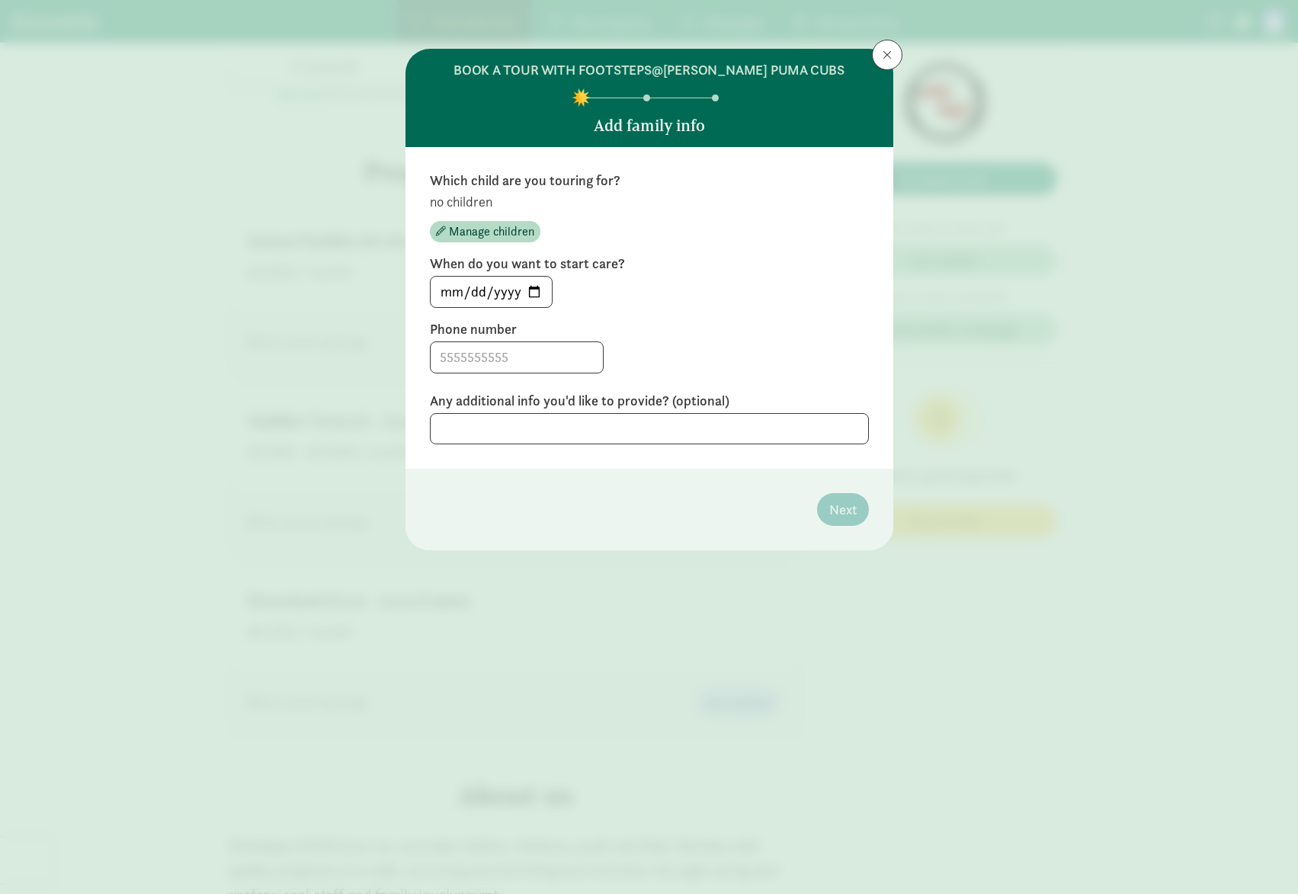
click at [553, 289] on span "2025-09-04" at bounding box center [491, 292] width 123 height 32
click at [540, 290] on input "2025-09-04" at bounding box center [491, 292] width 121 height 30
type input "2025-09-05"
click at [514, 231] on span "Manage children" at bounding box center [491, 232] width 85 height 18
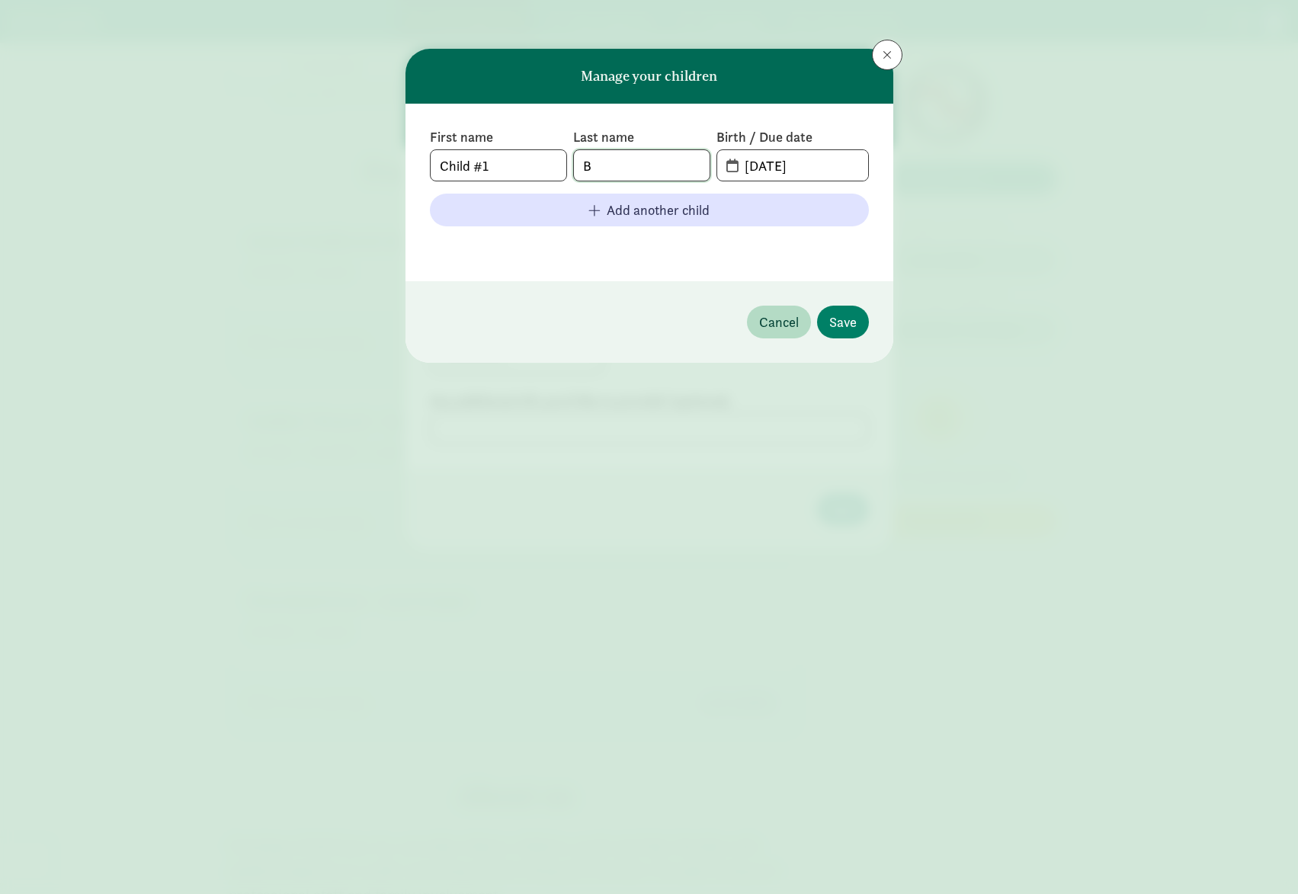
drag, startPoint x: 655, startPoint y: 167, endPoint x: 480, endPoint y: 161, distance: 174.7
click at [480, 161] on div "First name Child #1 Last name B Birth / Due date 09-04-2025" at bounding box center [649, 154] width 439 height 53
drag, startPoint x: 469, startPoint y: 170, endPoint x: 271, endPoint y: 152, distance: 199.0
click at [271, 154] on div "Manage your children First name Child #1 Last name B Birth / Due date 09-04-202…" at bounding box center [649, 447] width 1298 height 894
type input "T"
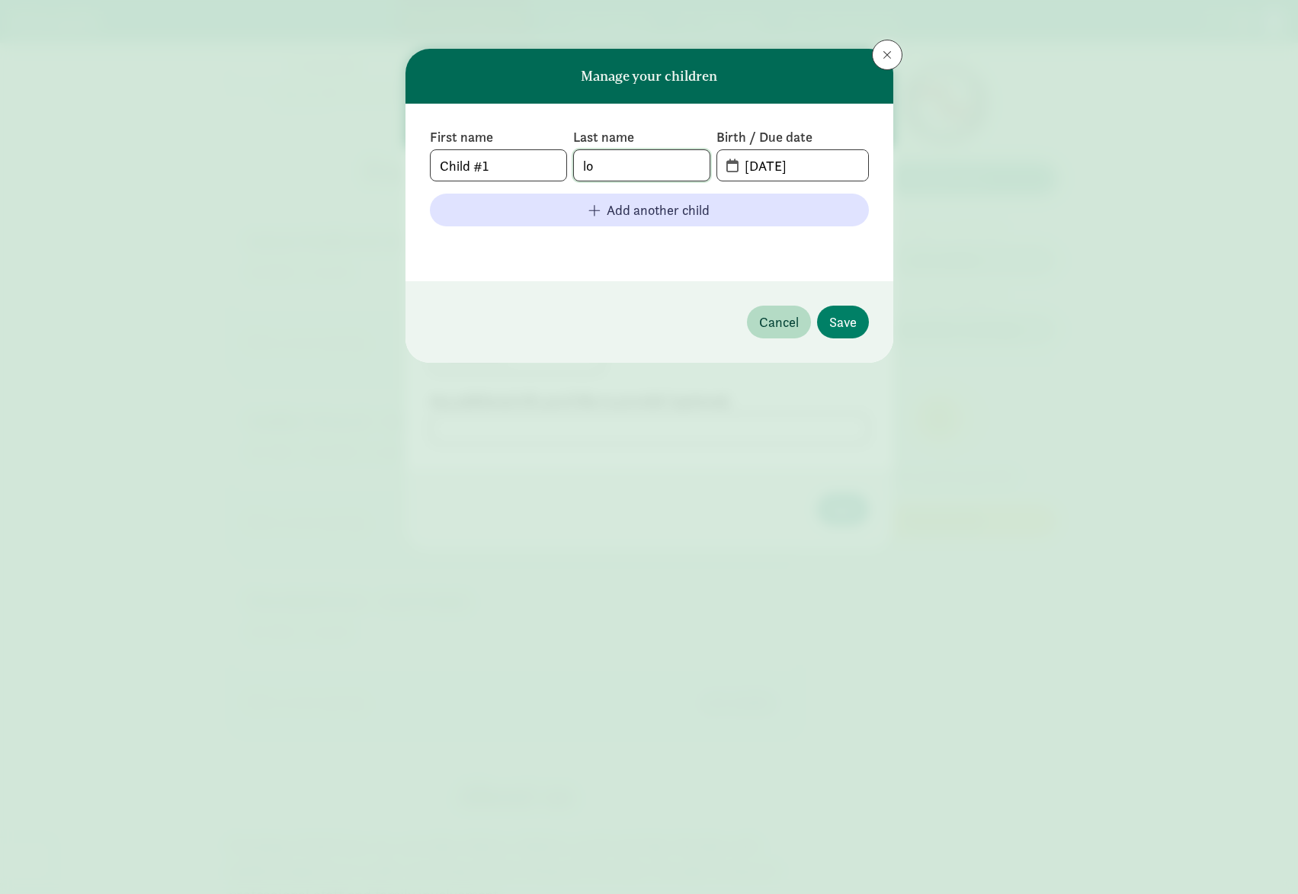
type input "l"
type input "kim"
drag, startPoint x: 507, startPoint y: 174, endPoint x: 270, endPoint y: 115, distance: 244.2
click at [270, 116] on div "Manage your children First name Child #1 Last name kim Birth / Due date 09-04-2…" at bounding box center [649, 447] width 1298 height 894
type input "Theo"
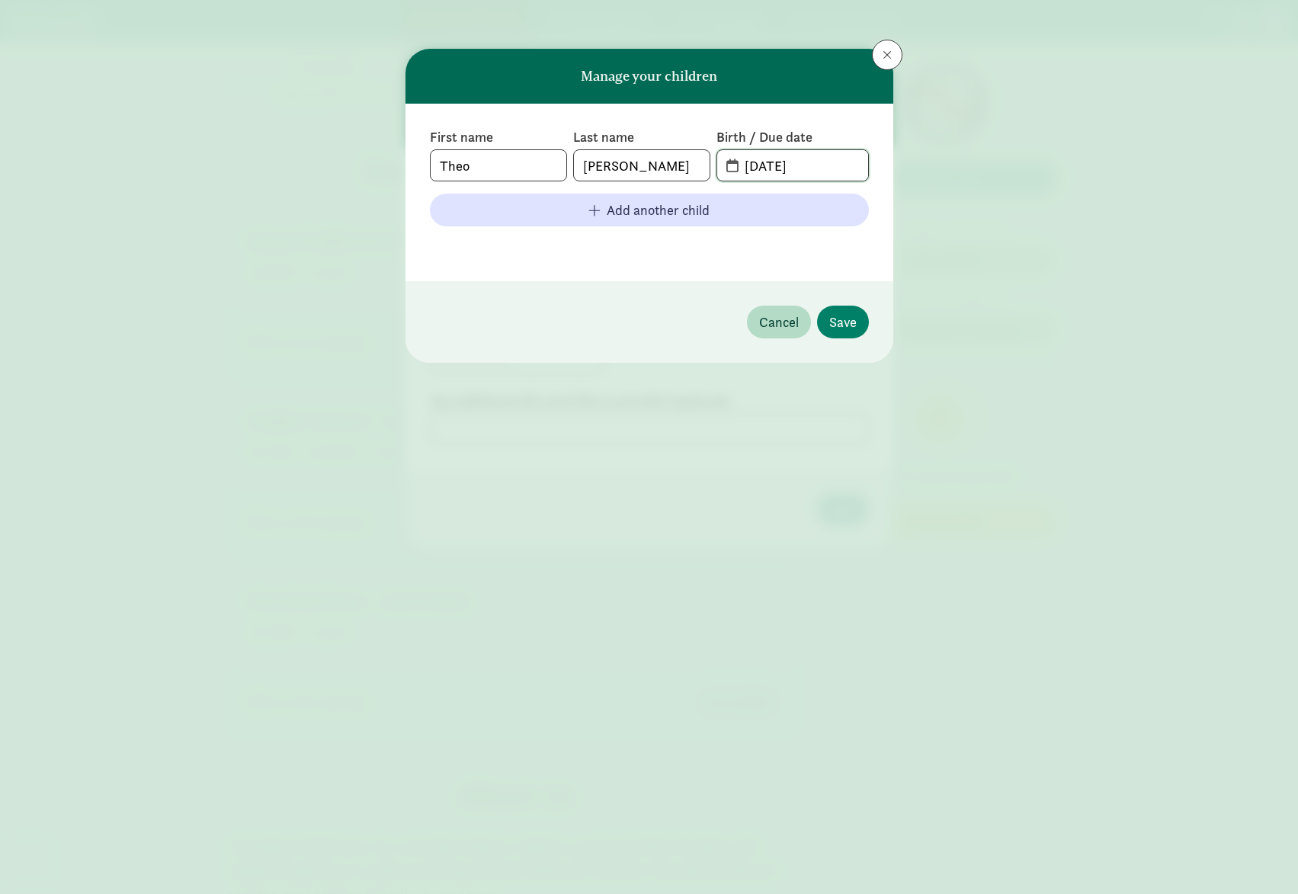
click at [773, 174] on input "09-04-2025" at bounding box center [802, 165] width 132 height 30
click at [796, 172] on input "09-04-2025" at bounding box center [802, 165] width 132 height 30
drag, startPoint x: 811, startPoint y: 171, endPoint x: 819, endPoint y: 169, distance: 7.8
click at [819, 169] on input "09-04-2025" at bounding box center [802, 165] width 132 height 30
drag, startPoint x: 758, startPoint y: 166, endPoint x: 726, endPoint y: 168, distance: 32.1
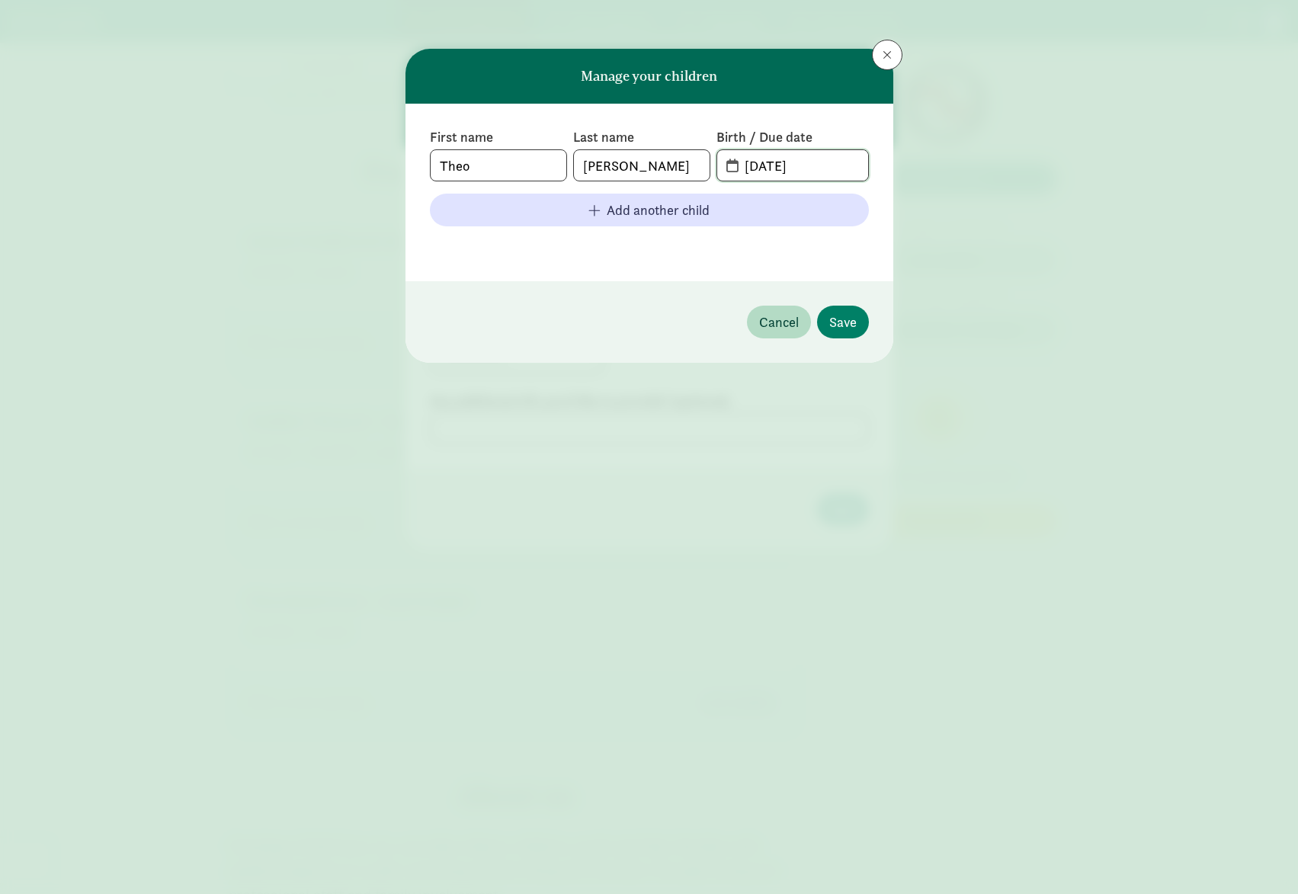
click at [726, 168] on span "09-04-2022" at bounding box center [792, 165] width 150 height 30
drag, startPoint x: 835, startPoint y: 171, endPoint x: 789, endPoint y: 172, distance: 45.7
click at [789, 172] on input "08-07-022" at bounding box center [802, 165] width 132 height 30
type input "08-07-2022"
click at [847, 325] on span "Save" at bounding box center [842, 322] width 27 height 21
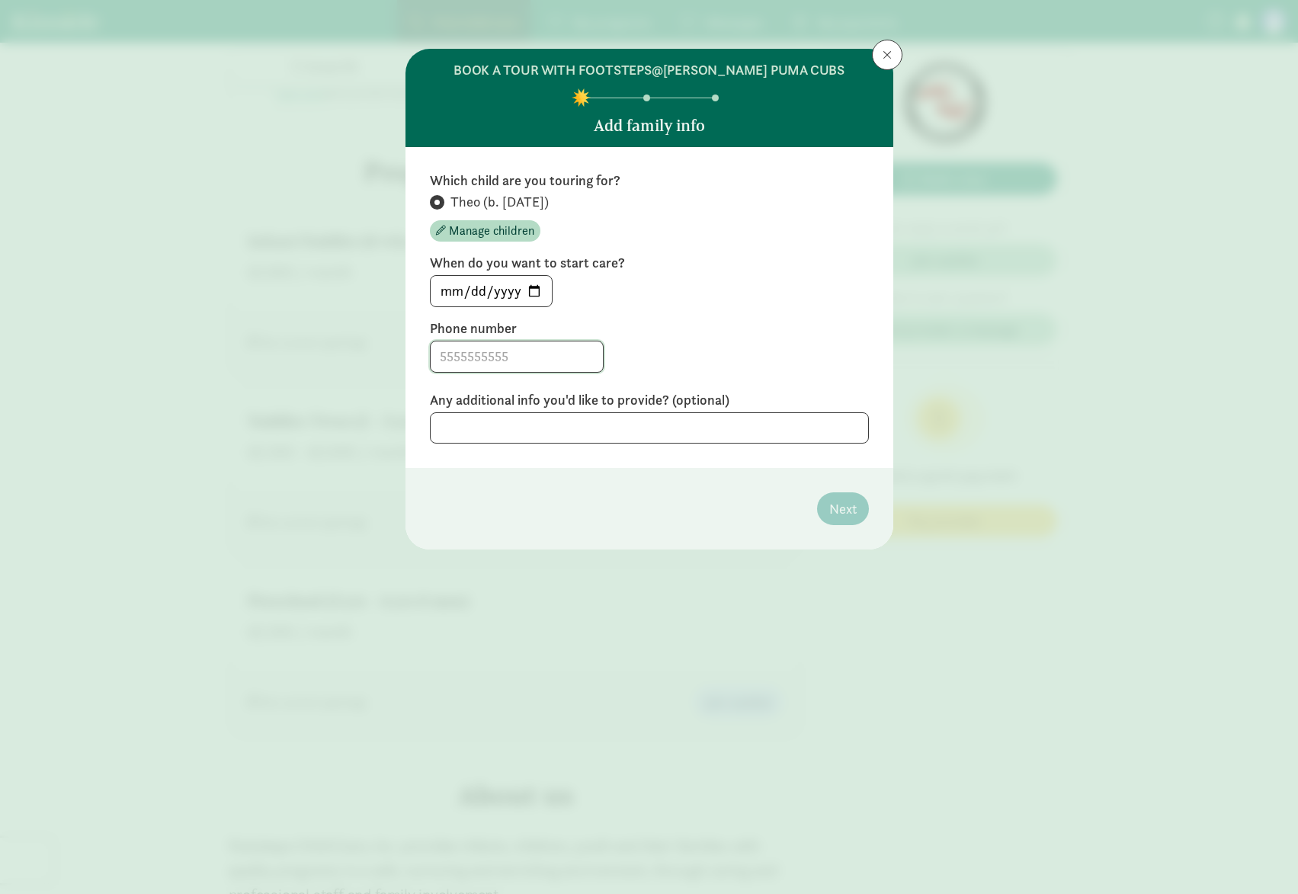
click at [530, 345] on input at bounding box center [517, 357] width 172 height 30
type input "4156975539"
click at [845, 510] on span "Next" at bounding box center [842, 509] width 27 height 21
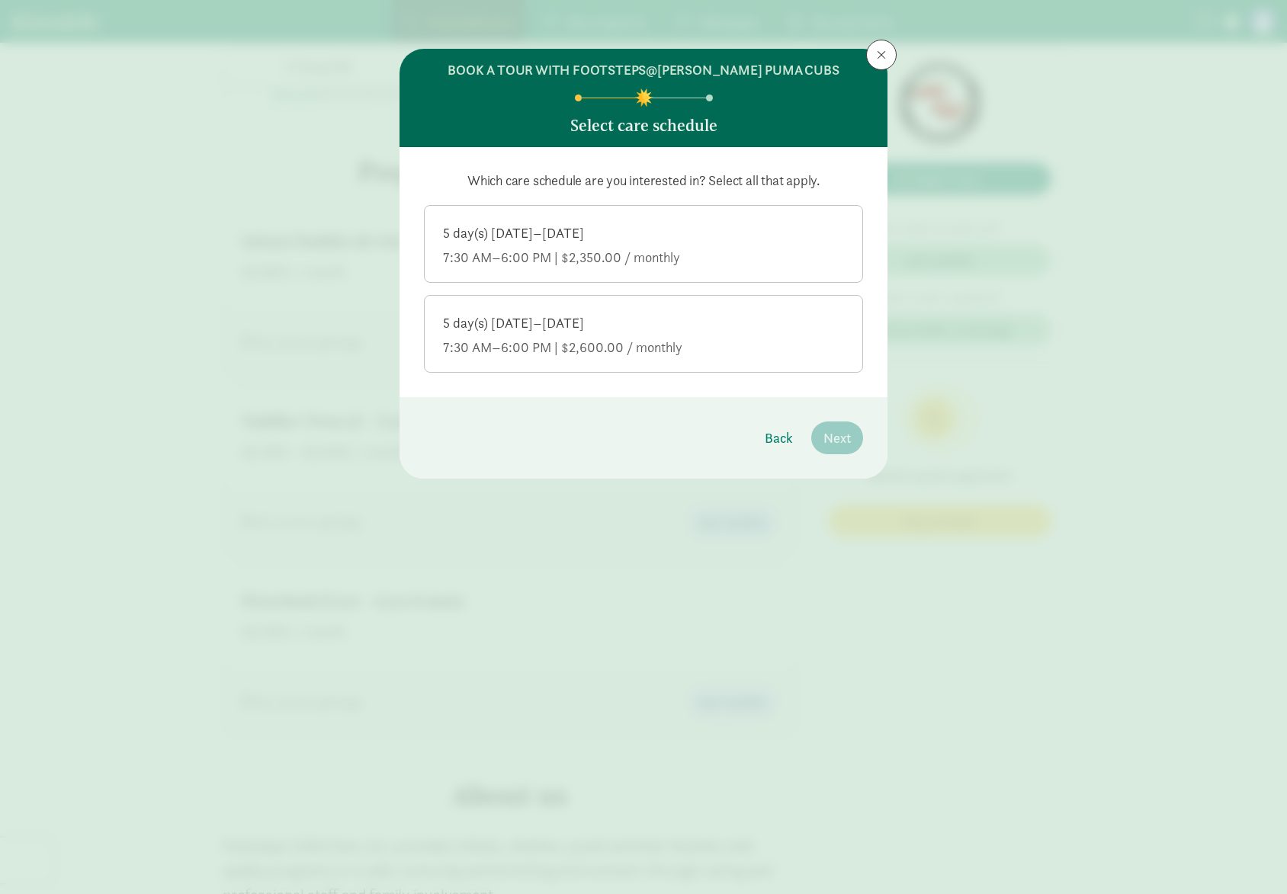
click at [667, 227] on div "5 day(s) Monday–Friday" at bounding box center [643, 233] width 401 height 18
click at [0, 0] on input "5 day(s) Monday–Friday 7:30 AM–6:00 PM | $2,350.00 / monthly" at bounding box center [0, 0] width 0 height 0
click at [854, 449] on button "Next" at bounding box center [837, 438] width 52 height 33
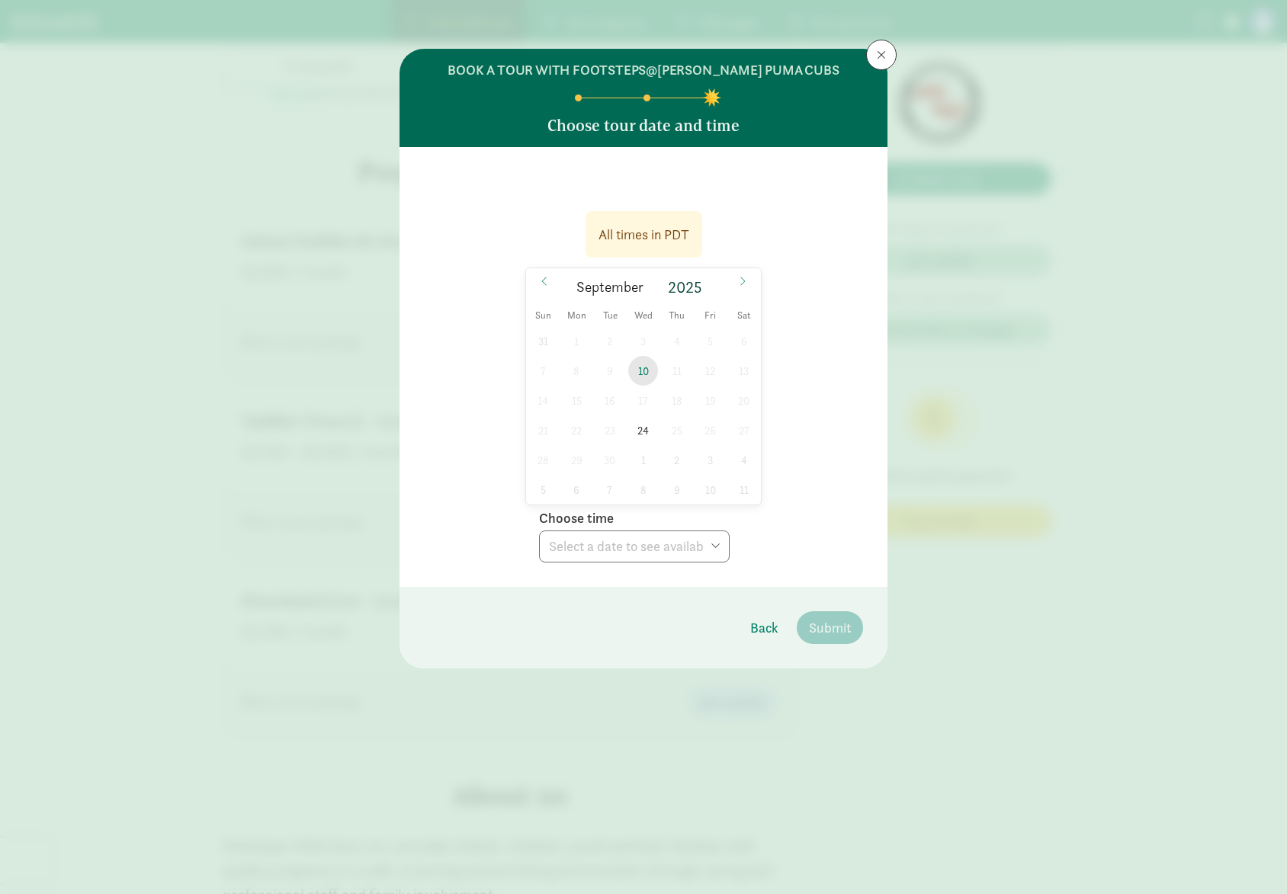
click at [646, 369] on span "10" at bounding box center [643, 371] width 30 height 30
click at [658, 546] on select "Choose time 03:00 PM" at bounding box center [634, 547] width 191 height 32
select select "2025-09-10T15:00:00.000-07:00"
click at [539, 531] on select "Choose time 03:00 PM" at bounding box center [634, 547] width 191 height 32
click at [837, 617] on button "Submit" at bounding box center [830, 627] width 66 height 33
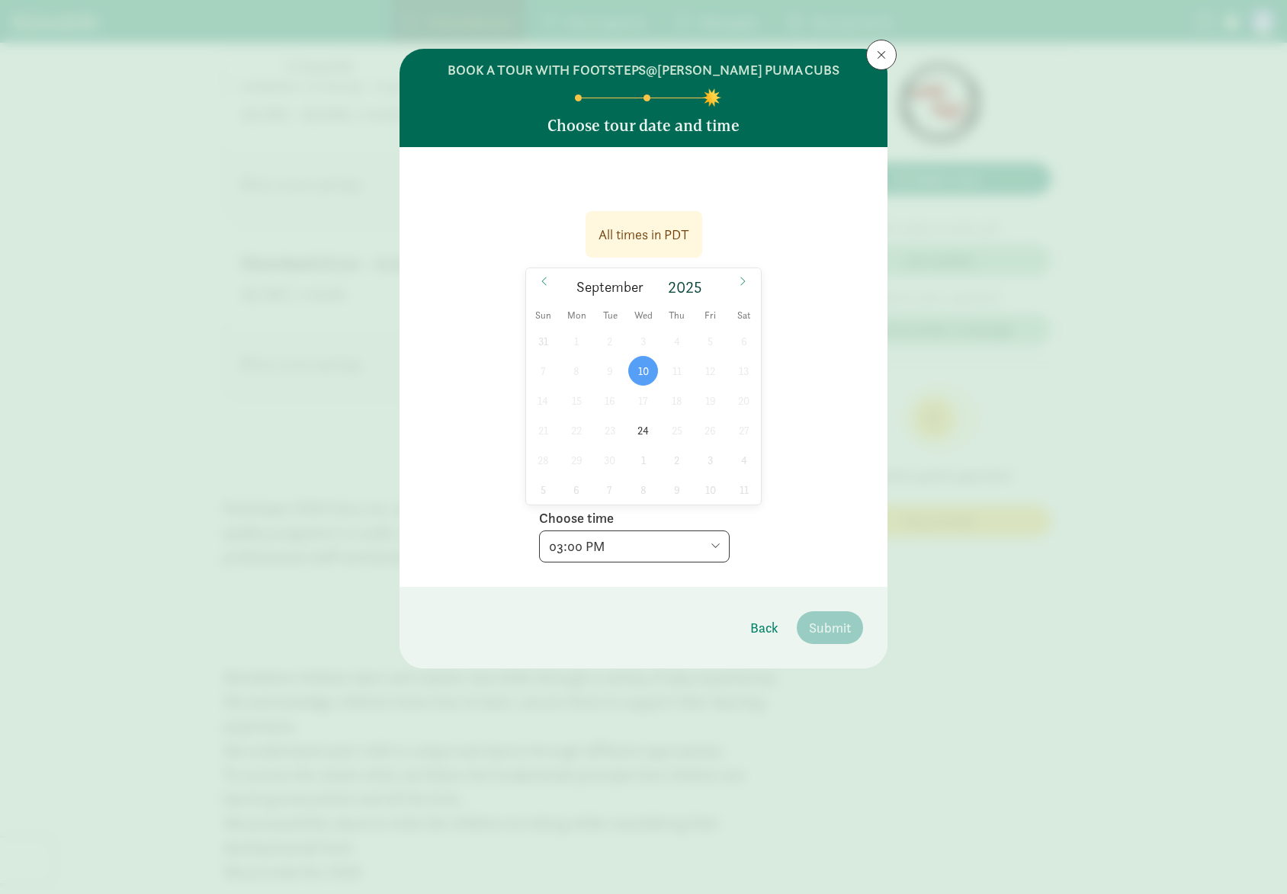
scroll to position [991, 0]
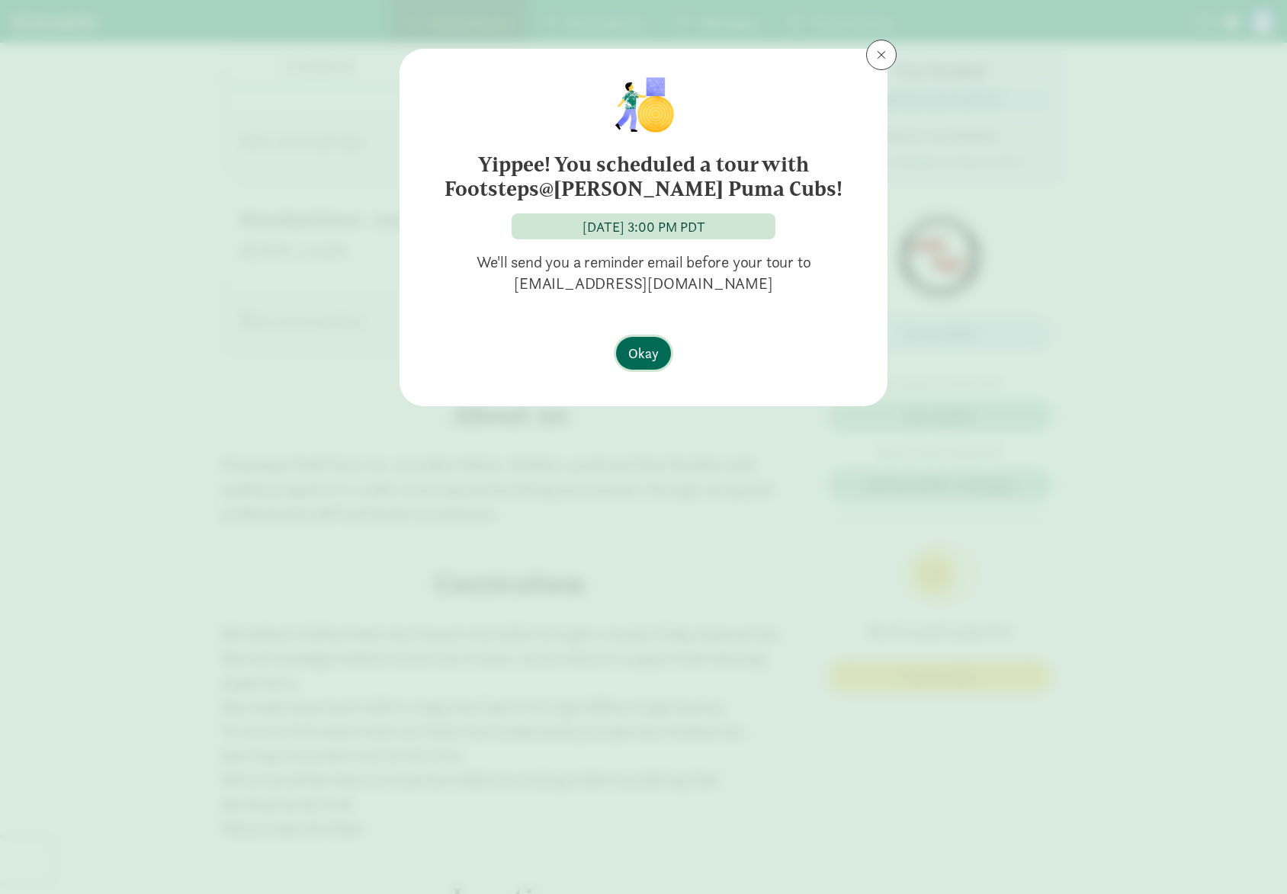
click at [655, 356] on span "Okay" at bounding box center [643, 353] width 30 height 21
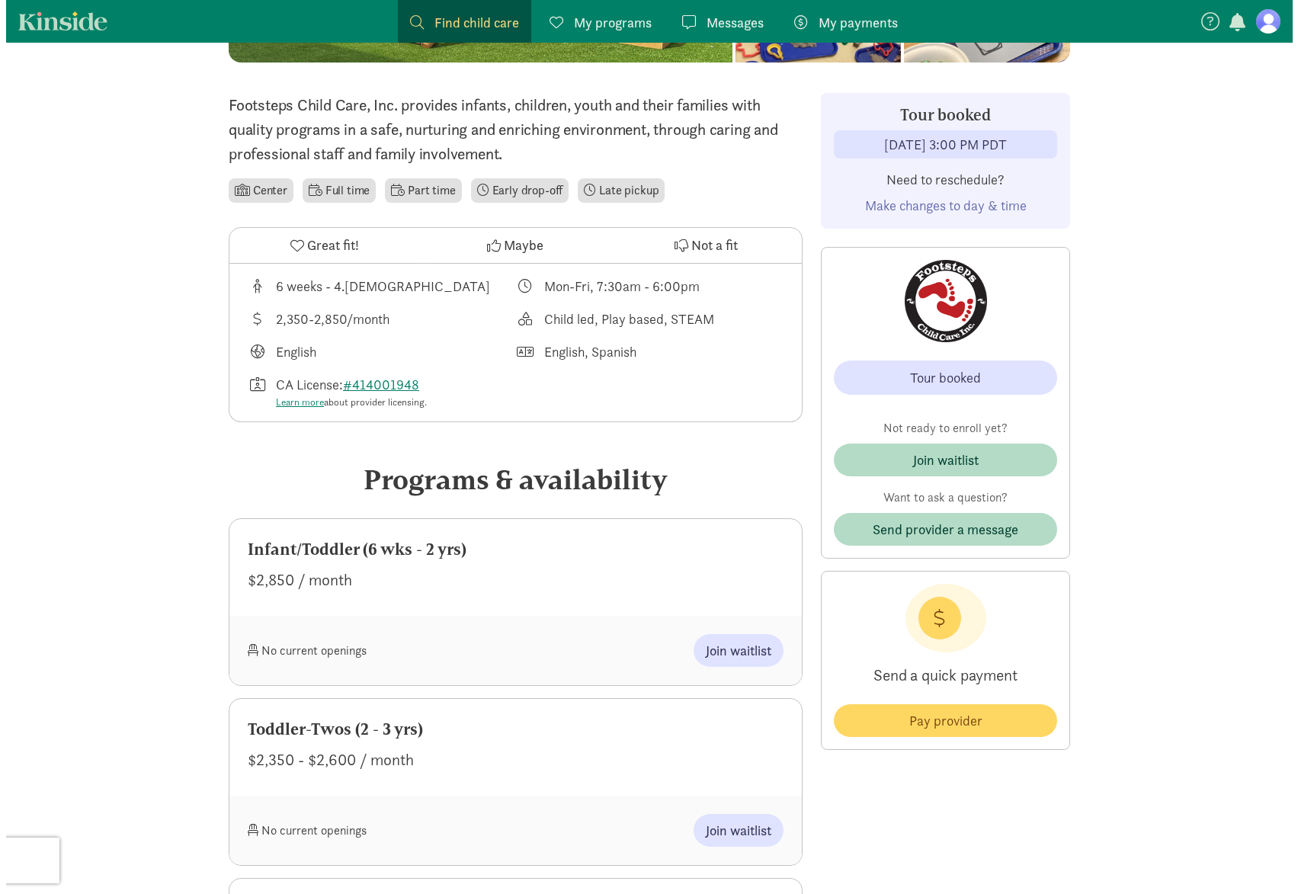
scroll to position [305, 0]
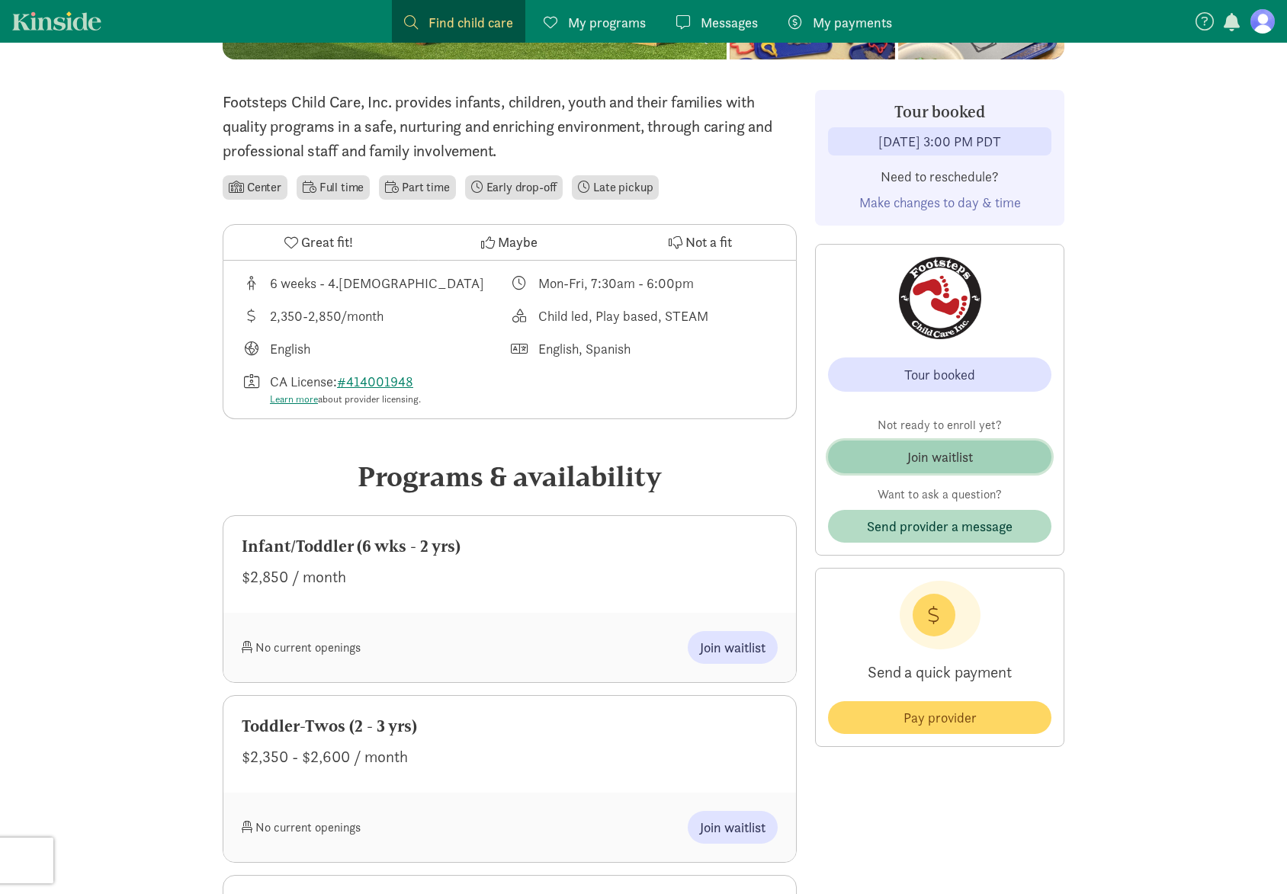
click at [909, 466] on div "Join waitlist" at bounding box center [940, 457] width 66 height 21
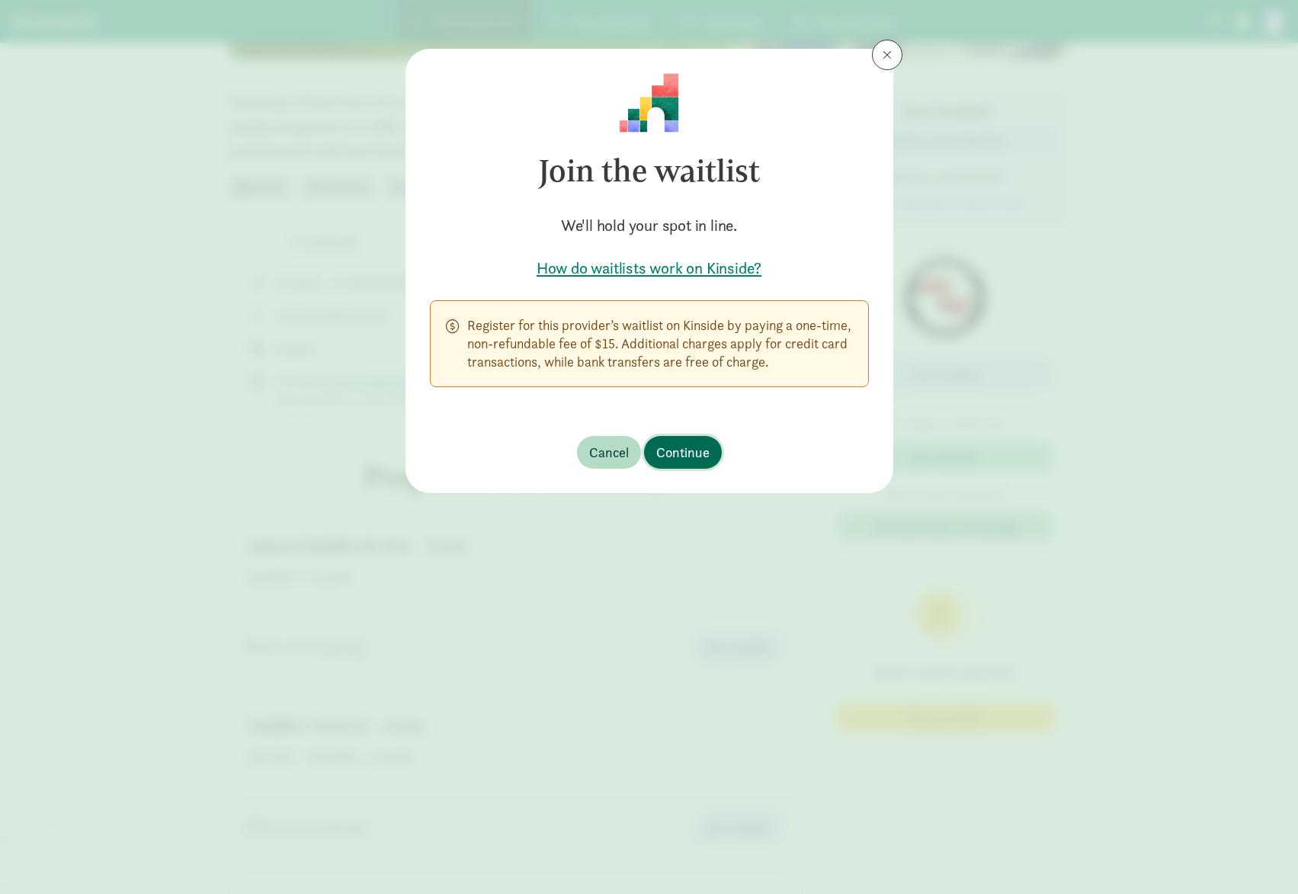
click at [685, 446] on span "Continue" at bounding box center [682, 452] width 53 height 21
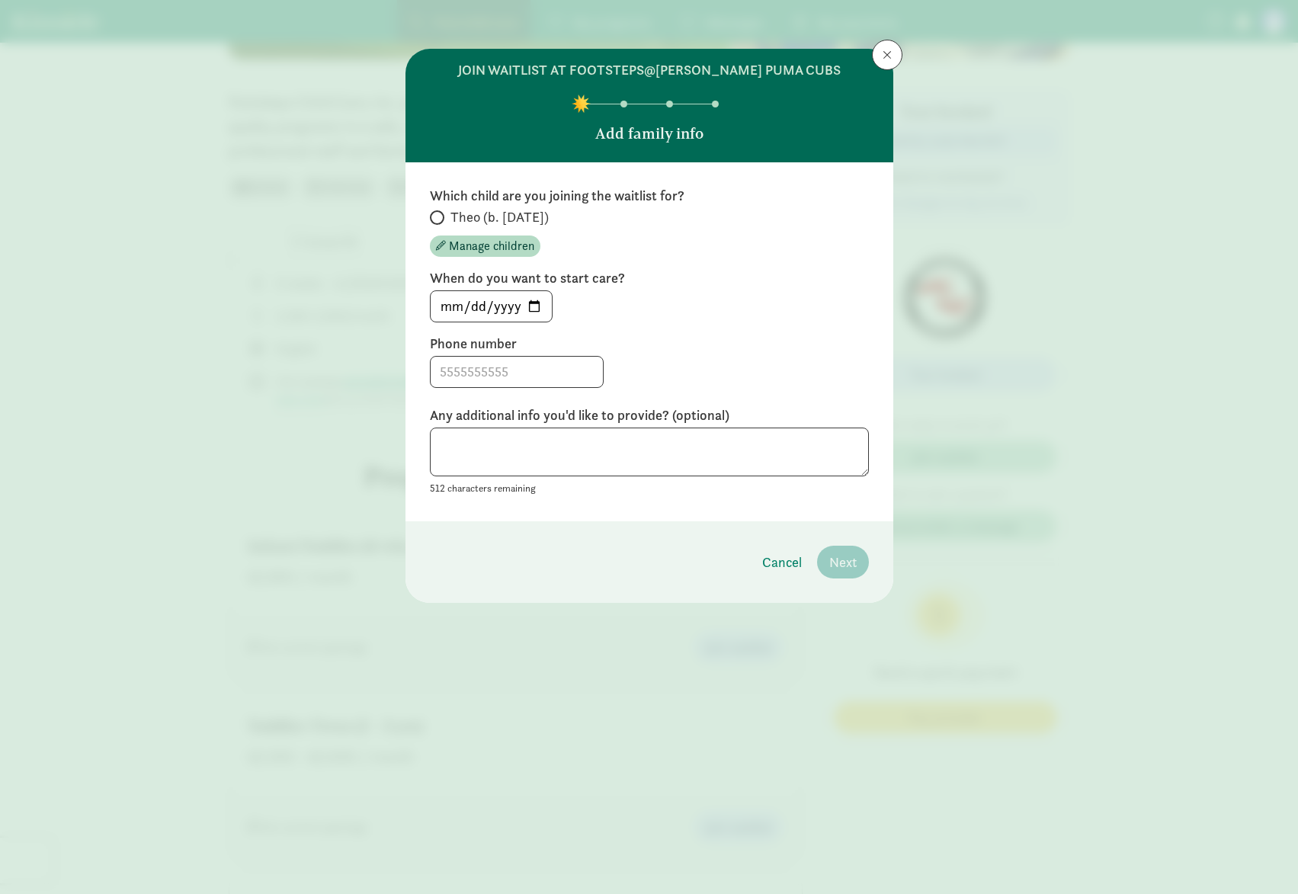
click at [447, 212] on label "Theo (b. August 2022)" at bounding box center [649, 217] width 439 height 18
click at [436, 220] on input "Theo (b. August 2022)" at bounding box center [435, 218] width 10 height 10
radio input "true"
click at [535, 305] on input "2025-09-04" at bounding box center [491, 306] width 121 height 30
type input "2025-10-06"
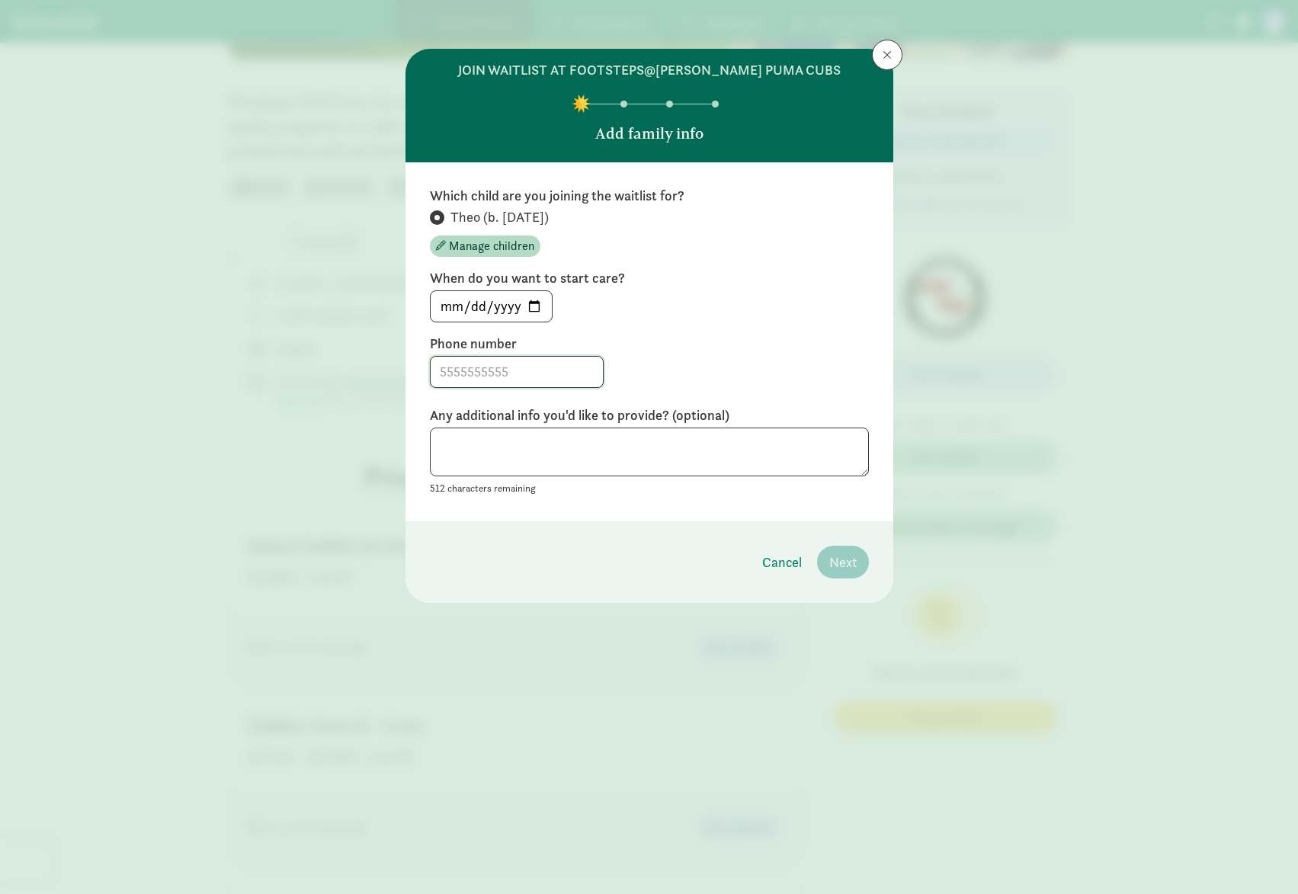
click at [547, 386] on input at bounding box center [517, 372] width 172 height 30
type input "4156975539"
click at [585, 451] on textarea at bounding box center [649, 453] width 439 height 50
drag, startPoint x: 839, startPoint y: 563, endPoint x: 835, endPoint y: 554, distance: 10.2
click at [842, 562] on span "Next" at bounding box center [842, 562] width 27 height 21
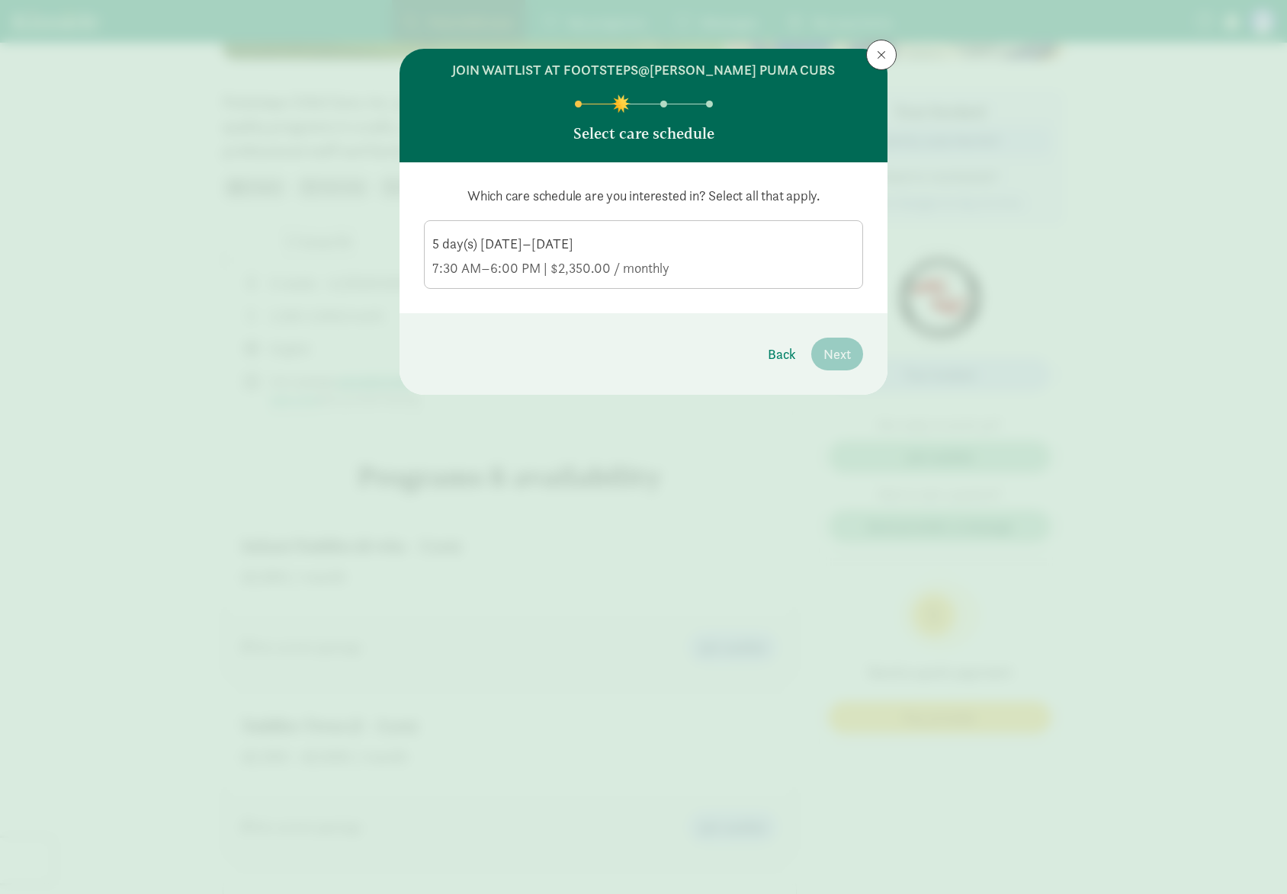
click at [771, 274] on div "7:30 AM–6:00 PM | $2,350.00 / monthly" at bounding box center [643, 268] width 422 height 18
click at [0, 0] on input "5 day(s) Monday–Friday 7:30 AM–6:00 PM | $2,350.00 / monthly" at bounding box center [0, 0] width 0 height 0
click at [829, 357] on span "Next" at bounding box center [836, 354] width 27 height 21
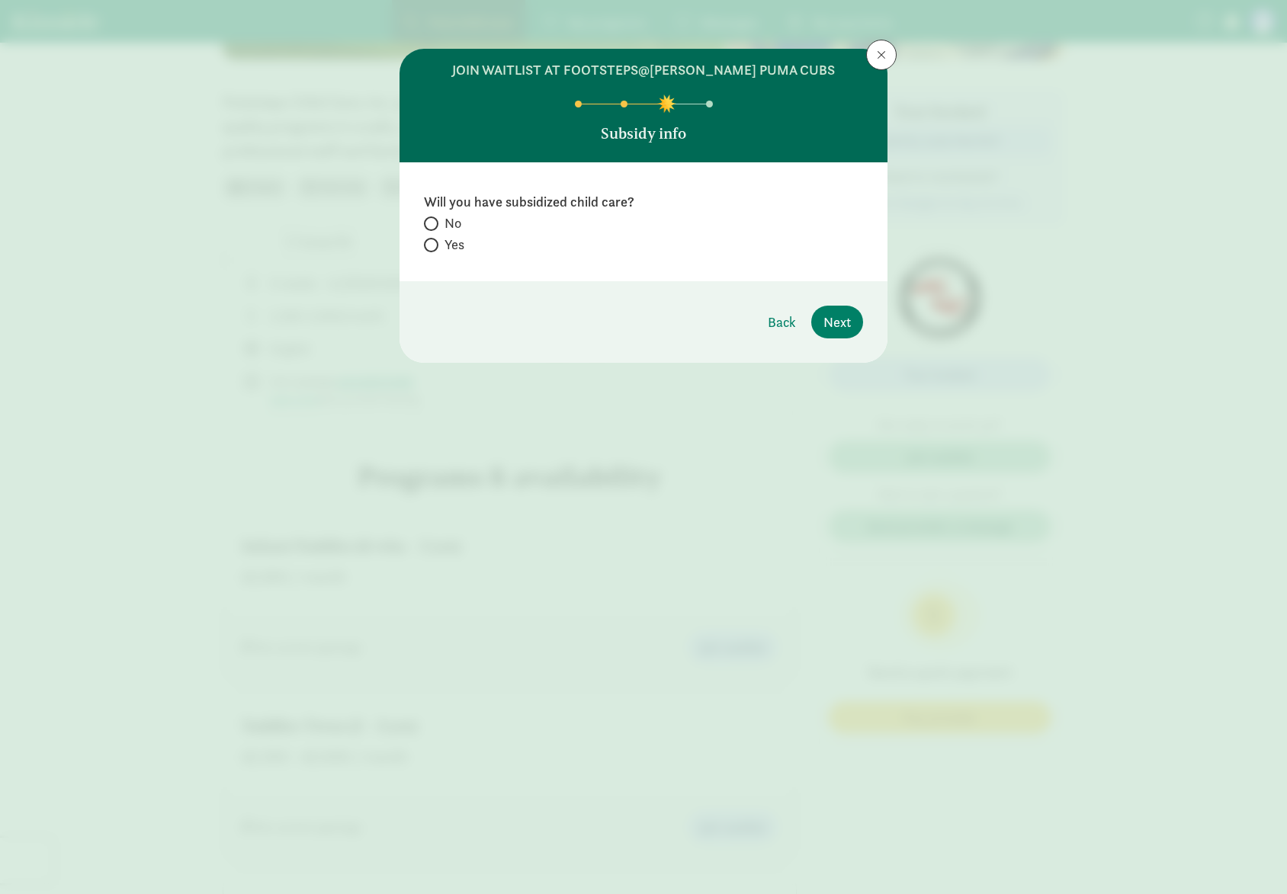
click at [454, 226] on span "No" at bounding box center [452, 223] width 17 height 18
click at [434, 226] on input "No" at bounding box center [429, 224] width 10 height 10
radio input "true"
click at [843, 317] on span "Next" at bounding box center [836, 322] width 27 height 21
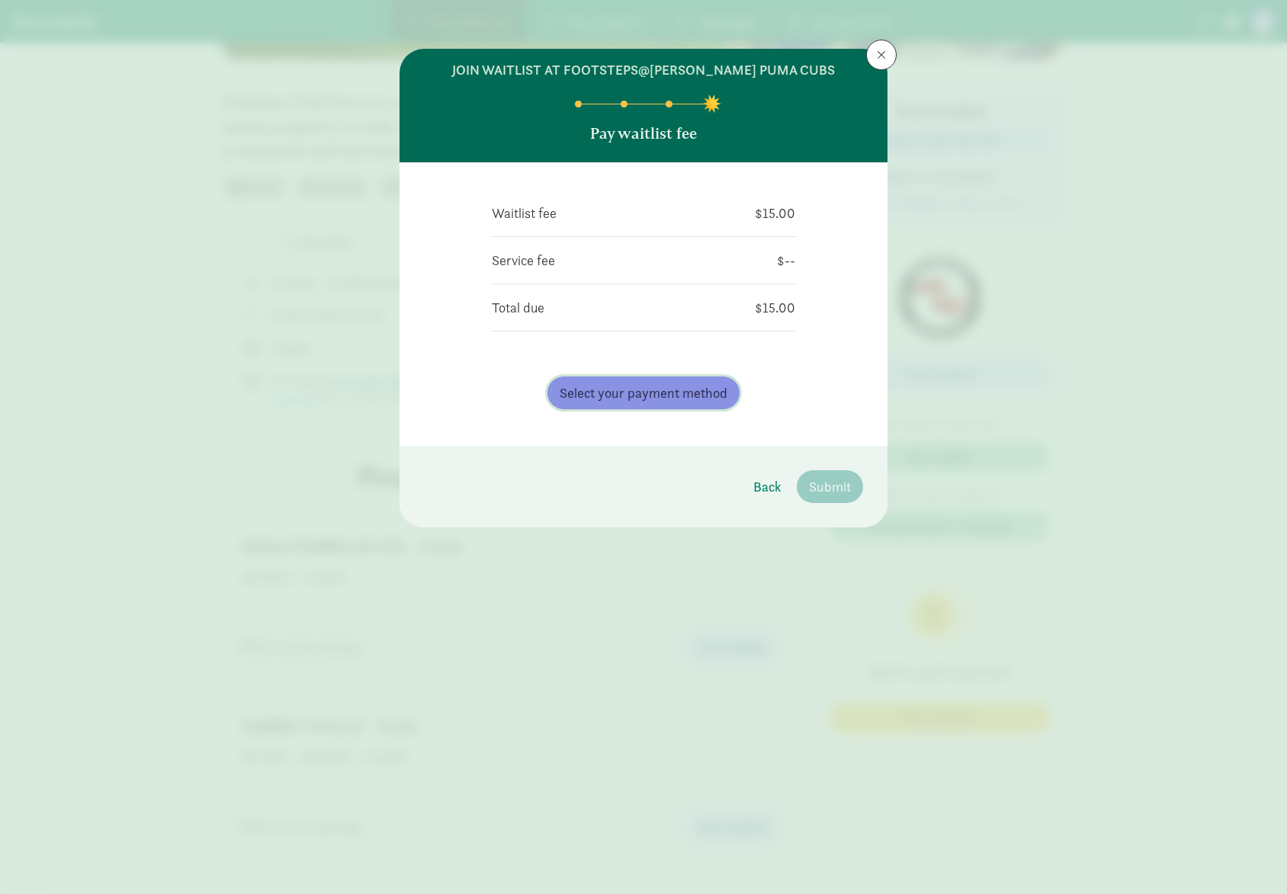
click at [654, 383] on span "Select your payment method" at bounding box center [644, 393] width 168 height 21
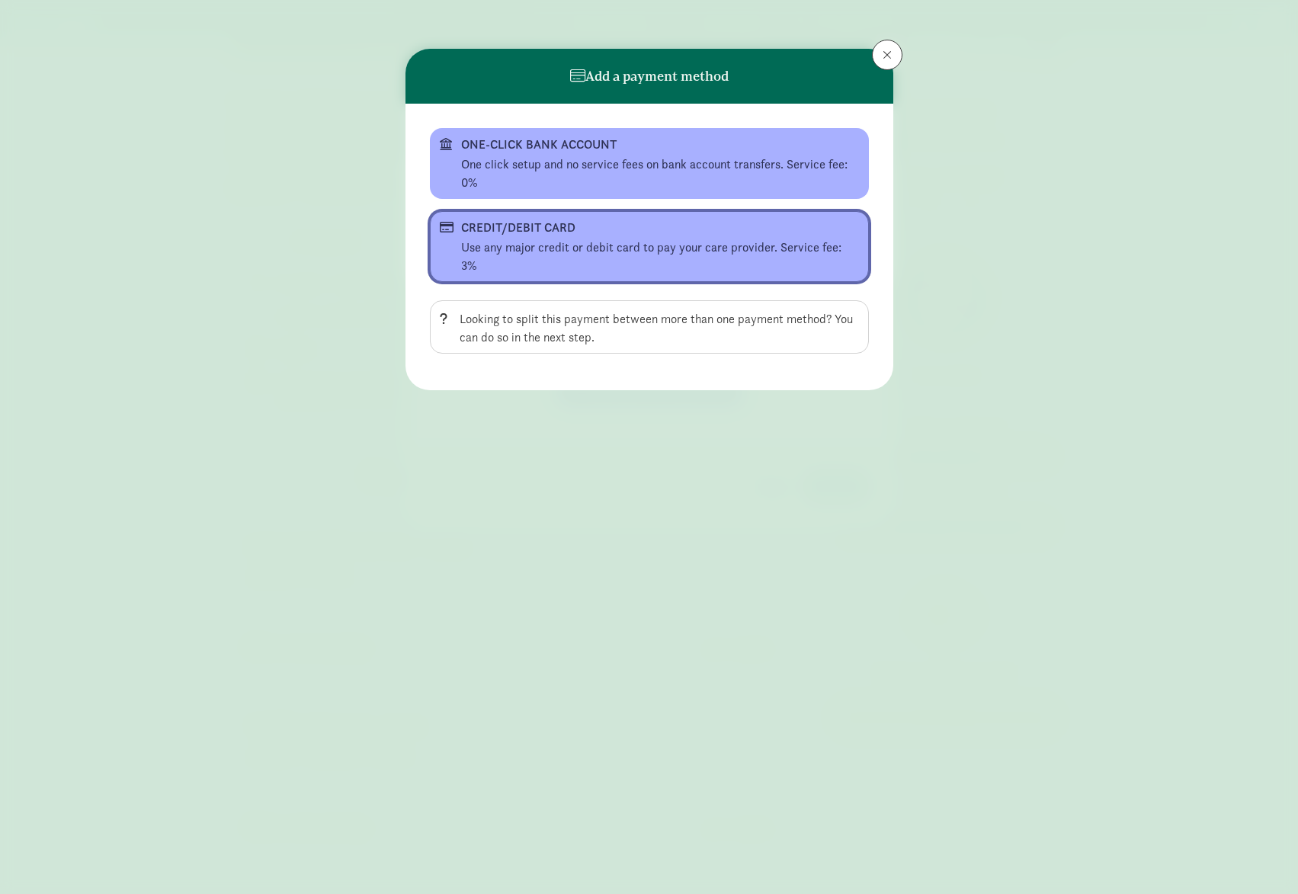
click at [590, 239] on div "Use any major credit or debit card to pay your care provider. Service fee: 3%" at bounding box center [660, 257] width 398 height 37
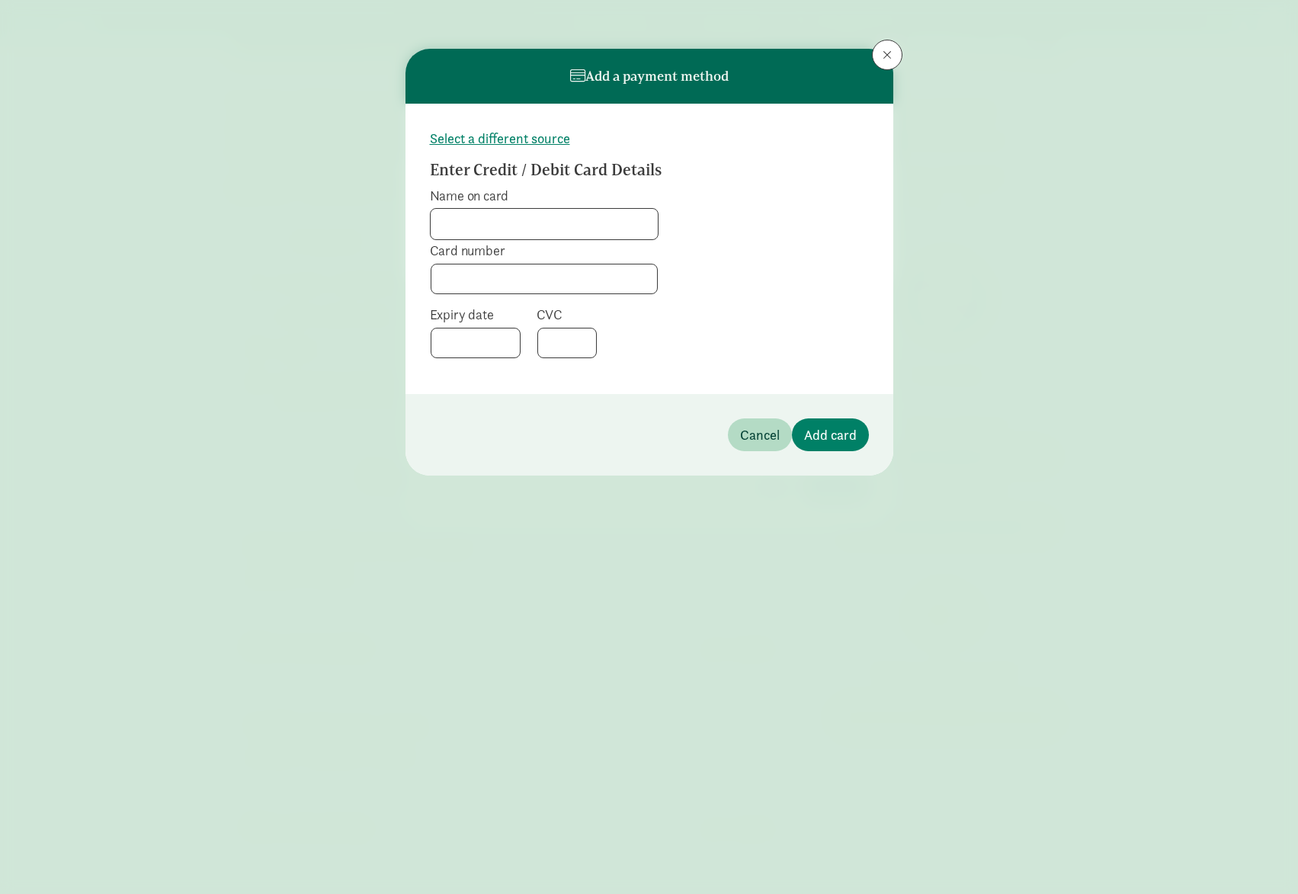
click at [568, 210] on input "Name on card" at bounding box center [544, 224] width 227 height 30
type input "Jungyoon Bae"
